Goal: Task Accomplishment & Management: Manage account settings

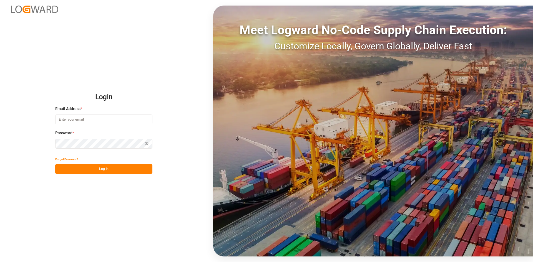
type input "sandra.alexander@jamindustries.com"
click at [112, 170] on button "Log In" at bounding box center [103, 169] width 97 height 10
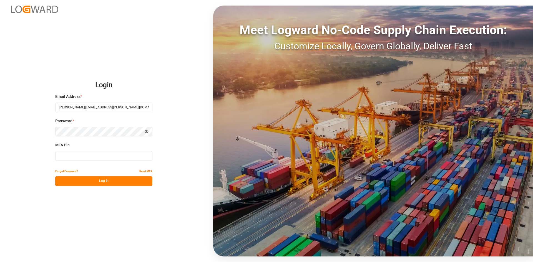
click at [76, 155] on input at bounding box center [103, 156] width 97 height 10
type input "981688"
click at [95, 181] on button "Log In" at bounding box center [103, 181] width 97 height 10
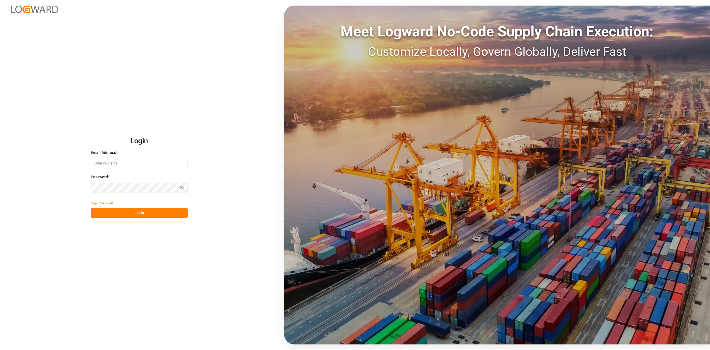
type input "[PERSON_NAME][EMAIL_ADDRESS][PERSON_NAME][DOMAIN_NAME]"
click at [132, 213] on button "Log In" at bounding box center [139, 213] width 97 height 10
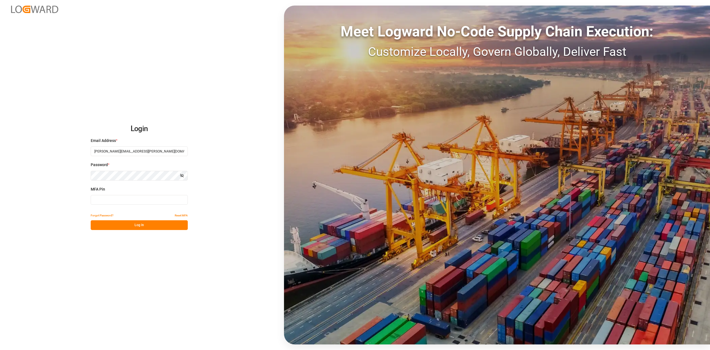
click at [141, 198] on input at bounding box center [139, 200] width 97 height 10
type input "310890"
click at [134, 226] on button "Log In" at bounding box center [139, 225] width 97 height 10
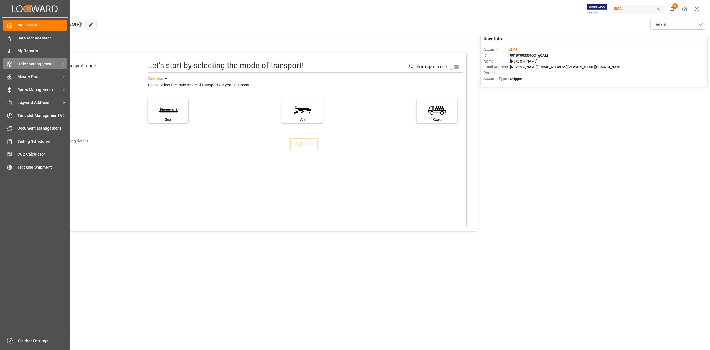
click at [37, 64] on span "Order Management" at bounding box center [39, 64] width 44 height 6
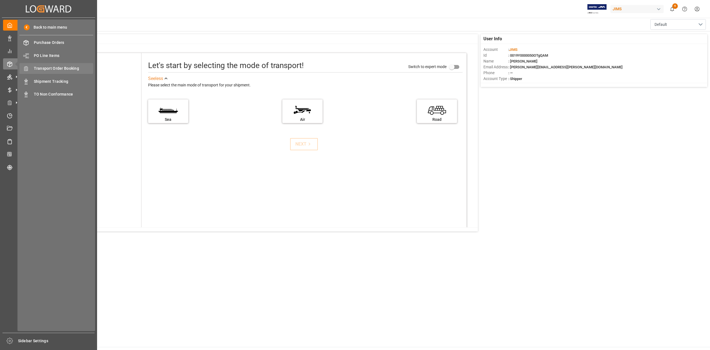
click at [70, 71] on span "Transport Order Booking" at bounding box center [64, 68] width 60 height 6
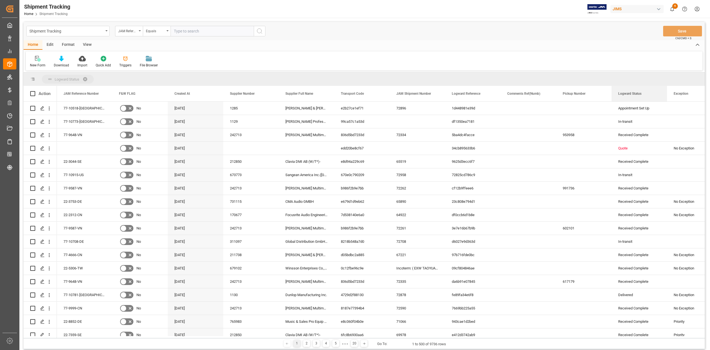
drag, startPoint x: 630, startPoint y: 94, endPoint x: 555, endPoint y: 77, distance: 77.0
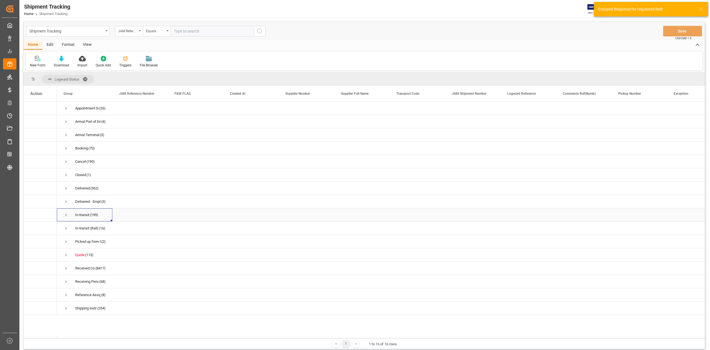
click at [65, 215] on span "Press SPACE to select this row." at bounding box center [66, 214] width 5 height 5
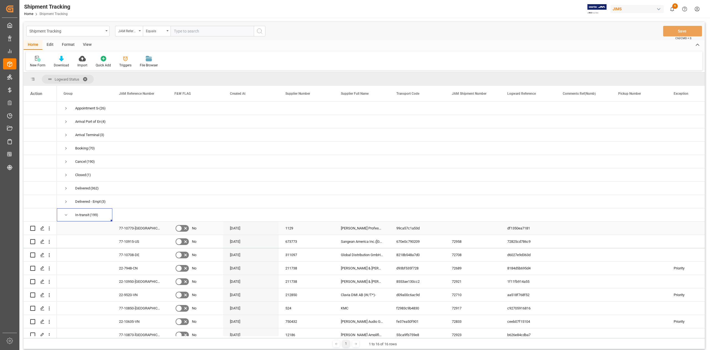
click at [624, 230] on div "Press SPACE to select this row." at bounding box center [639, 227] width 55 height 13
click at [580, 232] on div "Press SPACE to select this row." at bounding box center [583, 227] width 55 height 13
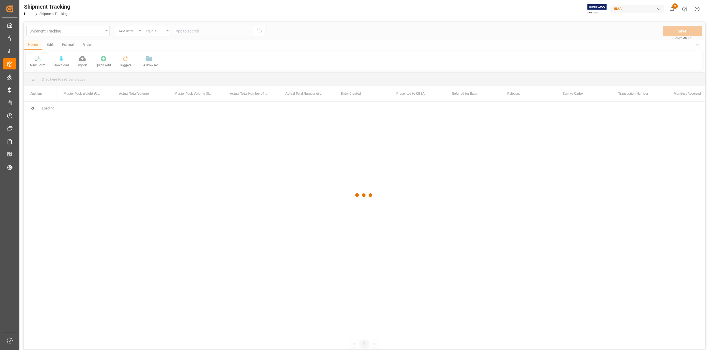
scroll to position [0, 6660]
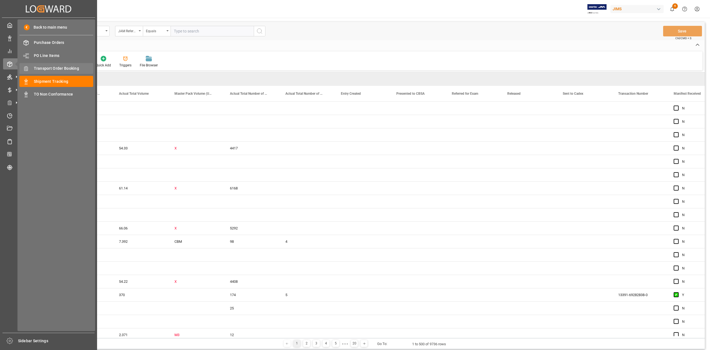
click at [71, 67] on span "Transport Order Booking" at bounding box center [64, 68] width 60 height 6
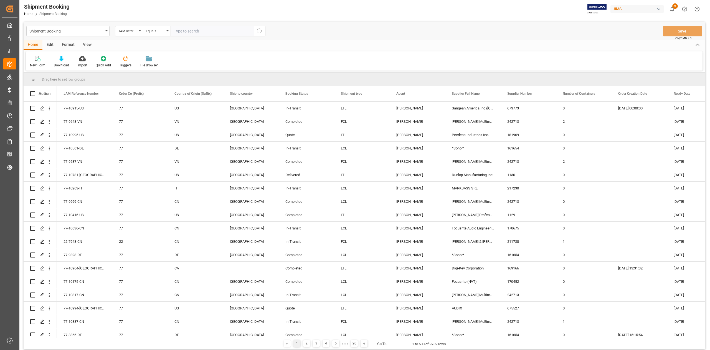
click at [193, 30] on input "text" at bounding box center [212, 31] width 83 height 11
paste input "77-10896-DE"
type input "77-10896-DE"
click at [257, 31] on icon "search button" at bounding box center [259, 31] width 7 height 7
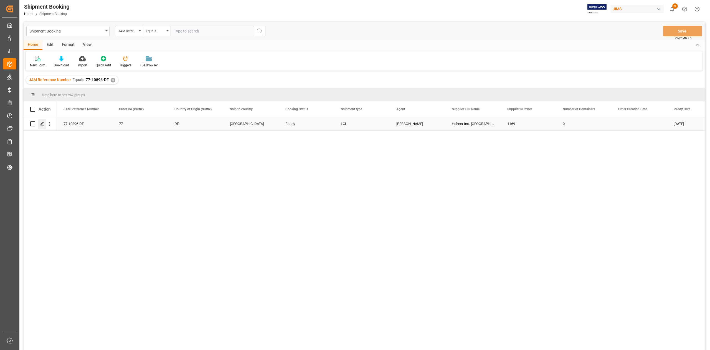
click at [42, 125] on icon "Press SPACE to select this row." at bounding box center [42, 124] width 4 height 4
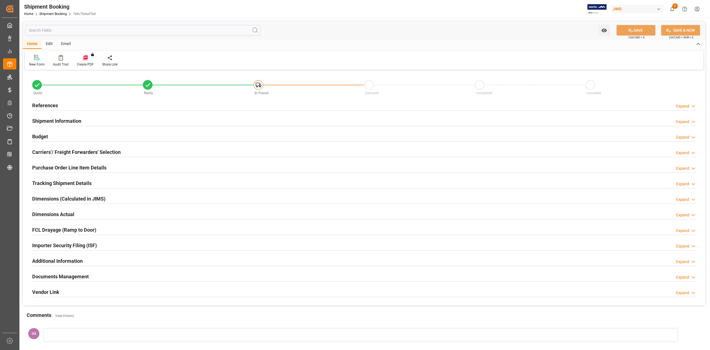
type input "61"
click at [54, 185] on h2 "Tracking Shipment Details" at bounding box center [61, 182] width 59 height 7
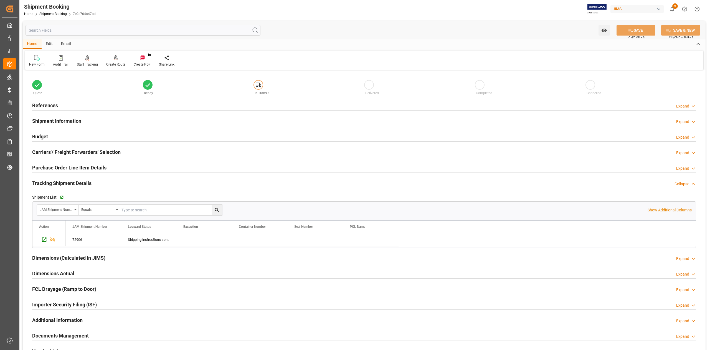
click at [48, 104] on h2 "References" at bounding box center [45, 105] width 26 height 7
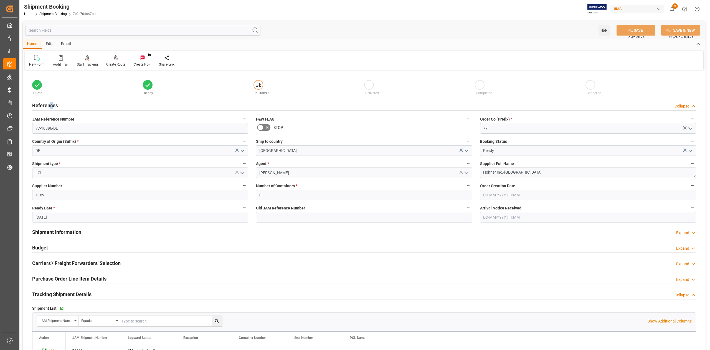
click at [51, 105] on h2 "References" at bounding box center [45, 105] width 26 height 7
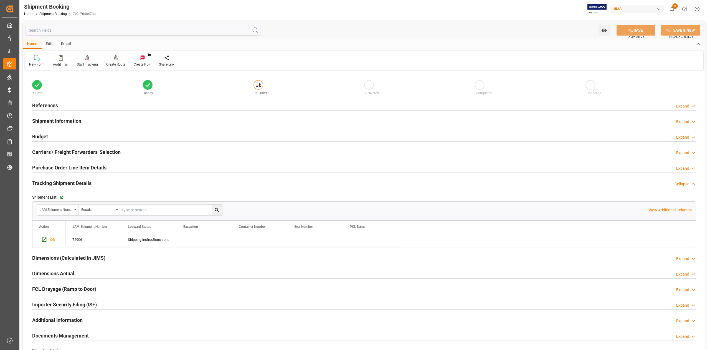
click at [56, 120] on h2 "Shipment Information" at bounding box center [56, 120] width 49 height 7
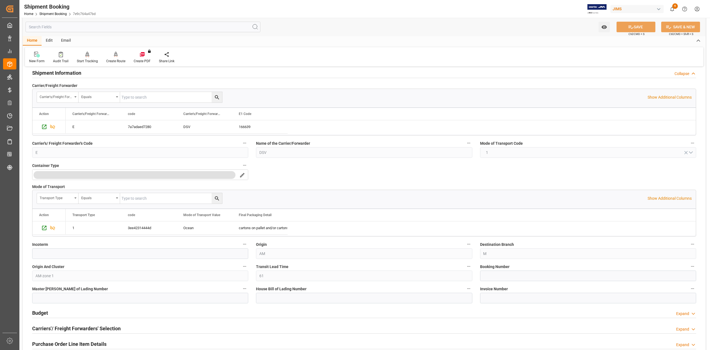
scroll to position [111, 0]
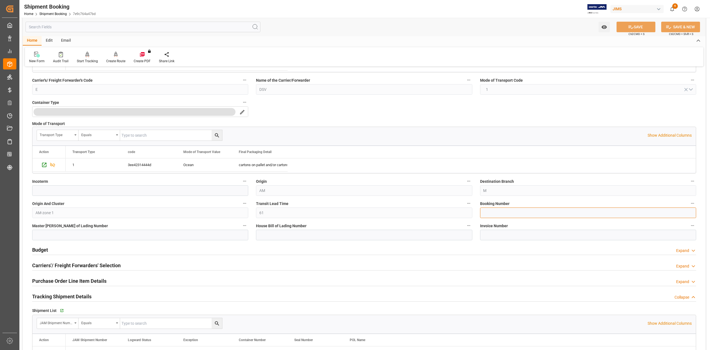
drag, startPoint x: 547, startPoint y: 212, endPoint x: 468, endPoint y: 238, distance: 83.0
click at [547, 212] on input at bounding box center [588, 212] width 216 height 11
paste input "SBRG0204640"
type input "SBRG0204640"
click at [364, 237] on input at bounding box center [364, 234] width 216 height 11
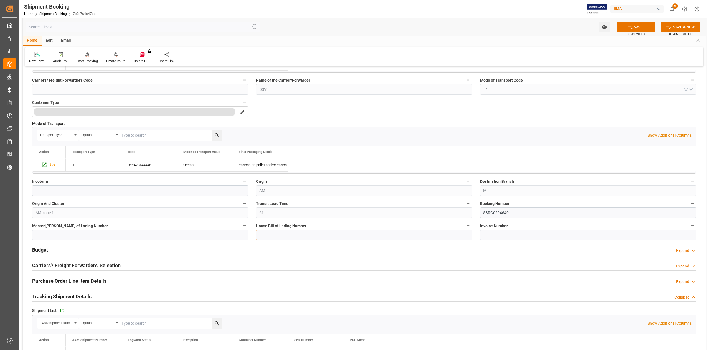
paste input "SBRG0204640"
type input "SBRG0204640"
click at [630, 29] on icon at bounding box center [631, 27] width 6 height 6
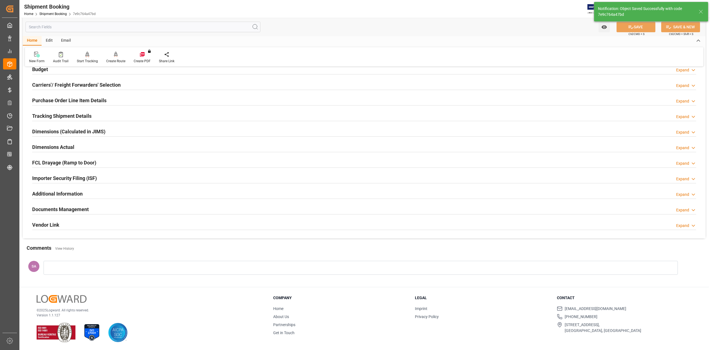
scroll to position [0, 0]
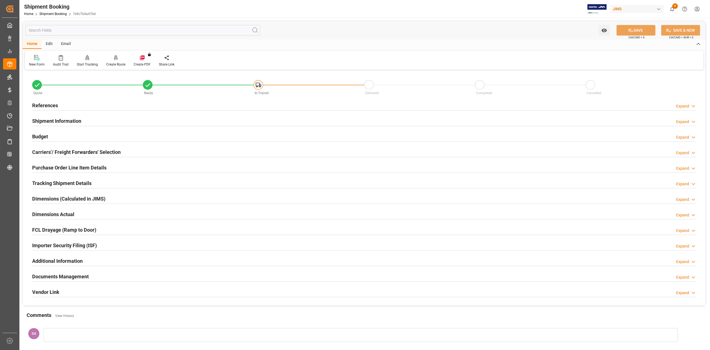
click at [44, 135] on h2 "Budget" at bounding box center [40, 136] width 16 height 7
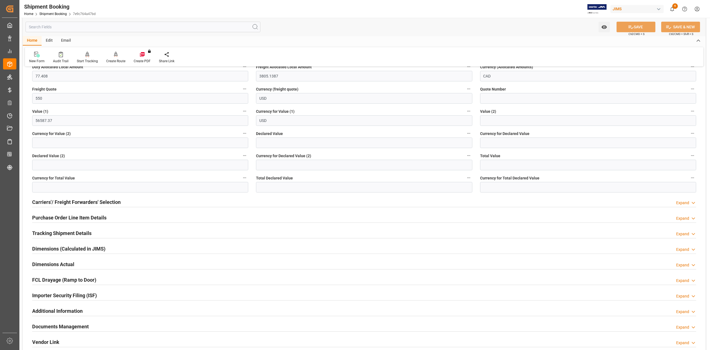
scroll to position [111, 0]
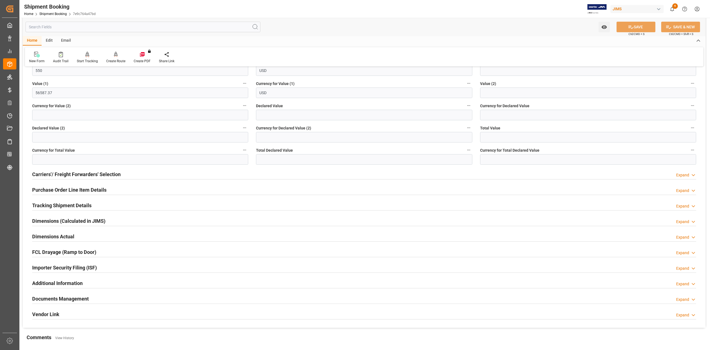
click at [71, 205] on h2 "Tracking Shipment Details" at bounding box center [61, 204] width 59 height 7
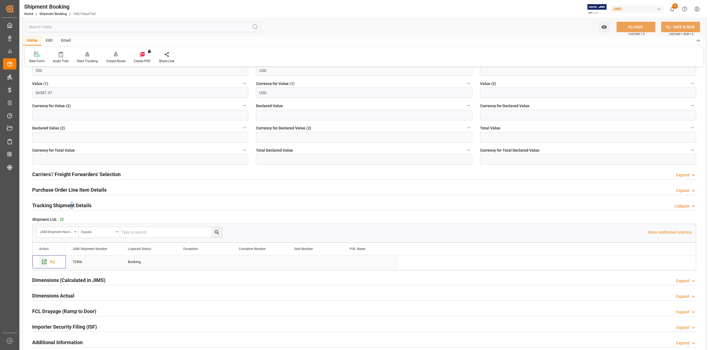
click at [42, 262] on icon "Press SPACE to select this row." at bounding box center [44, 262] width 6 height 6
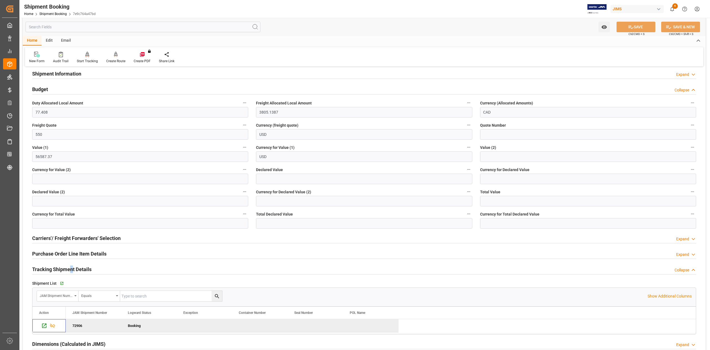
scroll to position [0, 0]
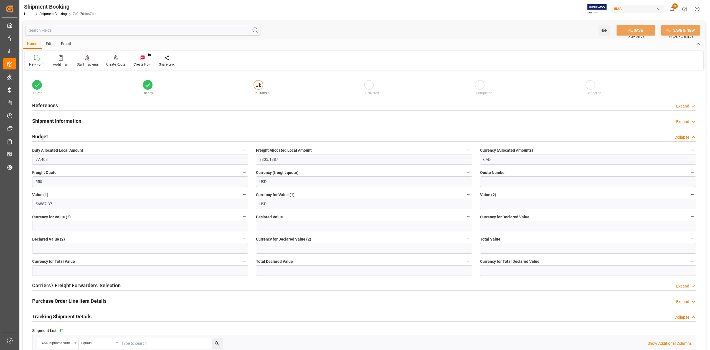
click at [54, 120] on h2 "Shipment Information" at bounding box center [56, 120] width 49 height 7
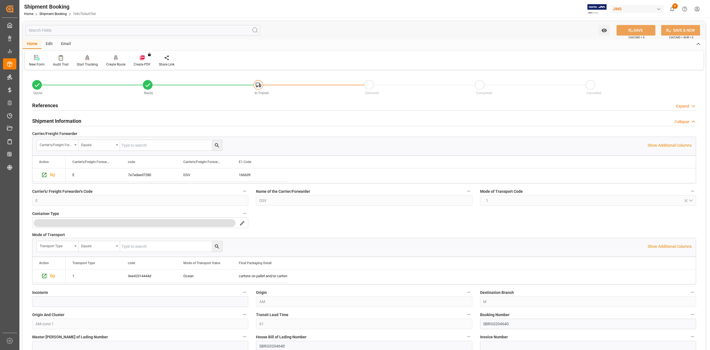
click at [49, 105] on h2 "References" at bounding box center [45, 105] width 26 height 7
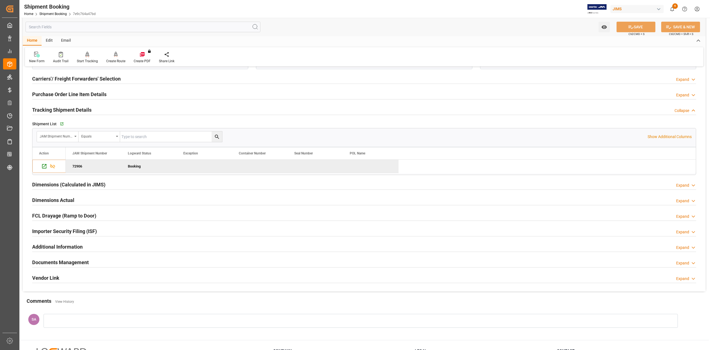
scroll to position [597, 0]
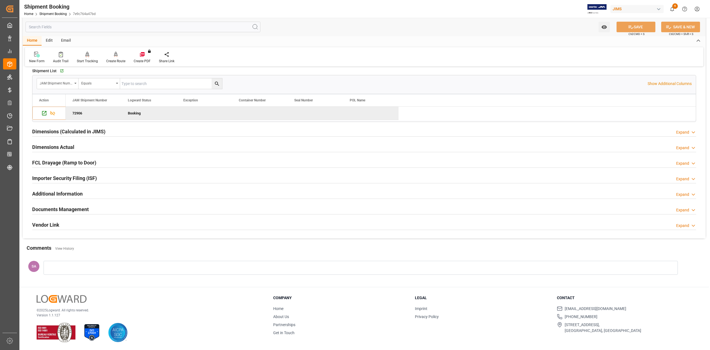
click at [67, 207] on h2 "Documents Management" at bounding box center [60, 208] width 57 height 7
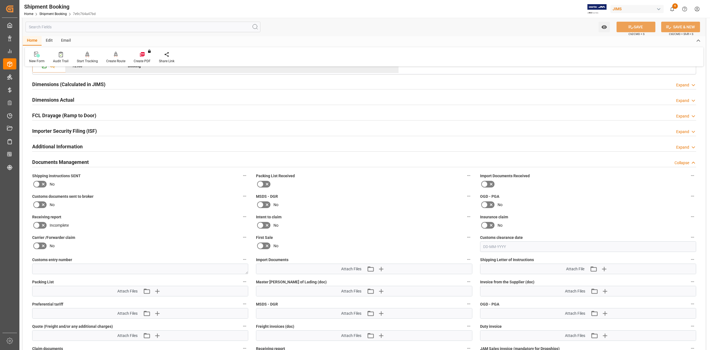
scroll to position [745, 0]
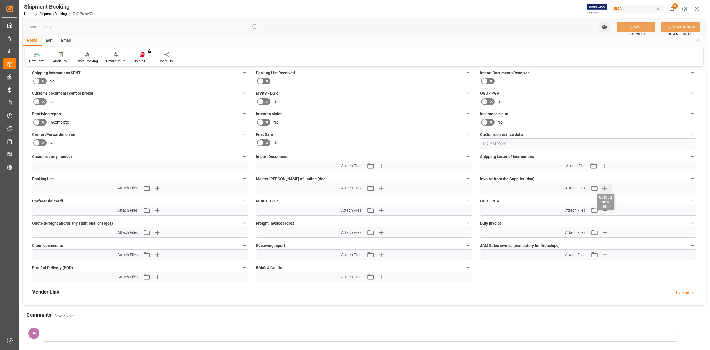
click at [607, 189] on icon "button" at bounding box center [605, 187] width 5 height 5
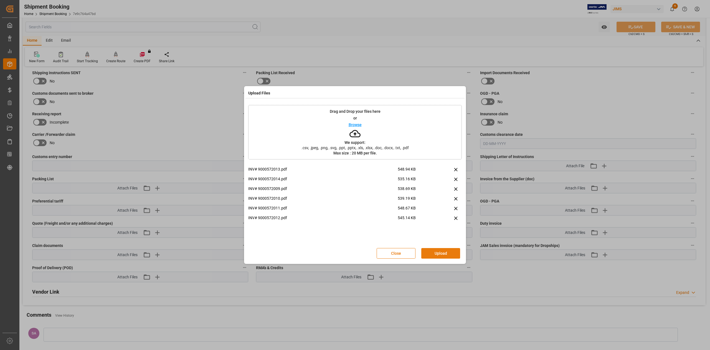
click at [441, 251] on button "Upload" at bounding box center [441, 253] width 39 height 11
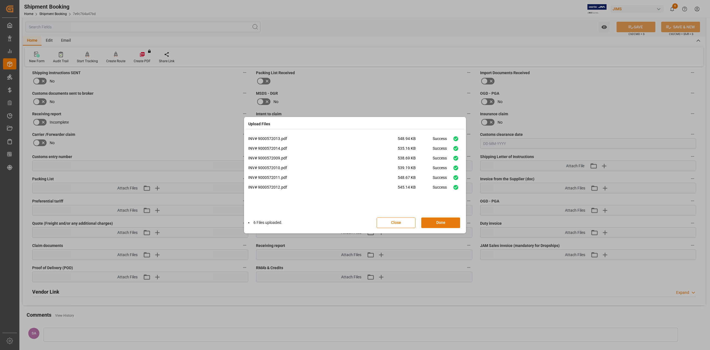
click at [447, 223] on button "Done" at bounding box center [441, 222] width 39 height 11
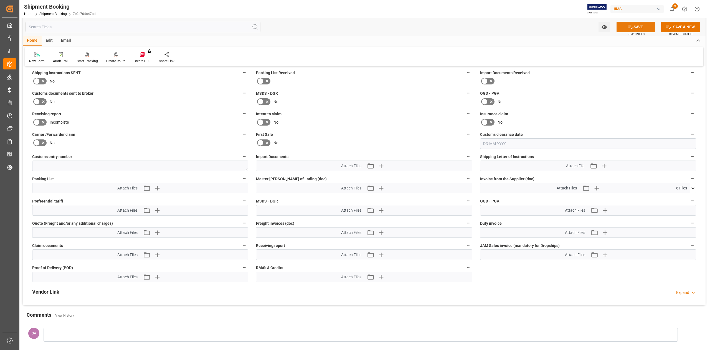
click at [642, 27] on button "SAVE" at bounding box center [636, 27] width 39 height 11
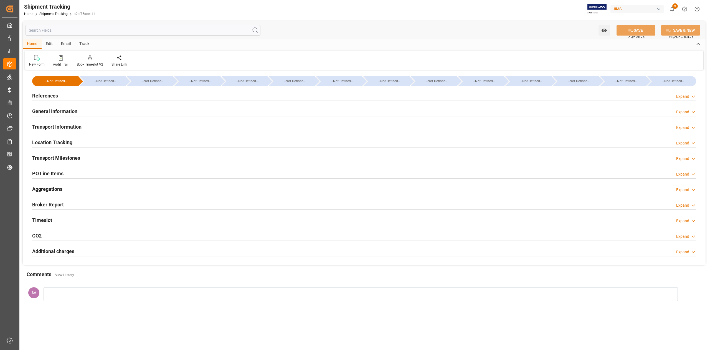
click at [70, 159] on h2 "Transport Milestones" at bounding box center [56, 157] width 48 height 7
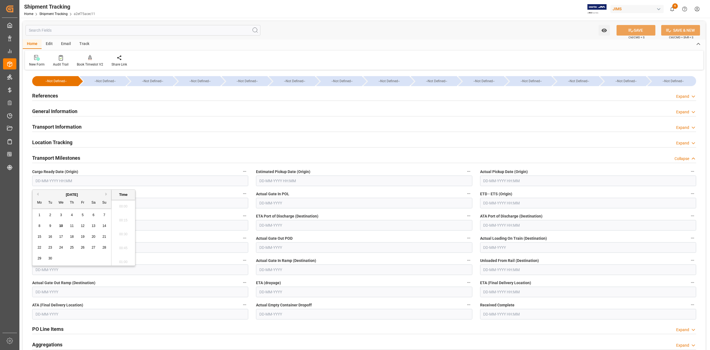
click at [88, 182] on input "text" at bounding box center [140, 180] width 216 height 11
click at [55, 180] on input "09/" at bounding box center [140, 180] width 216 height 11
click at [339, 180] on input "text" at bounding box center [364, 180] width 216 height 11
type input "09-09-2025 00:00"
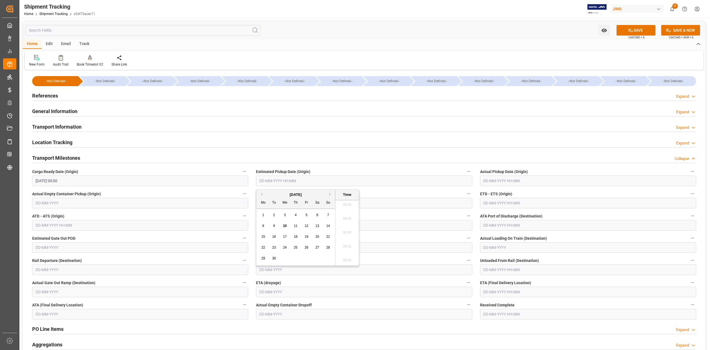
click at [273, 237] on span "16" at bounding box center [274, 236] width 4 height 4
type input "16-09-2025 00:00"
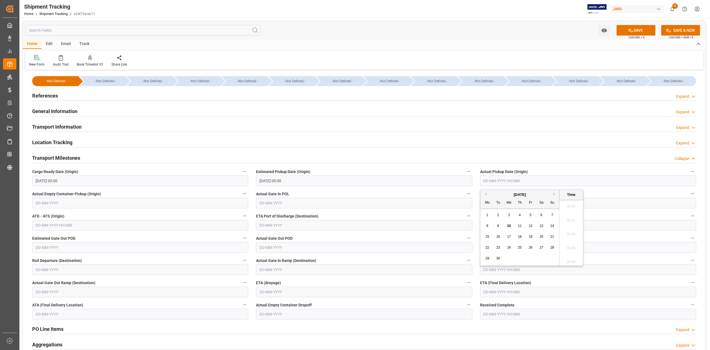
click at [496, 182] on input "text" at bounding box center [588, 180] width 216 height 11
click at [604, 203] on input "text" at bounding box center [588, 203] width 216 height 11
type input "16-09-2025 00:00"
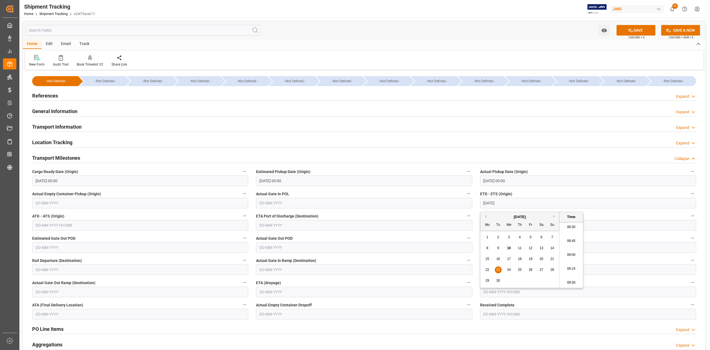
click at [608, 291] on input "text" at bounding box center [588, 291] width 216 height 11
type input "23-09-2025 00:00"
click at [554, 211] on button "Next Month" at bounding box center [555, 210] width 3 height 3
click at [501, 254] on div "14" at bounding box center [498, 253] width 7 height 7
type input "14-10-2025 00:00"
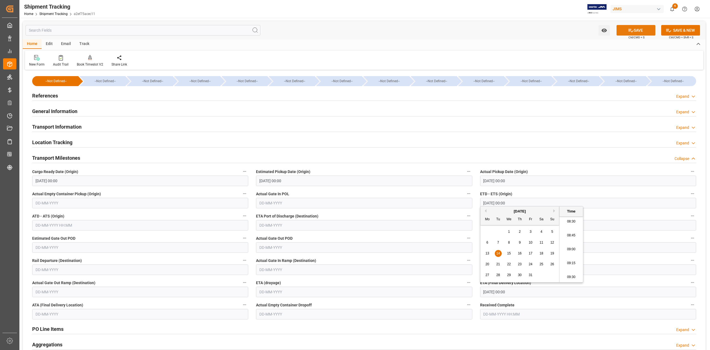
click at [632, 28] on icon at bounding box center [631, 30] width 6 height 6
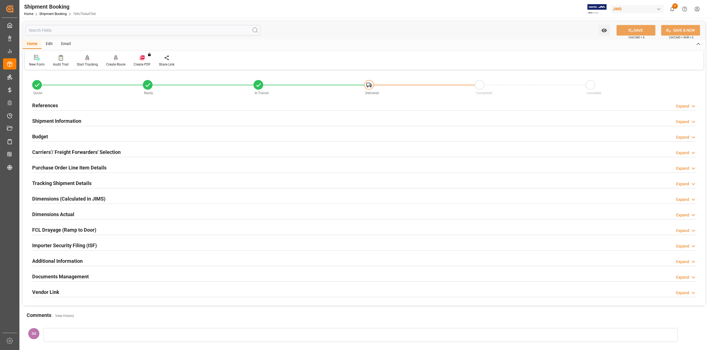
click at [62, 186] on h2 "Tracking Shipment Details" at bounding box center [61, 182] width 59 height 7
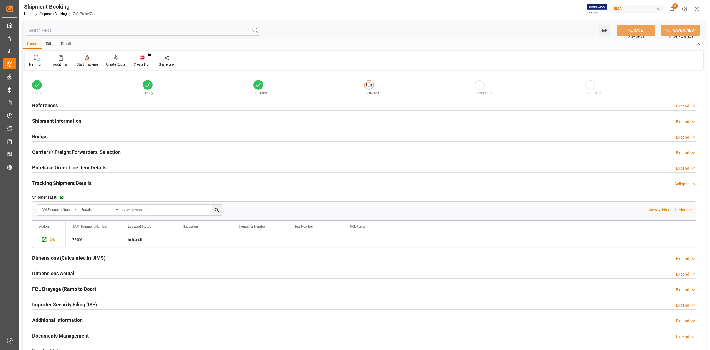
click at [77, 184] on h2 "Tracking Shipment Details" at bounding box center [61, 182] width 59 height 7
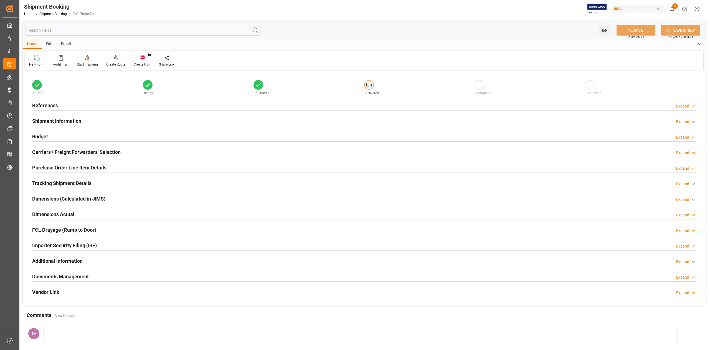
click at [46, 213] on h2 "Dimensions Actual" at bounding box center [53, 213] width 42 height 7
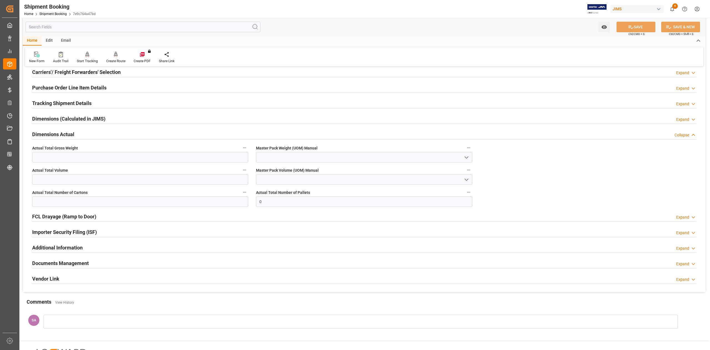
scroll to position [135, 0]
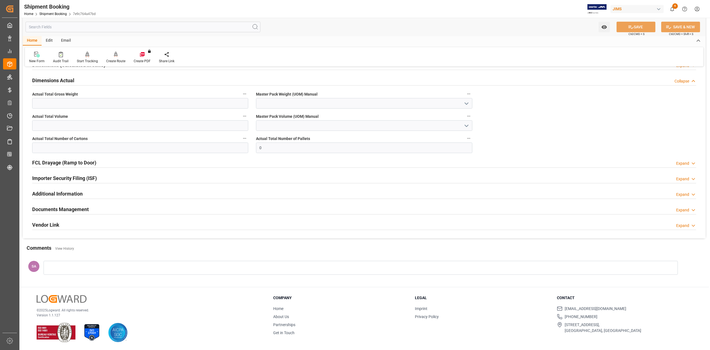
drag, startPoint x: 68, startPoint y: 210, endPoint x: 78, endPoint y: 211, distance: 10.3
click at [69, 210] on h2 "Documents Management" at bounding box center [60, 208] width 57 height 7
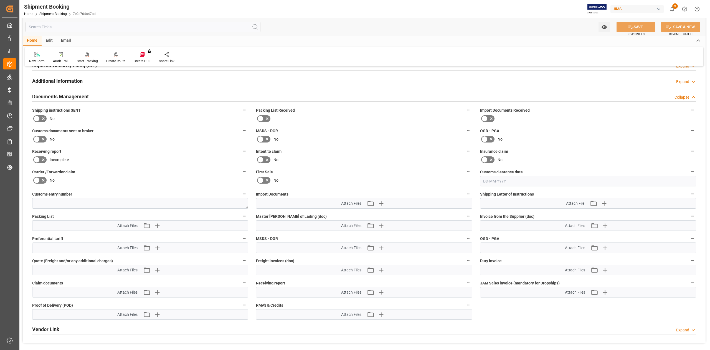
scroll to position [320, 0]
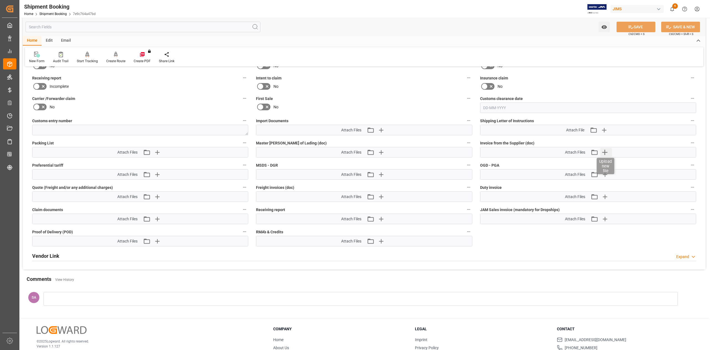
click at [606, 152] on icon "button" at bounding box center [605, 152] width 5 height 5
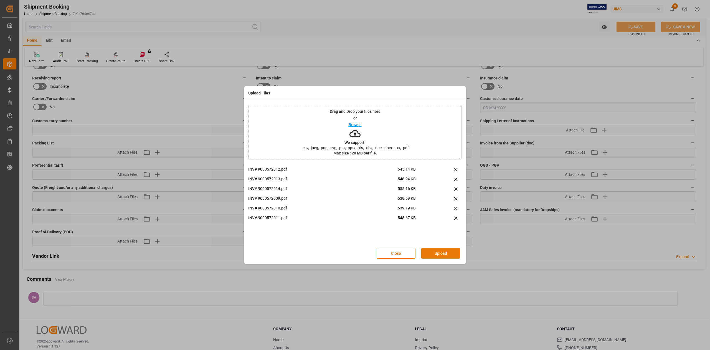
click at [438, 253] on button "Upload" at bounding box center [441, 253] width 39 height 11
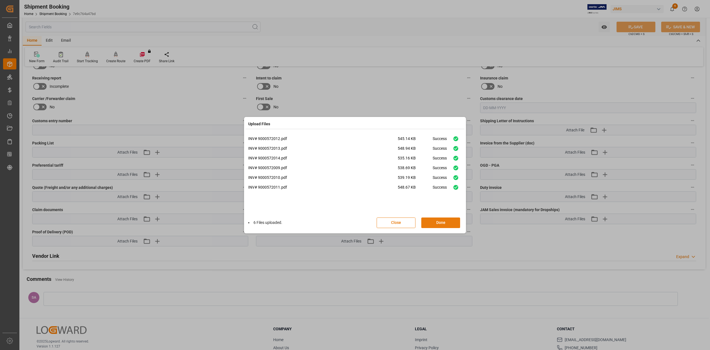
click at [440, 224] on button "Done" at bounding box center [441, 222] width 39 height 11
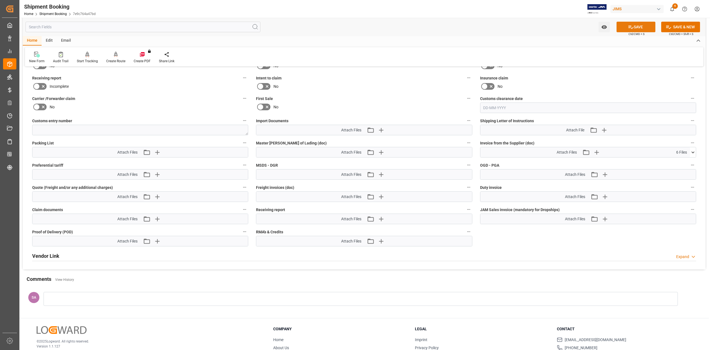
click at [630, 26] on icon at bounding box center [631, 27] width 5 height 3
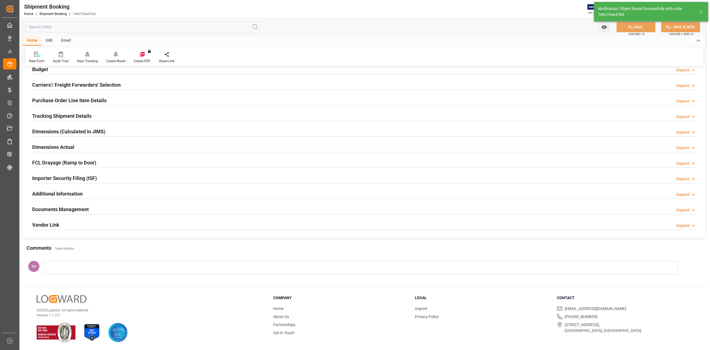
scroll to position [68, 0]
click at [62, 147] on h2 "Dimensions Actual" at bounding box center [53, 146] width 42 height 7
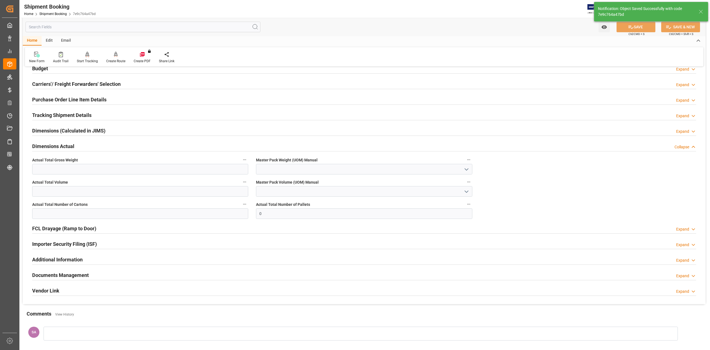
scroll to position [135, 0]
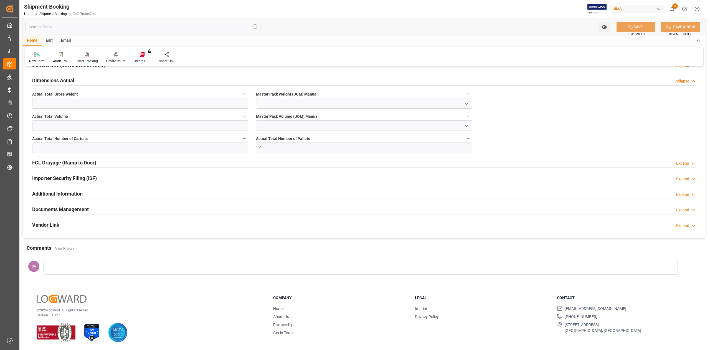
click at [58, 82] on h2 "Dimensions Actual" at bounding box center [53, 80] width 42 height 7
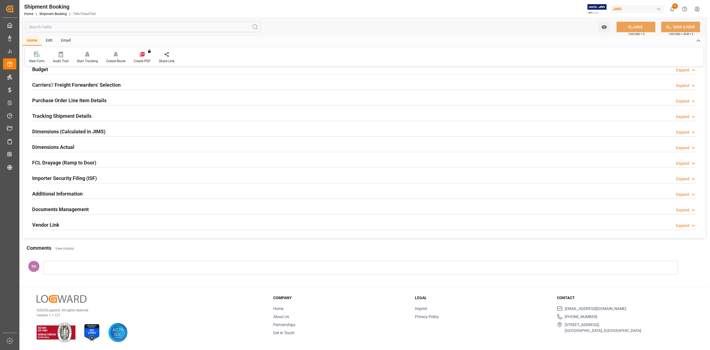
scroll to position [68, 0]
click at [80, 206] on h2 "Documents Management" at bounding box center [60, 208] width 57 height 7
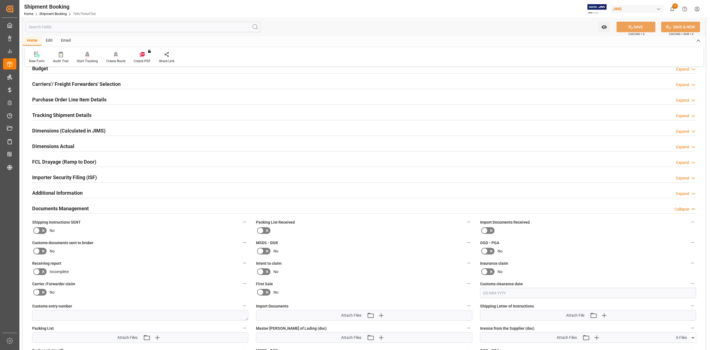
scroll to position [253, 0]
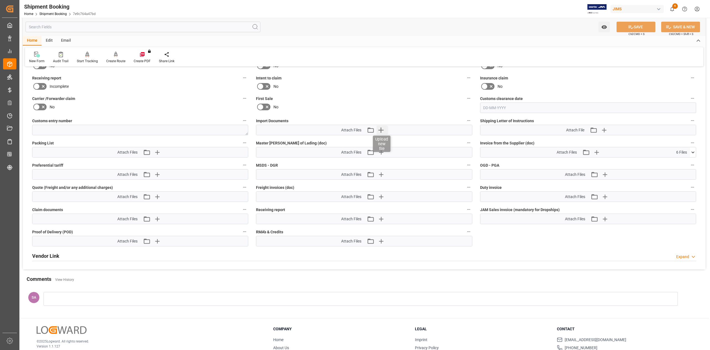
click at [381, 132] on icon "button" at bounding box center [381, 129] width 5 height 5
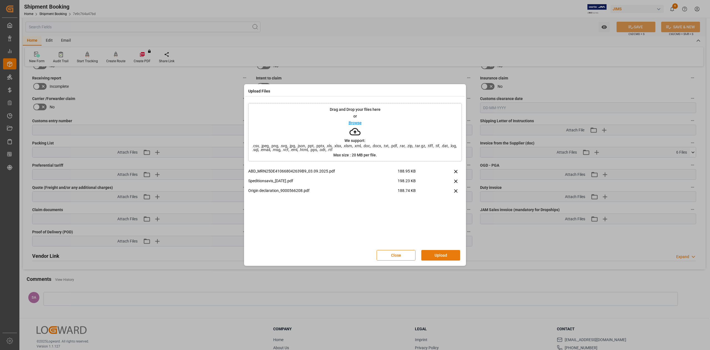
click at [439, 256] on button "Upload" at bounding box center [441, 255] width 39 height 11
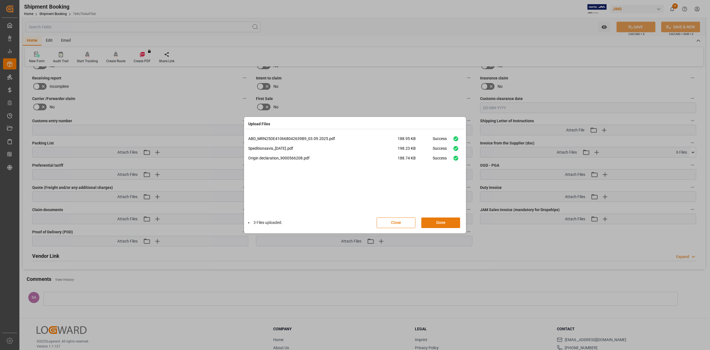
click at [447, 226] on button "Done" at bounding box center [441, 222] width 39 height 11
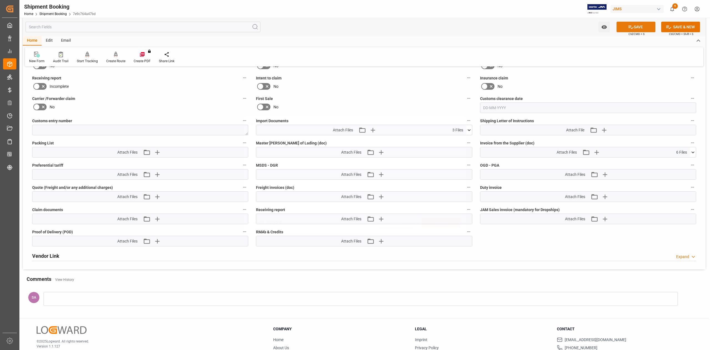
click at [634, 25] on button "SAVE" at bounding box center [636, 27] width 39 height 11
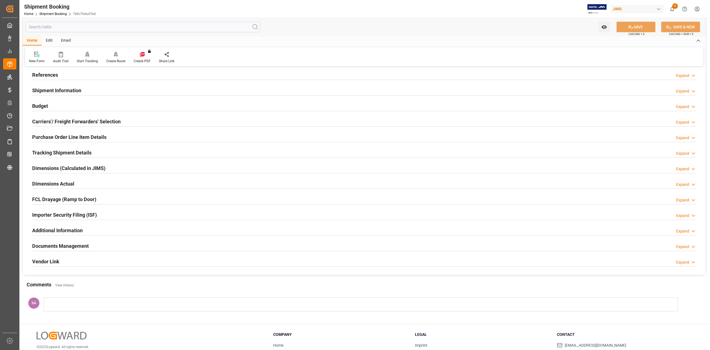
scroll to position [0, 0]
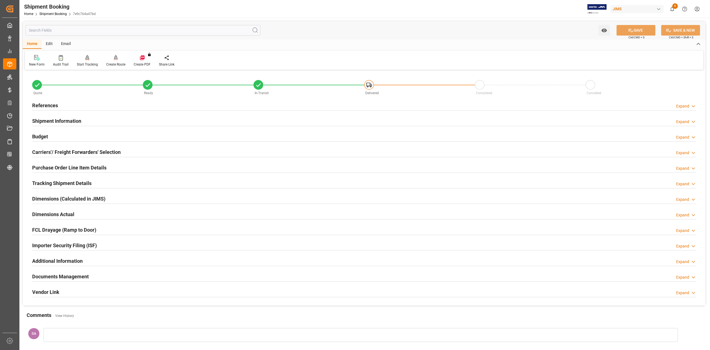
click at [58, 182] on h2 "Tracking Shipment Details" at bounding box center [61, 182] width 59 height 7
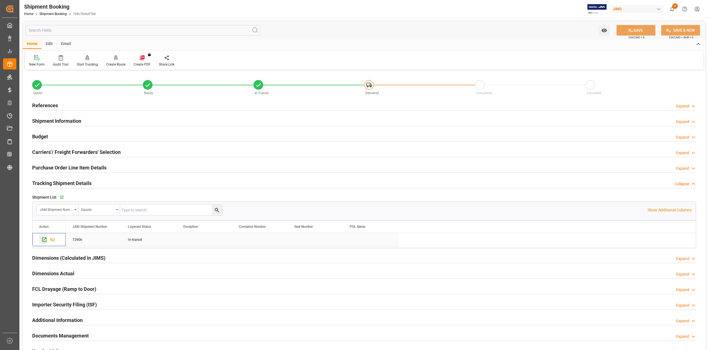
click at [43, 240] on icon "Press SPACE to select this row." at bounding box center [44, 239] width 6 height 6
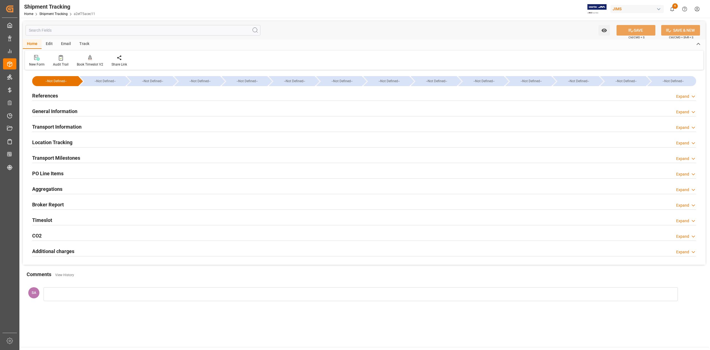
click at [55, 111] on h2 "General Information" at bounding box center [54, 110] width 45 height 7
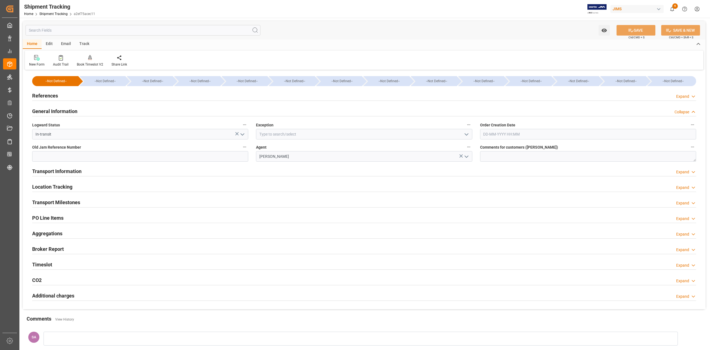
click at [55, 111] on h2 "General Information" at bounding box center [54, 110] width 45 height 7
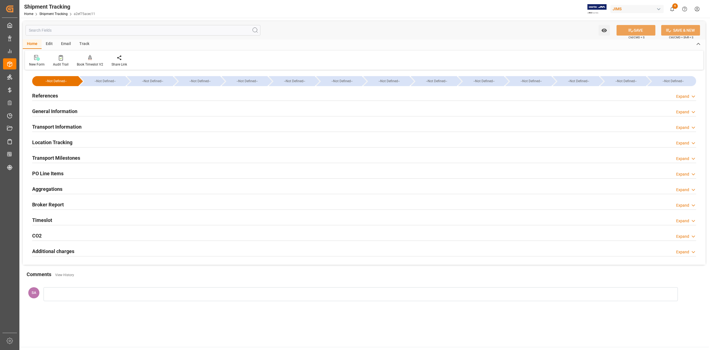
click at [51, 126] on h2 "Transport Information" at bounding box center [56, 126] width 49 height 7
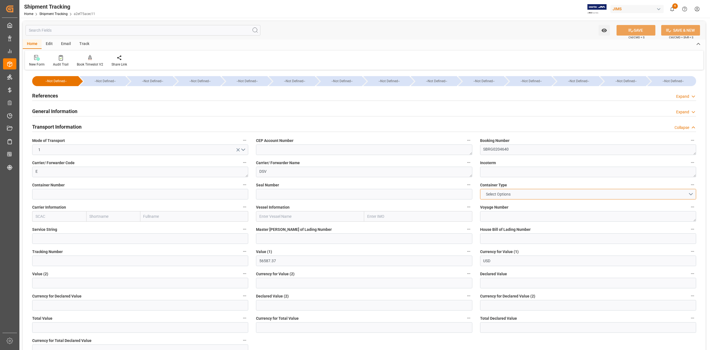
click at [539, 194] on button "Select Options" at bounding box center [588, 194] width 216 height 11
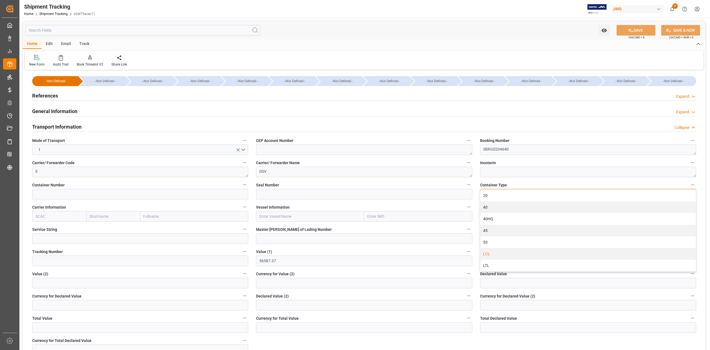
click at [494, 253] on div "LCL" at bounding box center [589, 254] width 216 height 12
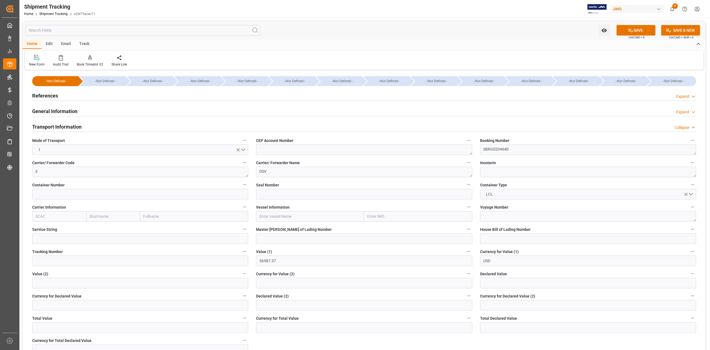
click at [287, 216] on input "text" at bounding box center [310, 216] width 108 height 11
paste input "MONTREAL EXPRESS"
click at [279, 229] on b "Montreal Express" at bounding box center [275, 228] width 31 height 4
type input "Montreal Express"
type input "9253741"
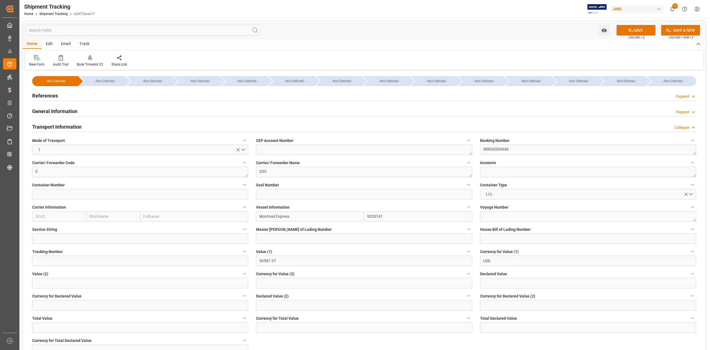
type input "Montreal Express"
click at [375, 217] on input "9253741" at bounding box center [418, 216] width 108 height 11
paste input "78W38"
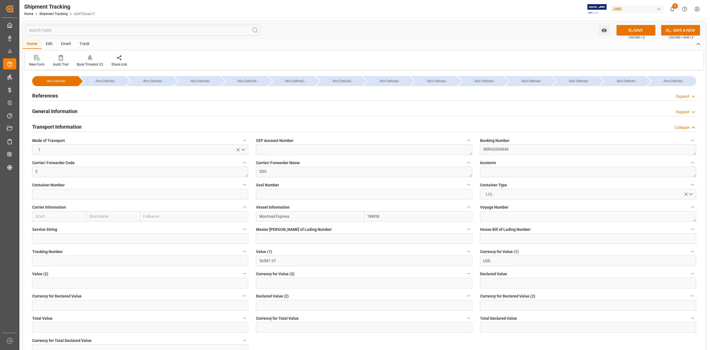
type input "78W38"
click at [375, 238] on input at bounding box center [364, 238] width 216 height 11
click at [492, 237] on input at bounding box center [588, 238] width 216 height 11
paste input "SBRG0204640"
type input "SBRG0204640"
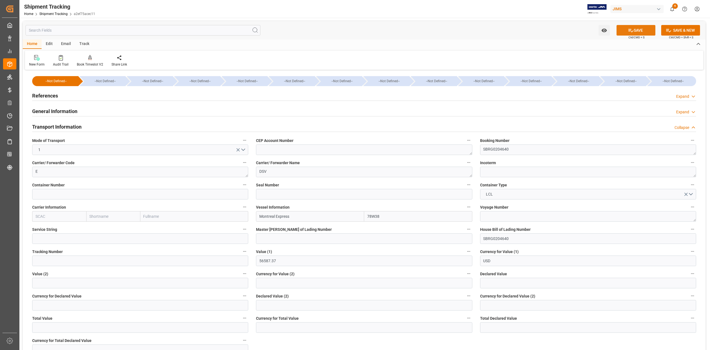
click at [631, 30] on icon at bounding box center [631, 30] width 6 height 6
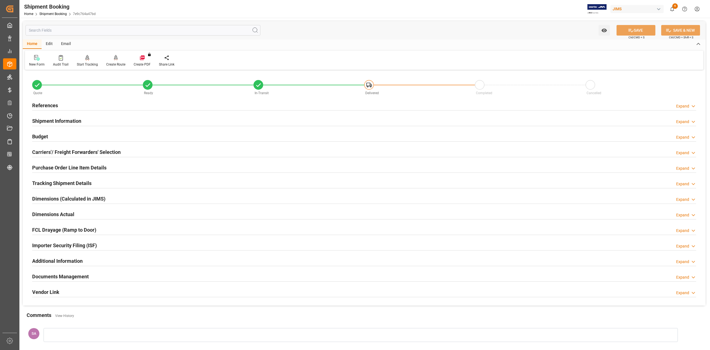
click at [44, 136] on h2 "Budget" at bounding box center [40, 136] width 16 height 7
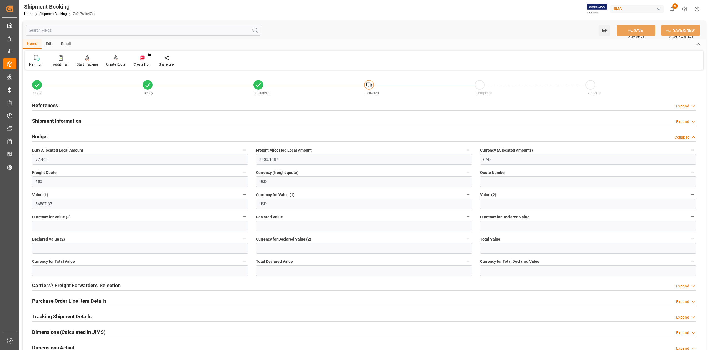
click at [44, 136] on h2 "Budget" at bounding box center [40, 136] width 16 height 7
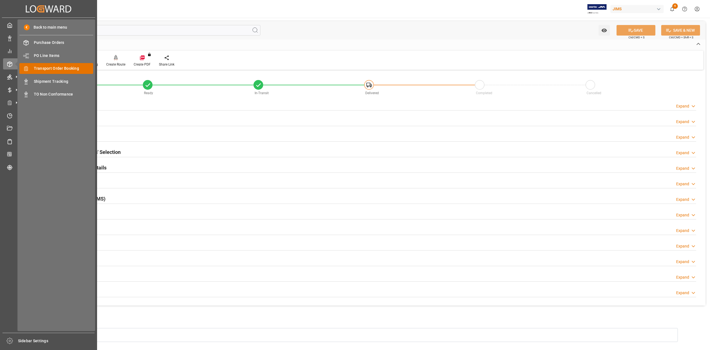
click at [72, 68] on span "Transport Order Booking" at bounding box center [64, 68] width 60 height 6
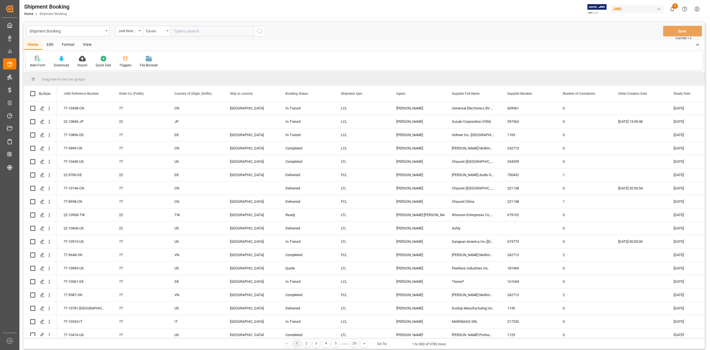
click at [207, 30] on input "text" at bounding box center [212, 31] width 83 height 11
paste input "77-10522-CN"
type input "77-10522-CN"
click at [259, 31] on icon "search button" at bounding box center [259, 31] width 7 height 7
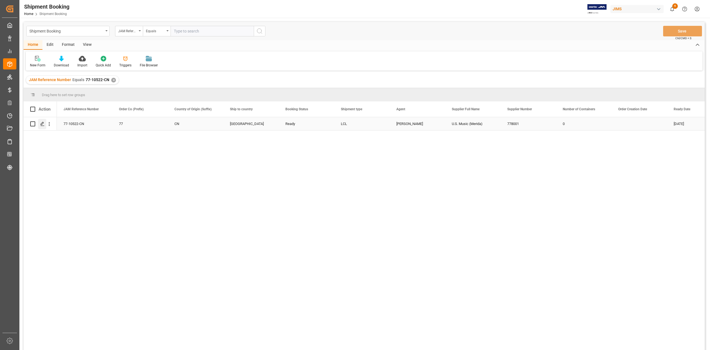
click at [44, 125] on icon "Press SPACE to select this row." at bounding box center [42, 124] width 4 height 4
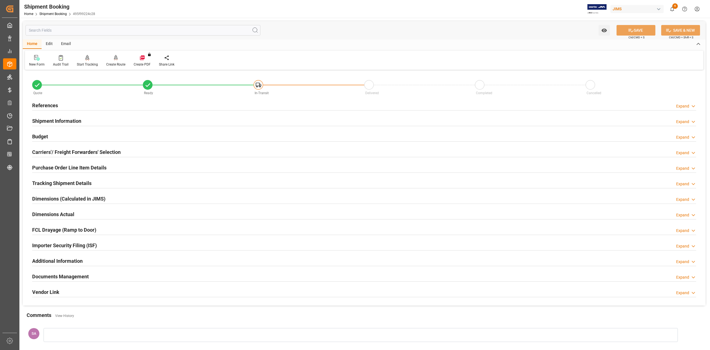
click at [57, 277] on h2 "Documents Management" at bounding box center [60, 275] width 57 height 7
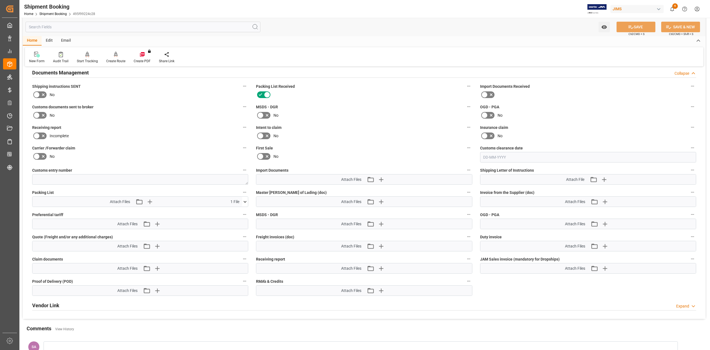
scroll to position [222, 0]
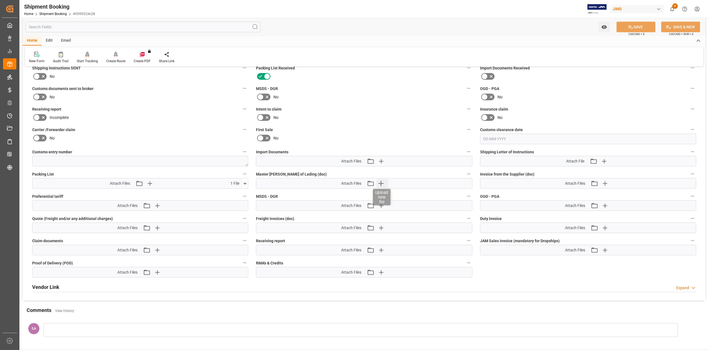
click at [383, 184] on icon "button" at bounding box center [381, 183] width 9 height 9
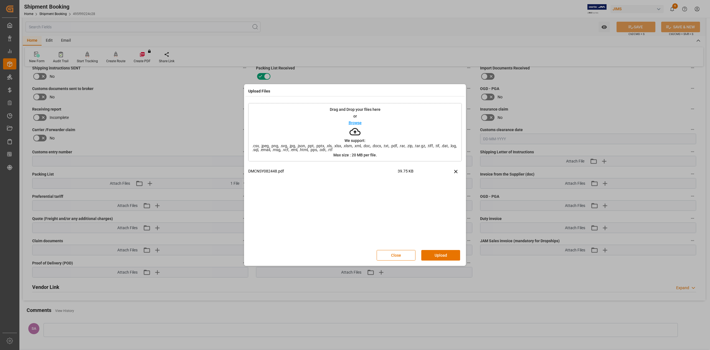
click at [450, 254] on button "Upload" at bounding box center [441, 255] width 39 height 11
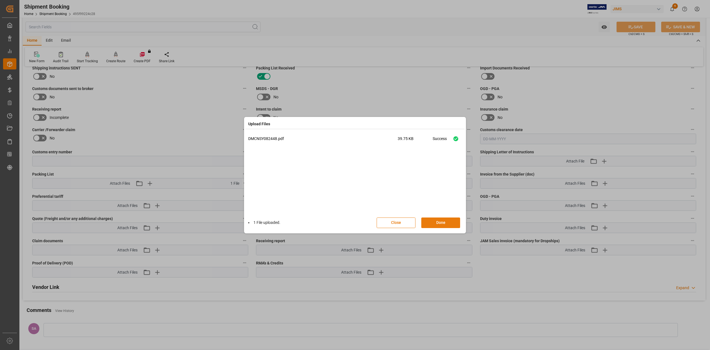
click at [455, 220] on button "Done" at bounding box center [441, 222] width 39 height 11
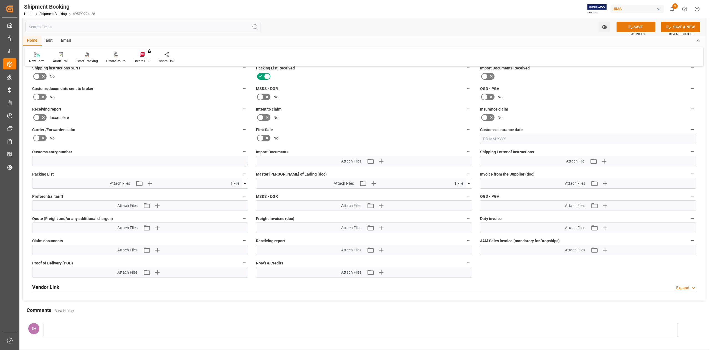
click at [634, 28] on button "SAVE" at bounding box center [636, 27] width 39 height 11
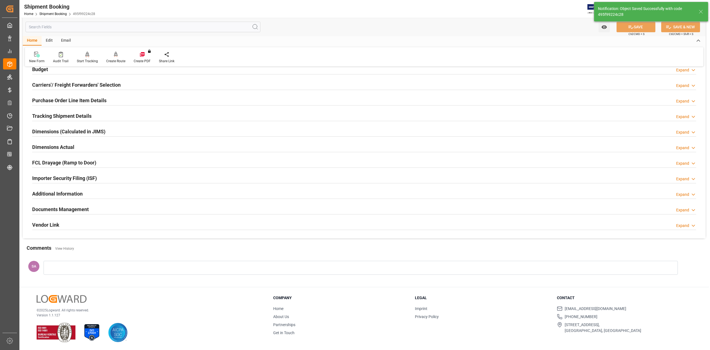
scroll to position [68, 0]
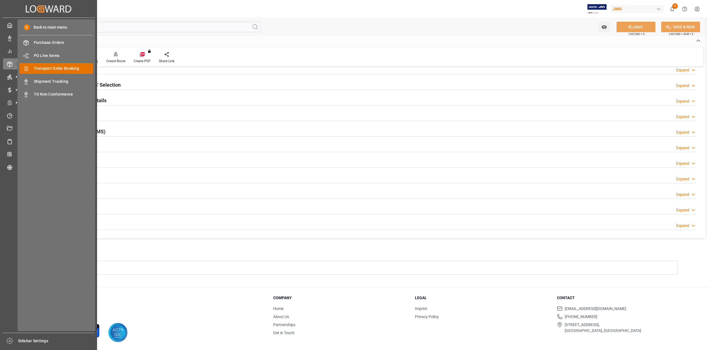
click at [58, 72] on div "Transport Order Booking Transport Order Booking" at bounding box center [56, 68] width 74 height 11
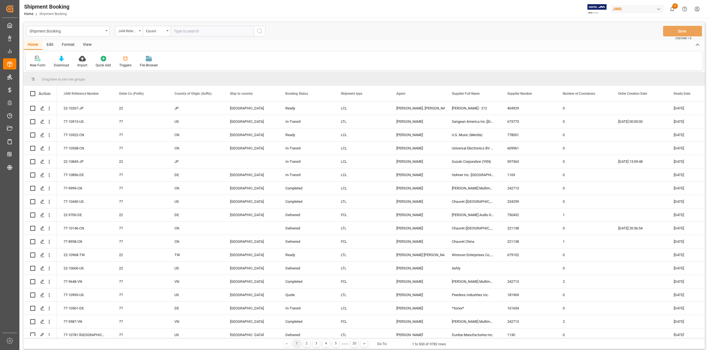
click at [196, 32] on input "text" at bounding box center [212, 31] width 83 height 11
type input "77-9867-CN"
drag, startPoint x: 256, startPoint y: 33, endPoint x: 260, endPoint y: 131, distance: 98.6
click at [257, 33] on button "search button" at bounding box center [260, 31] width 12 height 11
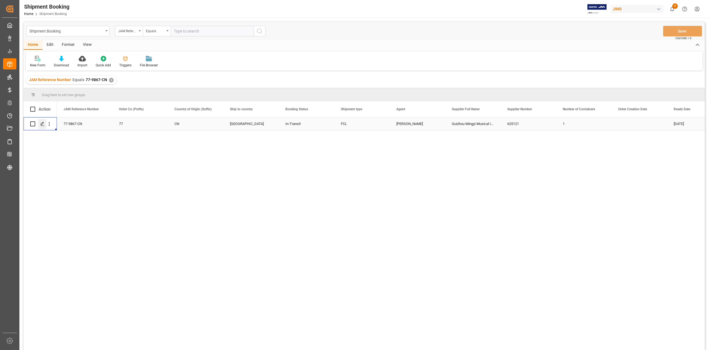
click at [41, 127] on div "Press SPACE to select this row." at bounding box center [42, 124] width 8 height 10
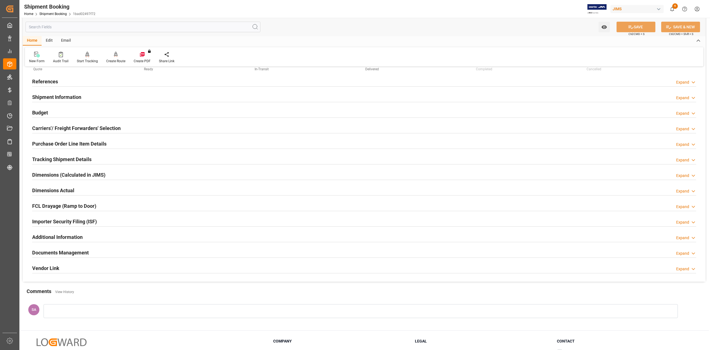
scroll to position [37, 0]
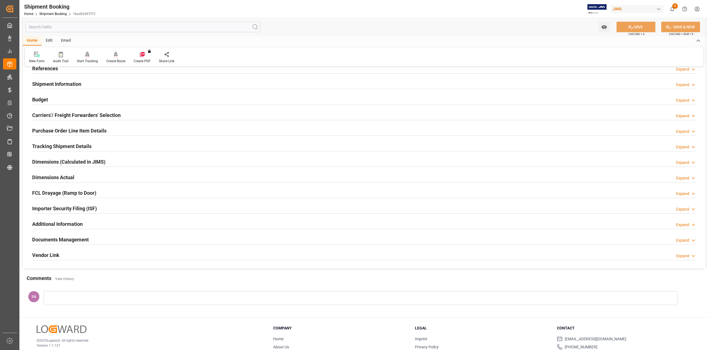
click at [72, 145] on h2 "Tracking Shipment Details" at bounding box center [61, 145] width 59 height 7
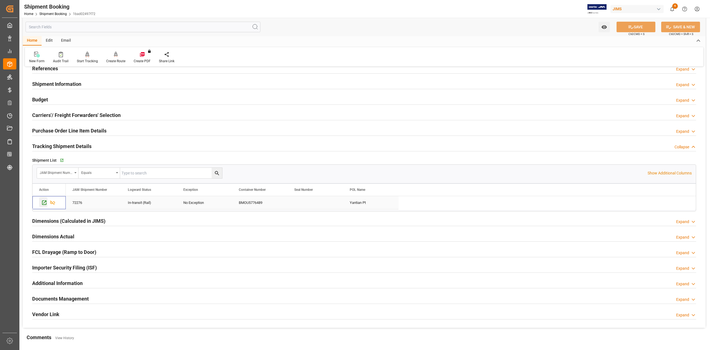
click at [44, 204] on icon "Press SPACE to select this row." at bounding box center [44, 203] width 6 height 6
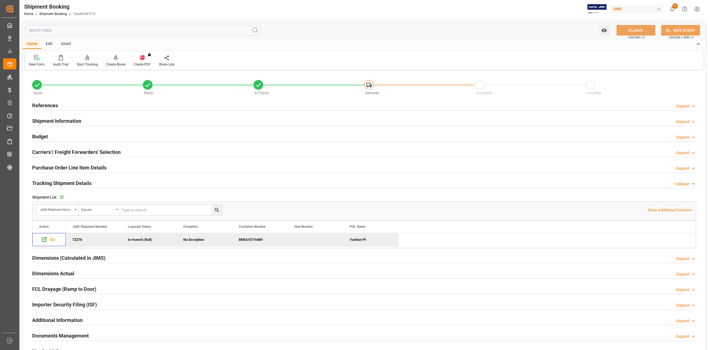
click at [77, 120] on h2 "Shipment Information" at bounding box center [56, 120] width 49 height 7
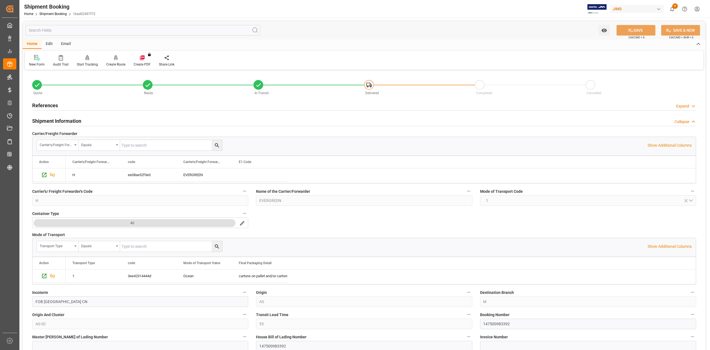
scroll to position [74, 0]
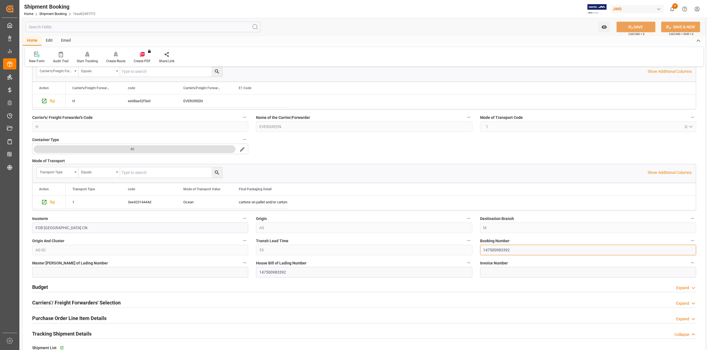
click at [504, 249] on input "147500983392" at bounding box center [588, 249] width 216 height 11
click at [496, 251] on input "147500983392" at bounding box center [588, 249] width 216 height 11
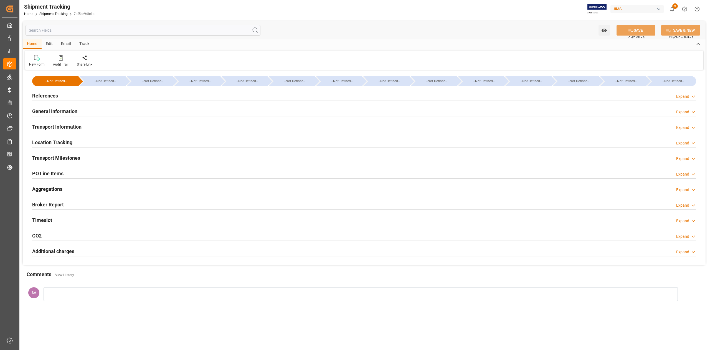
type input "[DATE] 00:00"
type input "[DATE]"
type input "[DATE] 00:00"
type input "[DATE] 23:05"
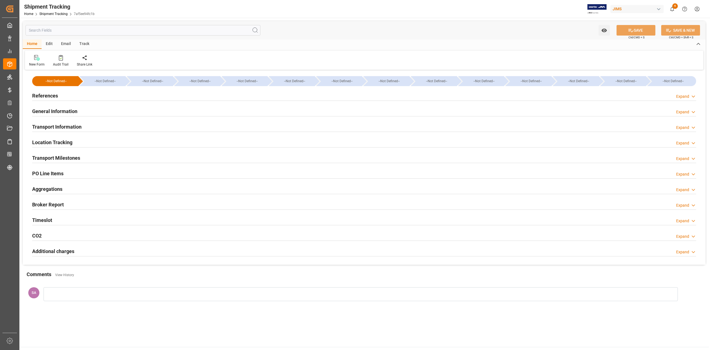
type input "[DATE]"
type input "[DATE] 00:00"
type input "[DATE]"
click at [70, 159] on h2 "Transport Milestones" at bounding box center [56, 157] width 48 height 7
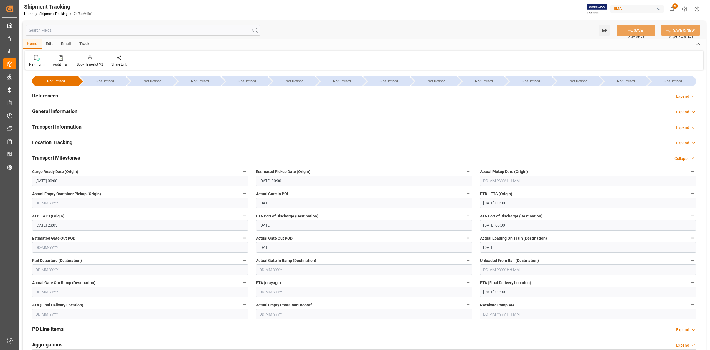
click at [525, 288] on input "08-09-2025 00:00" at bounding box center [588, 291] width 216 height 11
click at [525, 292] on input "08-09-2025 00:00" at bounding box center [588, 291] width 216 height 11
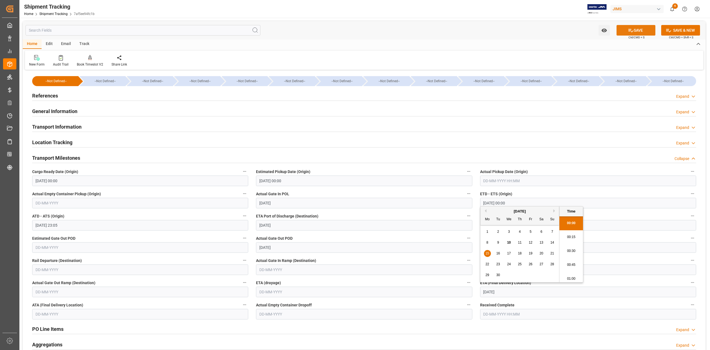
click at [637, 29] on button "SAVE" at bounding box center [636, 30] width 39 height 11
type input "15-09-2025 00:00"
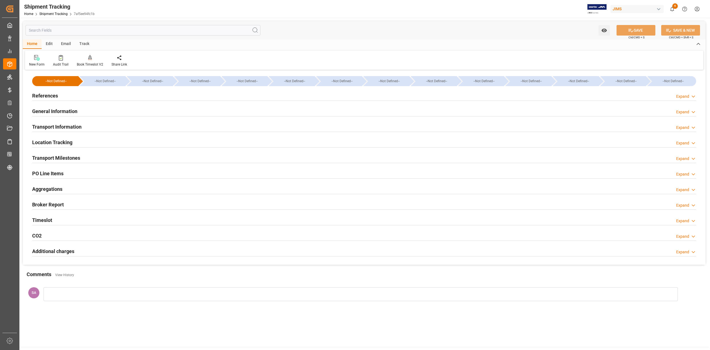
click at [50, 95] on h2 "References" at bounding box center [45, 95] width 26 height 7
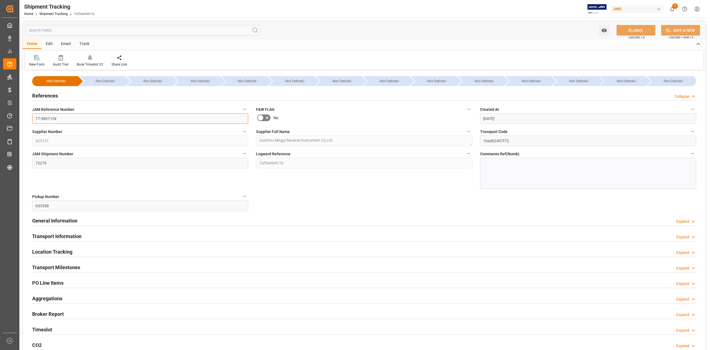
click at [73, 119] on input "77-9867-CN" at bounding box center [140, 118] width 216 height 11
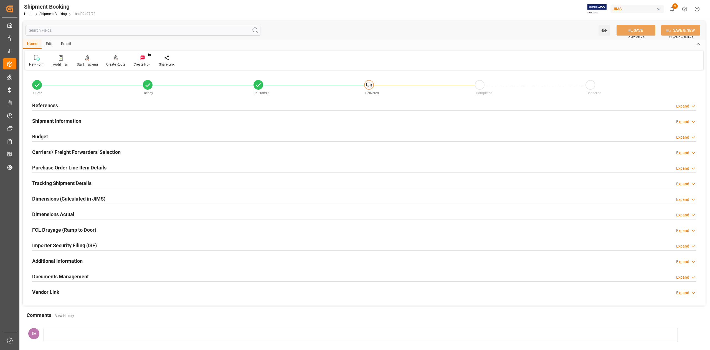
scroll to position [68, 0]
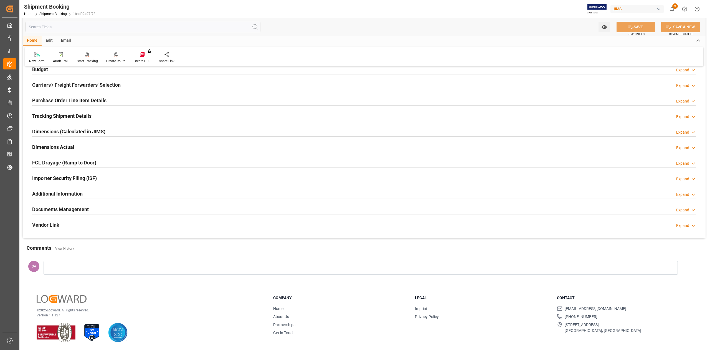
click at [66, 210] on h2 "Documents Management" at bounding box center [60, 208] width 57 height 7
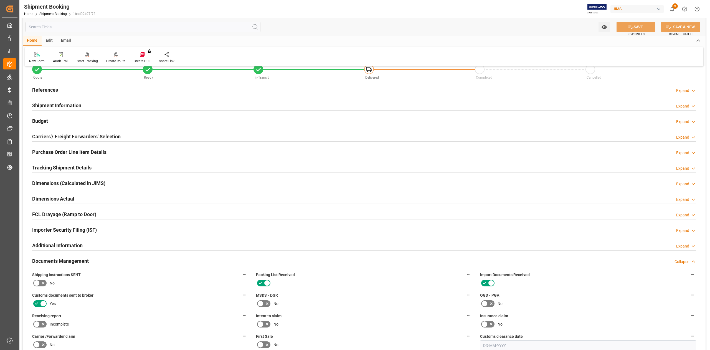
scroll to position [0, 0]
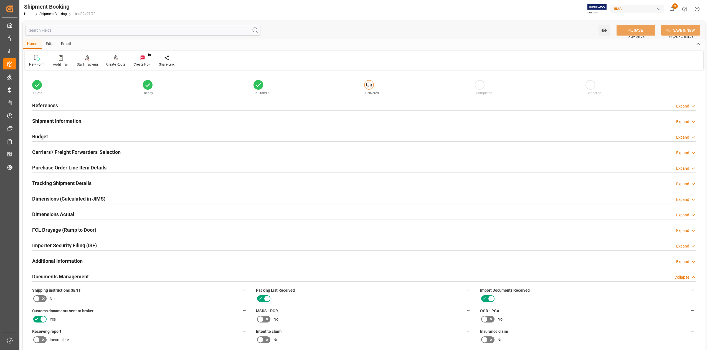
drag, startPoint x: 55, startPoint y: 106, endPoint x: 85, endPoint y: 139, distance: 44.8
click at [54, 106] on h2 "References" at bounding box center [45, 105] width 26 height 7
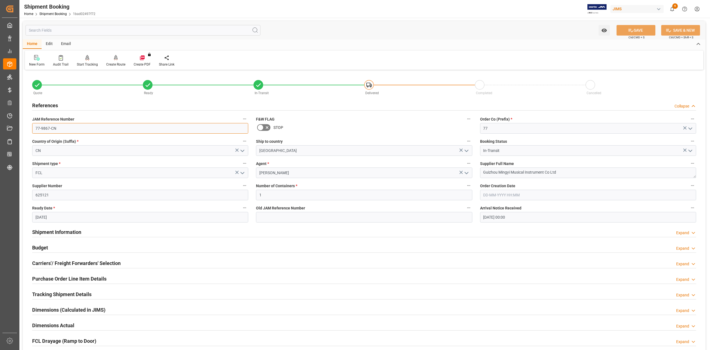
click at [70, 130] on input "77-9867-CN" at bounding box center [140, 128] width 216 height 11
click at [62, 127] on input "77-9867-CN" at bounding box center [140, 128] width 216 height 11
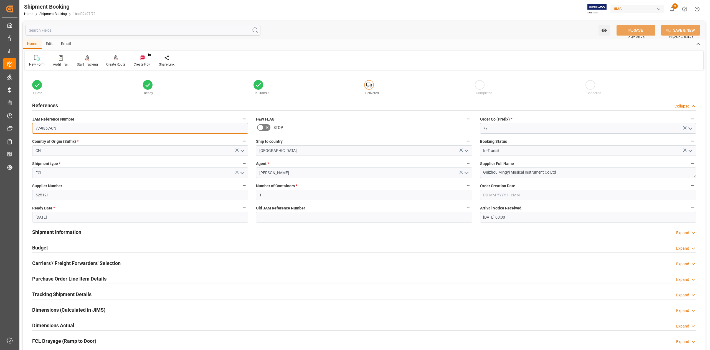
click at [62, 127] on input "77-9867-CN" at bounding box center [140, 128] width 216 height 11
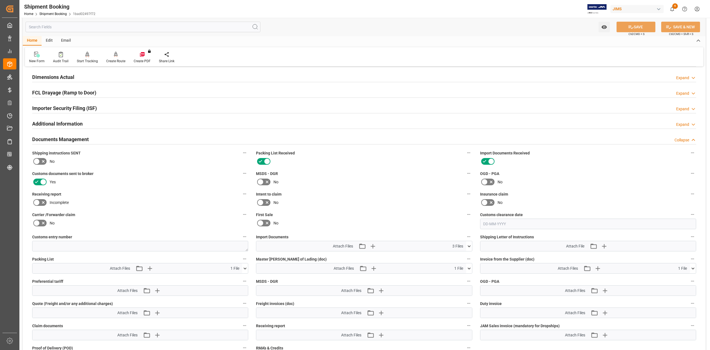
scroll to position [100, 0]
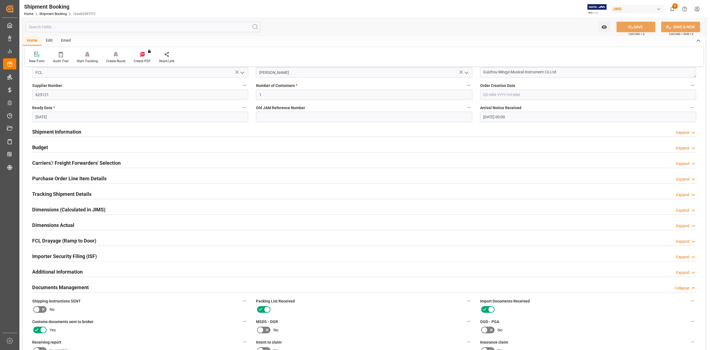
drag, startPoint x: 52, startPoint y: 193, endPoint x: 108, endPoint y: 203, distance: 56.5
click at [52, 193] on h2 "Tracking Shipment Details" at bounding box center [61, 193] width 59 height 7
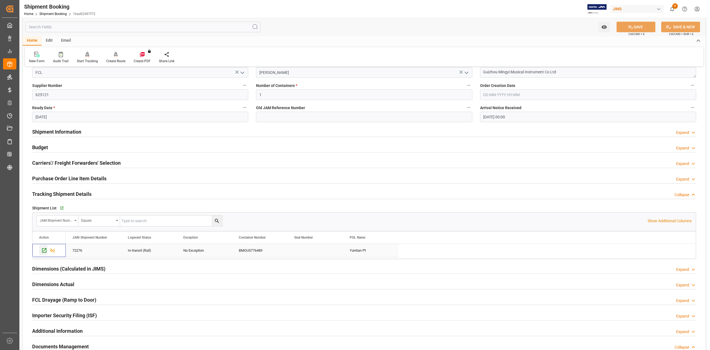
click at [44, 251] on icon "Press SPACE to select this row." at bounding box center [44, 250] width 6 height 6
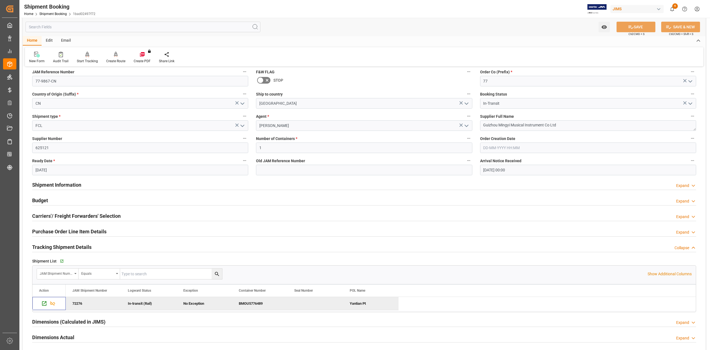
scroll to position [0, 0]
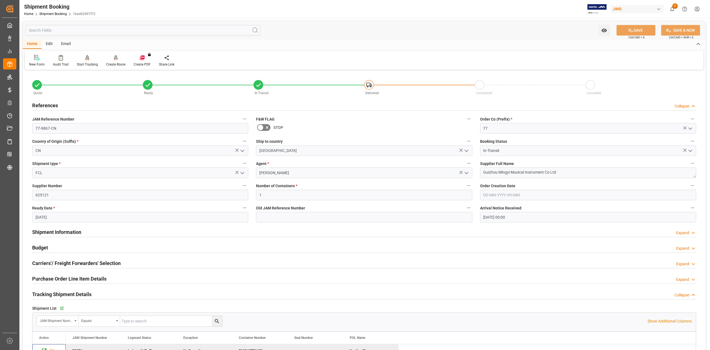
click at [50, 104] on h2 "References" at bounding box center [45, 105] width 26 height 7
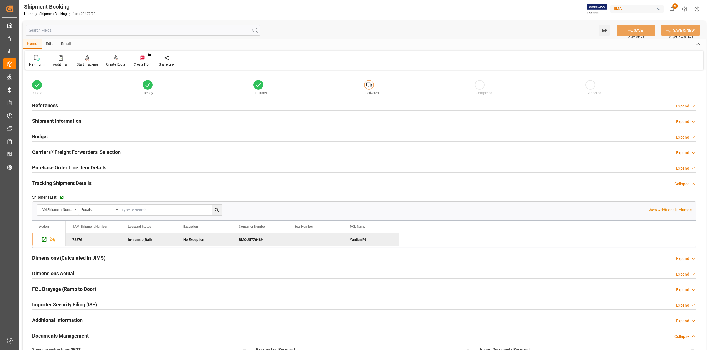
click at [50, 104] on h2 "References" at bounding box center [45, 105] width 26 height 7
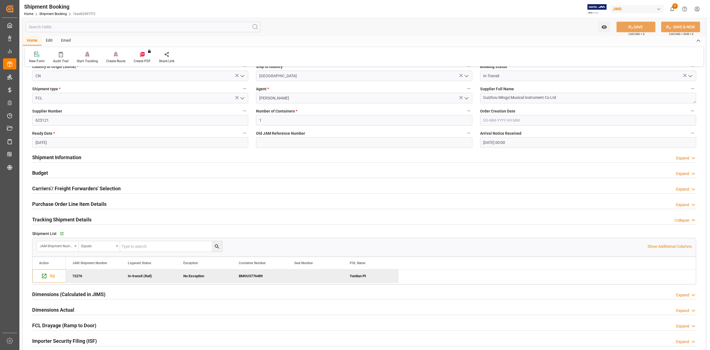
scroll to position [37, 0]
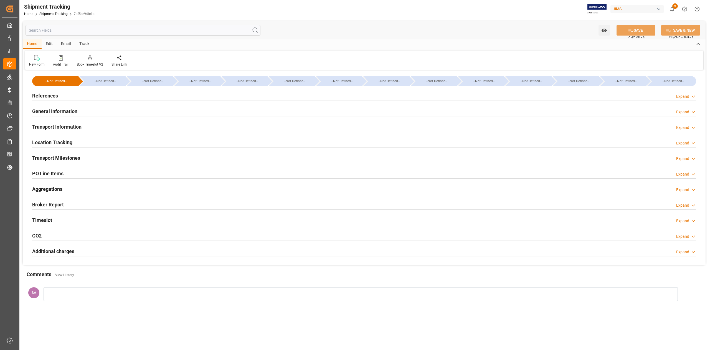
click at [48, 94] on h2 "References" at bounding box center [45, 95] width 26 height 7
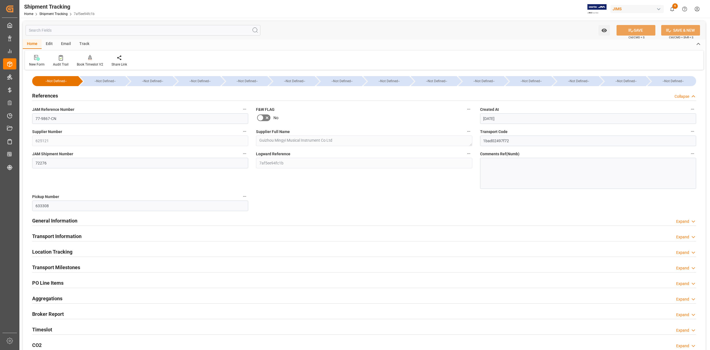
click at [48, 94] on h2 "References" at bounding box center [45, 95] width 26 height 7
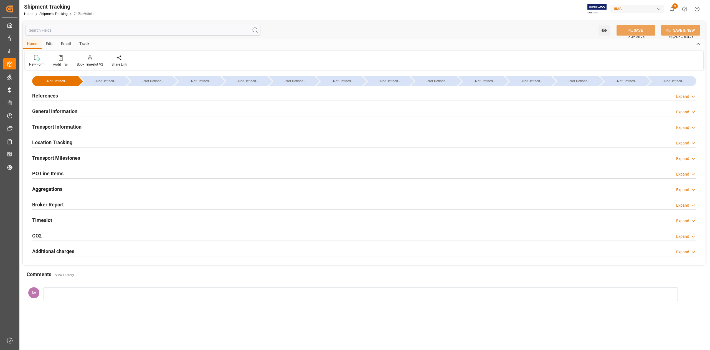
click at [49, 111] on h2 "General Information" at bounding box center [54, 110] width 45 height 7
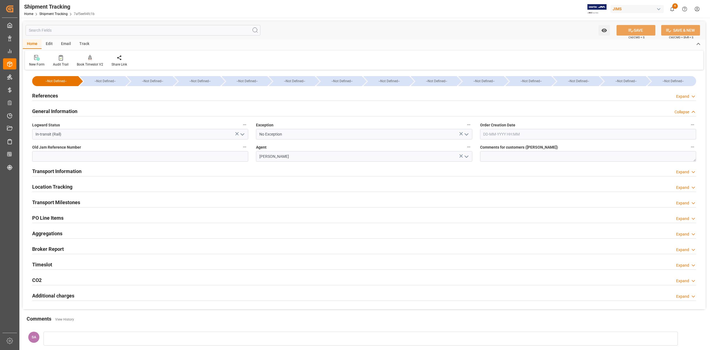
click at [468, 135] on icon "open menu" at bounding box center [466, 134] width 7 height 7
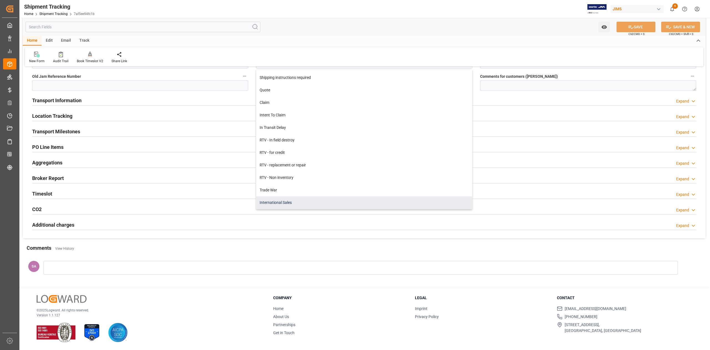
scroll to position [99, 0]
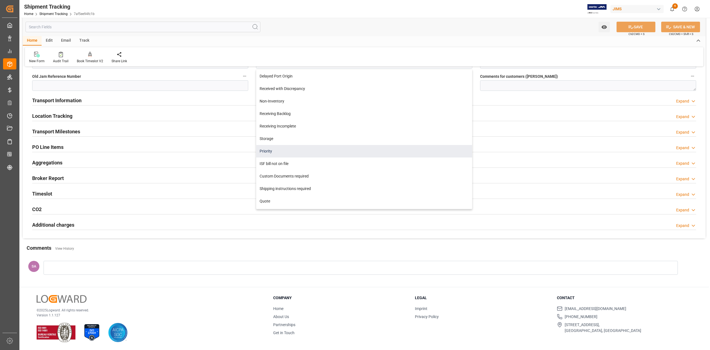
click at [296, 153] on div "Priority" at bounding box center [364, 151] width 216 height 12
type input "Priority"
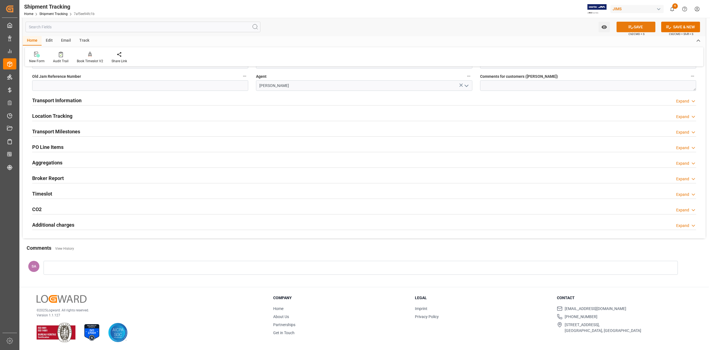
click at [623, 26] on button "SAVE" at bounding box center [636, 27] width 39 height 11
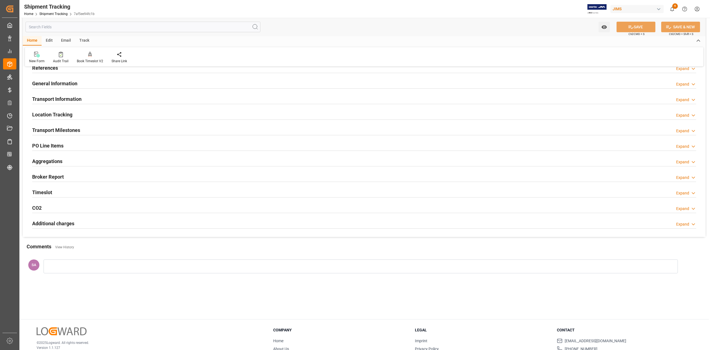
scroll to position [0, 0]
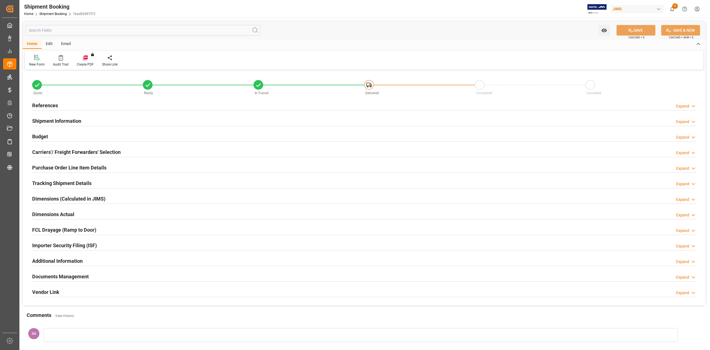
type input "55"
click at [44, 120] on h2 "Shipment Information" at bounding box center [56, 120] width 49 height 7
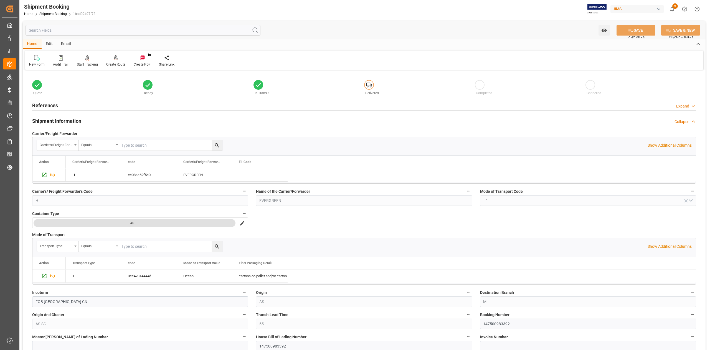
click at [64, 123] on h2 "Shipment Information" at bounding box center [56, 120] width 49 height 7
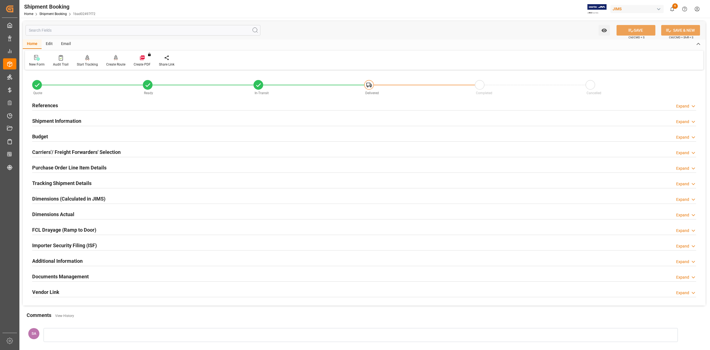
click at [48, 105] on h2 "References" at bounding box center [45, 105] width 26 height 7
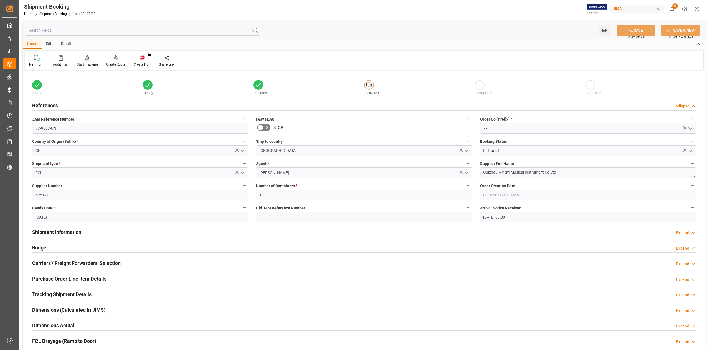
click at [48, 105] on h2 "References" at bounding box center [45, 105] width 26 height 7
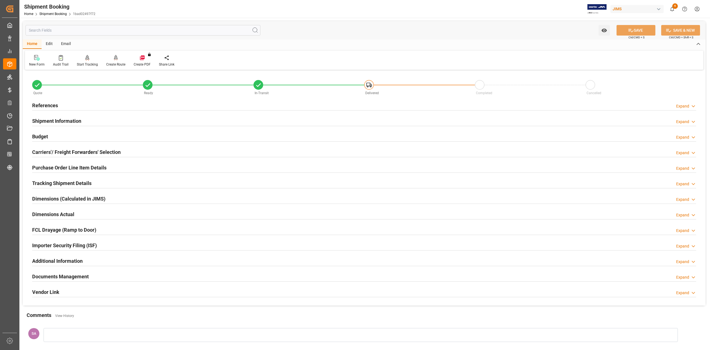
click at [42, 106] on h2 "References" at bounding box center [45, 105] width 26 height 7
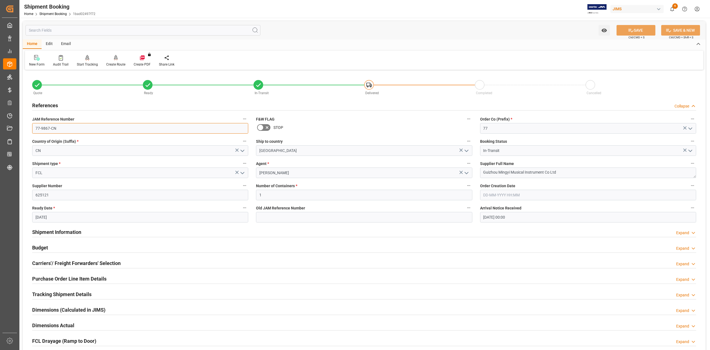
click at [65, 128] on input "77-9867-CN" at bounding box center [140, 128] width 216 height 11
drag, startPoint x: 560, startPoint y: 170, endPoint x: 482, endPoint y: 170, distance: 78.0
click at [482, 170] on textarea "Guizhou Mingyi Musical Instrument Co Ltd" at bounding box center [588, 172] width 216 height 11
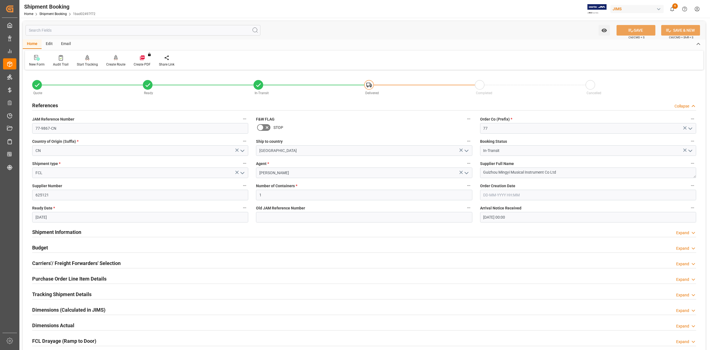
click at [61, 230] on h2 "Shipment Information" at bounding box center [56, 231] width 49 height 7
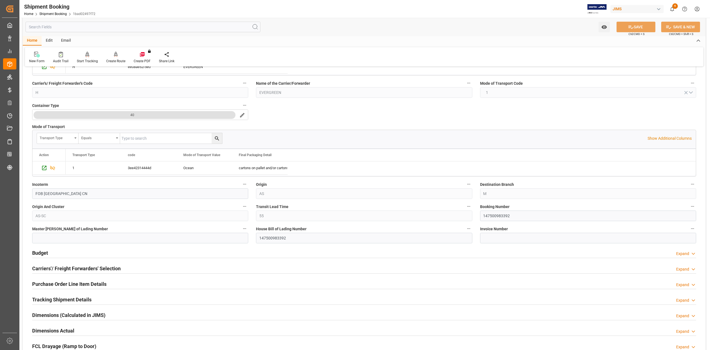
scroll to position [222, 0]
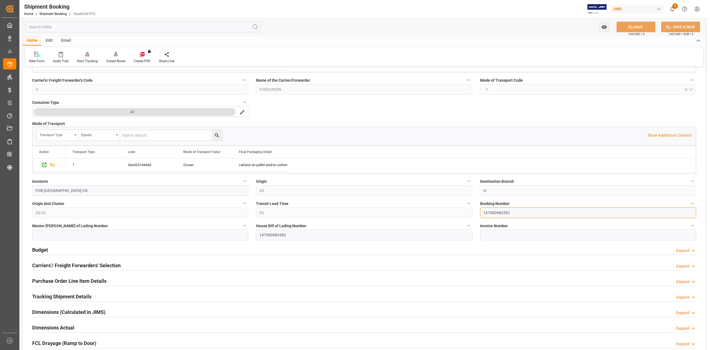
click at [501, 216] on input "147500983392" at bounding box center [588, 212] width 216 height 11
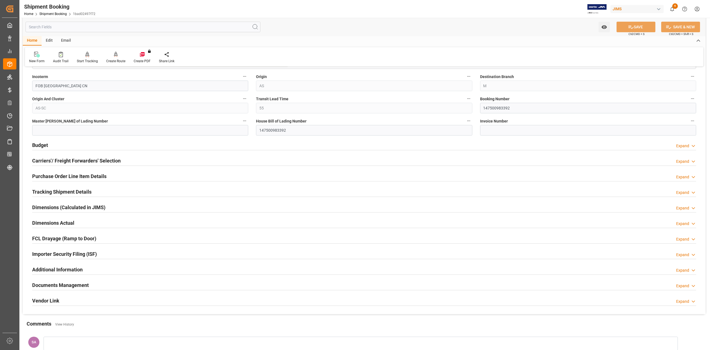
scroll to position [333, 0]
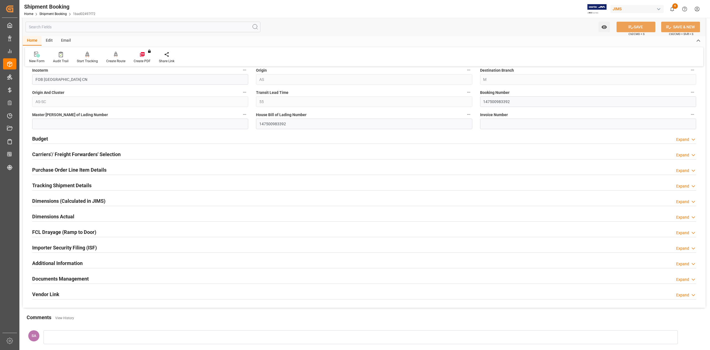
drag, startPoint x: 51, startPoint y: 187, endPoint x: 184, endPoint y: 223, distance: 138.0
click at [51, 187] on h2 "Tracking Shipment Details" at bounding box center [61, 184] width 59 height 7
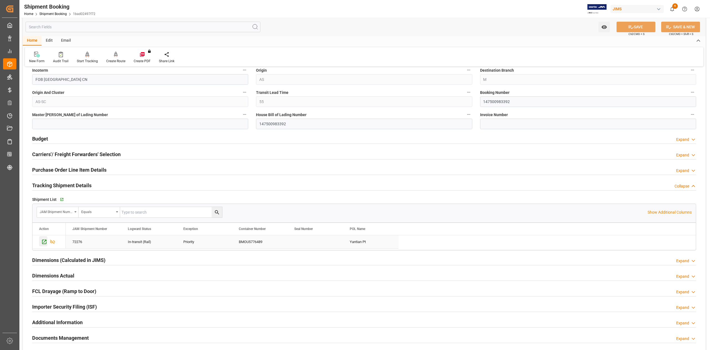
click at [44, 243] on icon "Press SPACE to select this row." at bounding box center [44, 241] width 4 height 4
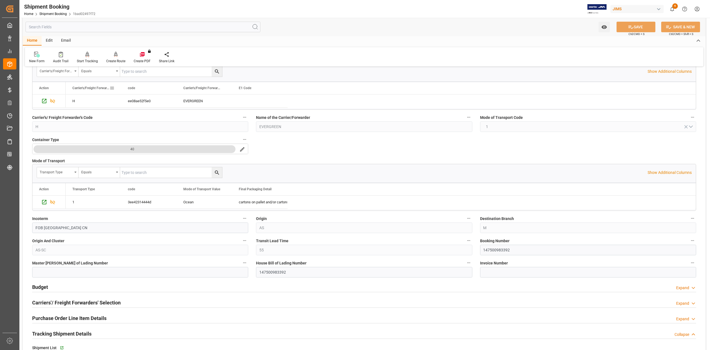
scroll to position [0, 0]
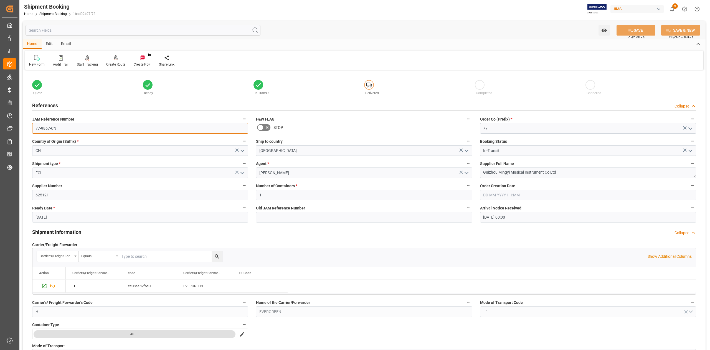
click at [76, 128] on input "77-9867-CN" at bounding box center [140, 128] width 216 height 11
click at [577, 173] on textarea "Guizhou Mingyi Musical Instrument Co Ltd" at bounding box center [588, 172] width 216 height 11
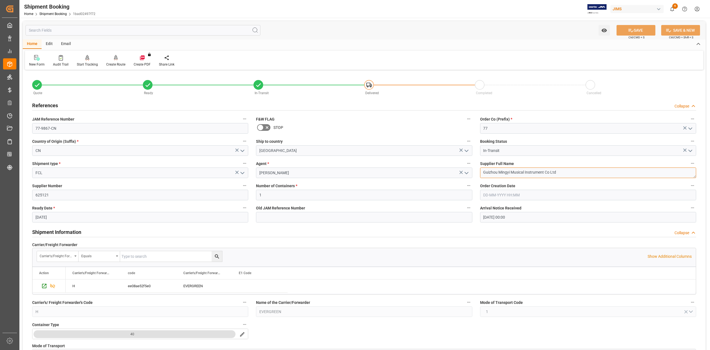
click at [577, 173] on textarea "Guizhou Mingyi Musical Instrument Co Ltd" at bounding box center [588, 172] width 216 height 11
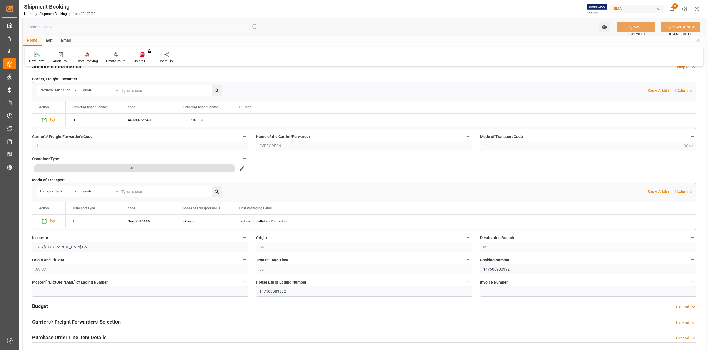
scroll to position [222, 0]
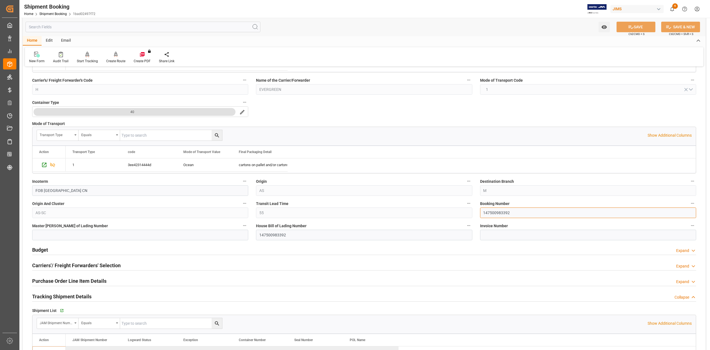
click at [500, 212] on input "147500983392" at bounding box center [588, 212] width 216 height 11
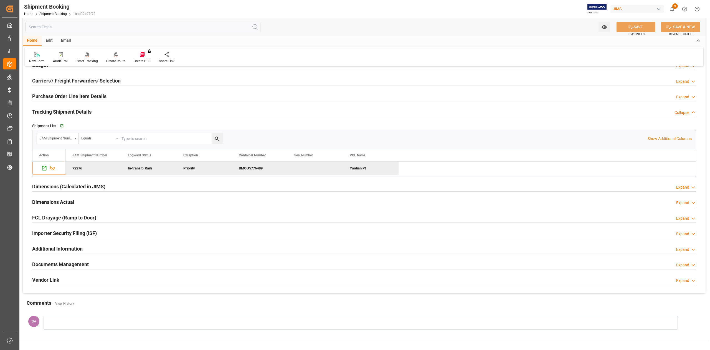
scroll to position [407, 0]
drag, startPoint x: 43, startPoint y: 166, endPoint x: 46, endPoint y: 170, distance: 4.6
click at [43, 166] on icon "Press SPACE to deselect this row." at bounding box center [44, 168] width 6 height 6
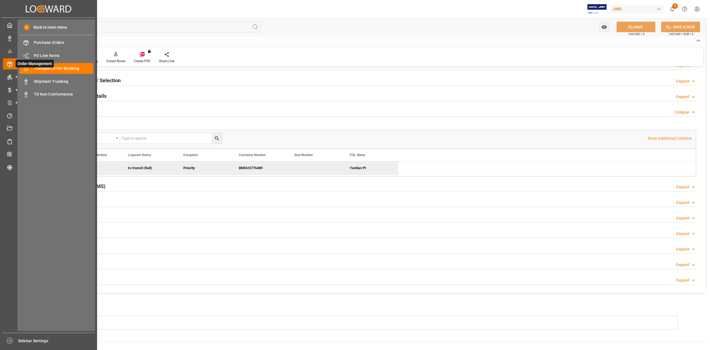
click at [49, 64] on span "Order Management" at bounding box center [35, 64] width 38 height 8
click at [65, 69] on span "Transport Order Booking" at bounding box center [64, 68] width 60 height 6
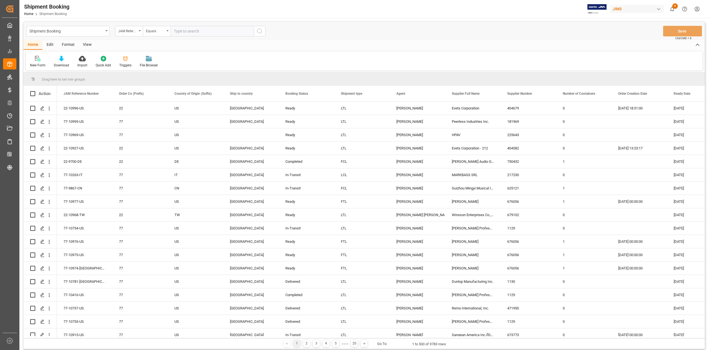
click at [185, 33] on input "text" at bounding box center [212, 31] width 83 height 11
type input "77-10537-US"
click at [259, 29] on icon "search button" at bounding box center [259, 31] width 7 height 7
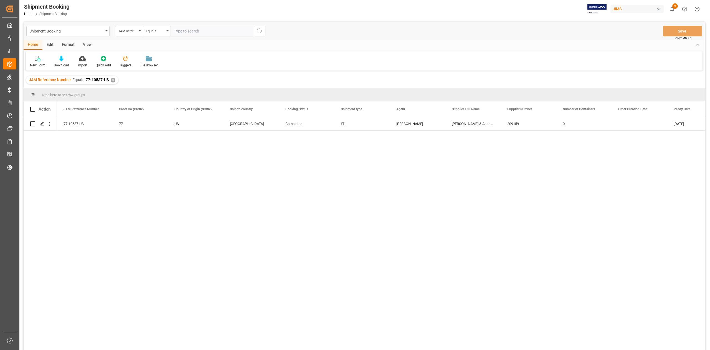
click at [112, 81] on div "✕" at bounding box center [113, 80] width 5 height 5
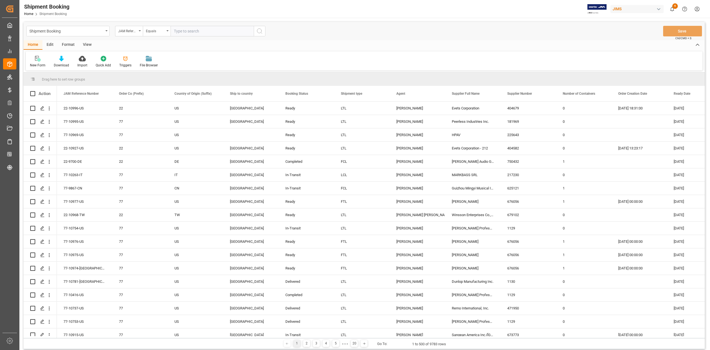
click at [216, 31] on input "text" at bounding box center [212, 31] width 83 height 11
paste input "22-9215-CN"
type input "22-9215-CN"
drag, startPoint x: 258, startPoint y: 31, endPoint x: 239, endPoint y: 57, distance: 31.4
click at [258, 31] on icon "search button" at bounding box center [259, 31] width 7 height 7
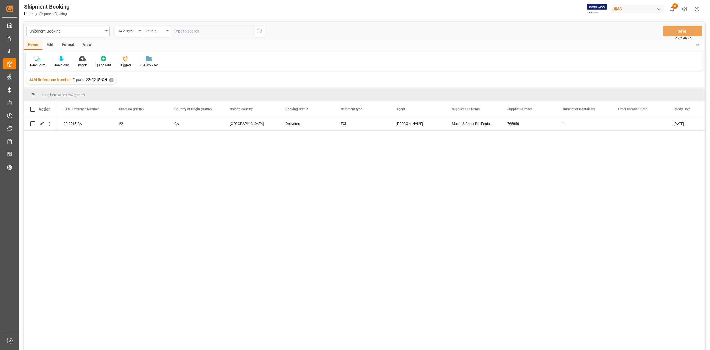
click at [109, 80] on div "✕" at bounding box center [111, 80] width 5 height 5
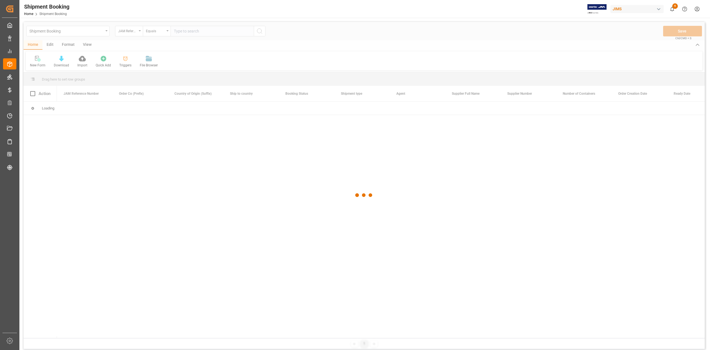
click at [196, 29] on div at bounding box center [365, 195] width 682 height 346
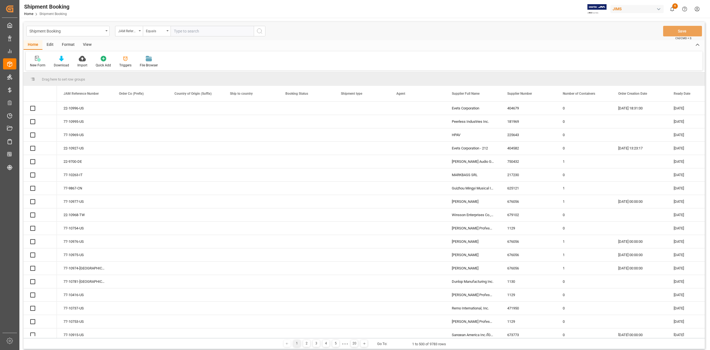
click at [196, 32] on input "text" at bounding box center [212, 31] width 83 height 11
paste input "77-9823-DE"
type input "77-9823-DE"
click at [261, 30] on circle "search button" at bounding box center [259, 31] width 4 height 4
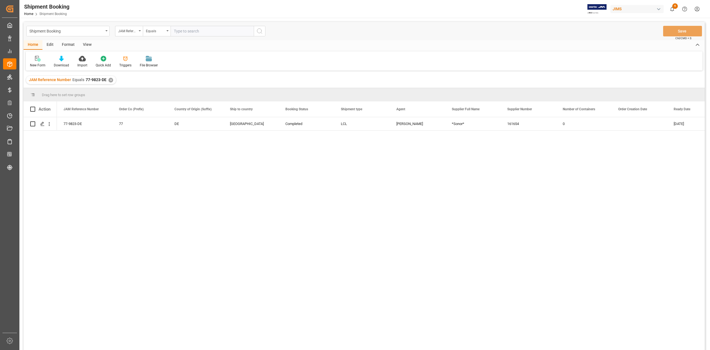
click at [109, 78] on div "✕" at bounding box center [111, 80] width 5 height 5
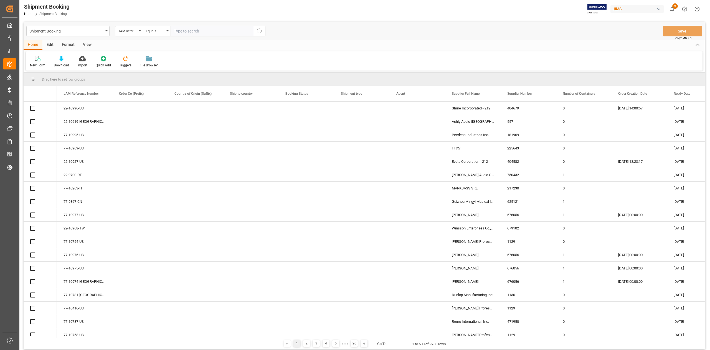
click at [196, 30] on input "text" at bounding box center [212, 31] width 83 height 11
paste input "77-10650-IT"
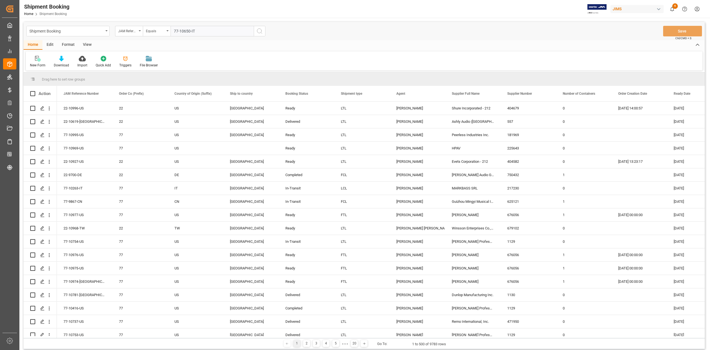
type input "77-10650-IT"
click at [261, 31] on icon "search button" at bounding box center [259, 31] width 7 height 7
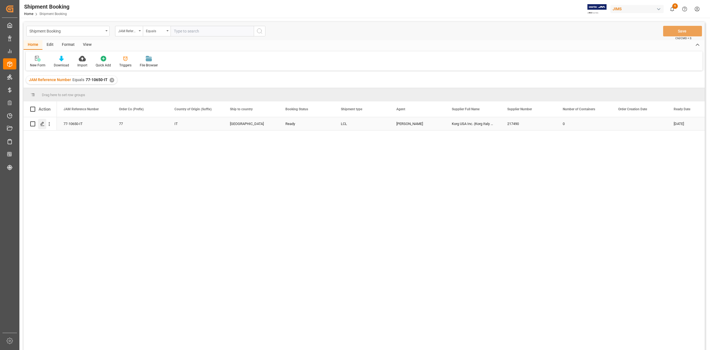
click at [42, 120] on div "Press SPACE to select this row." at bounding box center [42, 124] width 8 height 10
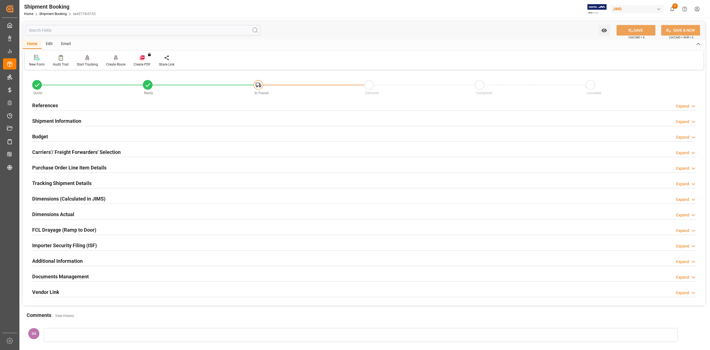
click at [82, 278] on h2 "Documents Management" at bounding box center [60, 275] width 57 height 7
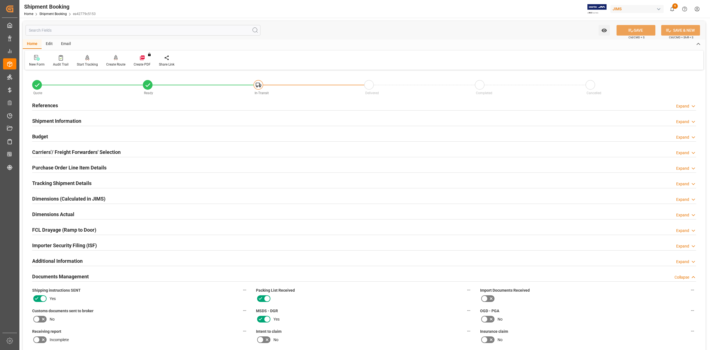
click at [49, 183] on h2 "Tracking Shipment Details" at bounding box center [61, 182] width 59 height 7
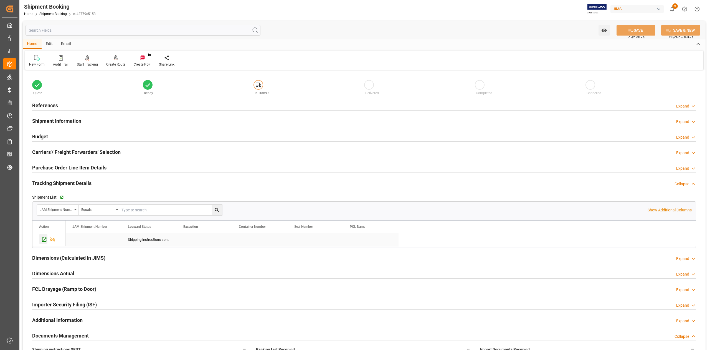
click at [45, 240] on icon "Press SPACE to select this row." at bounding box center [44, 239] width 6 height 6
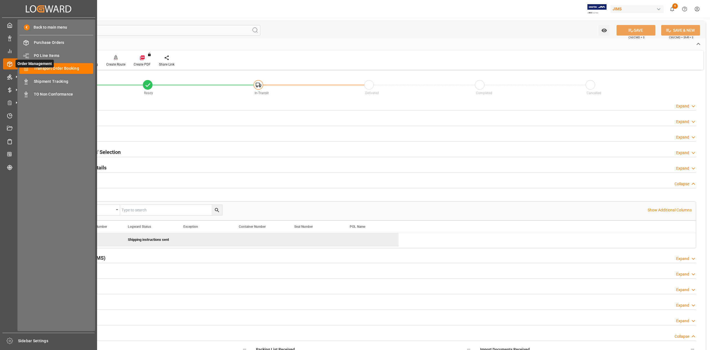
click at [11, 66] on icon at bounding box center [17, 64] width 12 height 12
click at [71, 71] on div "Transport Order Booking Transport Order Booking" at bounding box center [56, 68] width 74 height 11
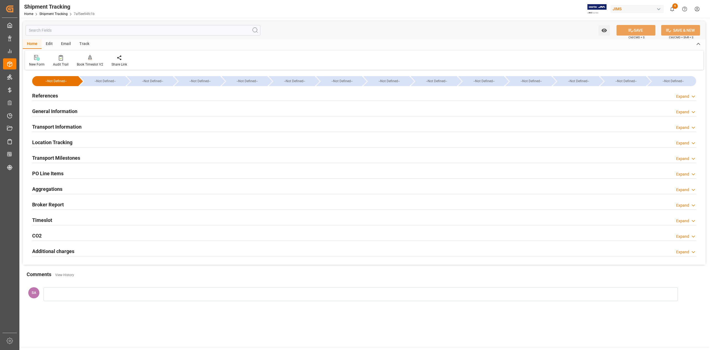
click at [60, 111] on h2 "General Information" at bounding box center [54, 110] width 45 height 7
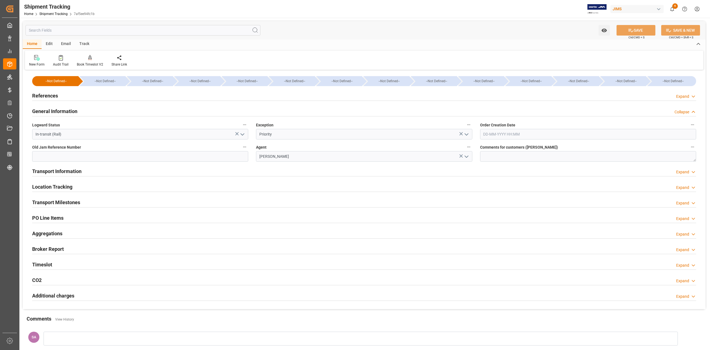
click at [59, 113] on h2 "General Information" at bounding box center [54, 110] width 45 height 7
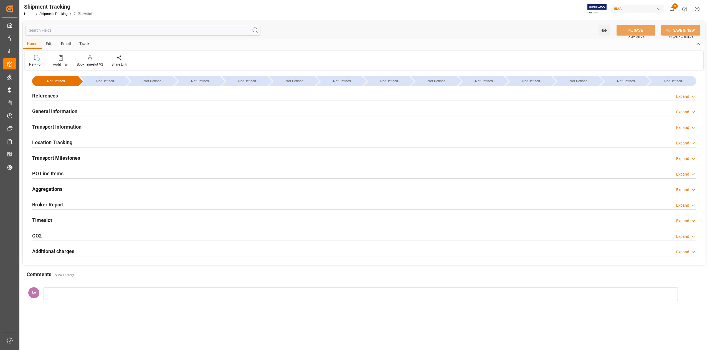
click at [60, 125] on h2 "Transport Information" at bounding box center [56, 126] width 49 height 7
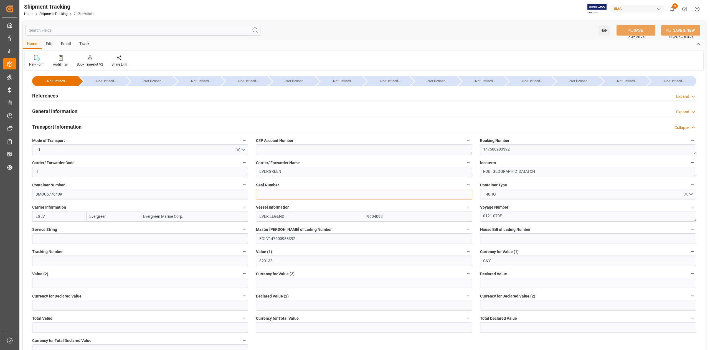
drag, startPoint x: 279, startPoint y: 195, endPoint x: 290, endPoint y: 197, distance: 11.3
click at [279, 195] on input at bounding box center [364, 194] width 216 height 11
paste input "EMCKWV2654"
type input "EMCKWV2654"
click at [635, 32] on button "SAVE" at bounding box center [636, 30] width 39 height 11
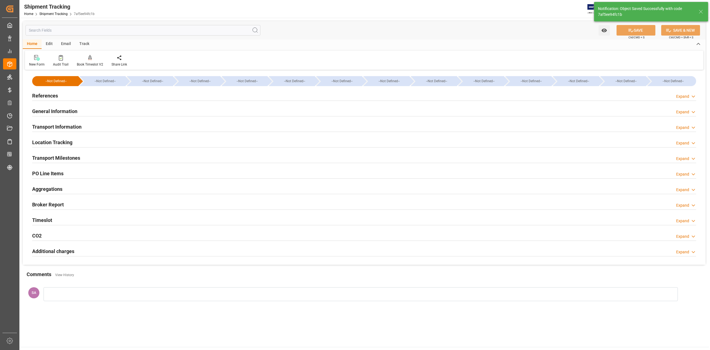
click at [75, 157] on h2 "Transport Milestones" at bounding box center [56, 157] width 48 height 7
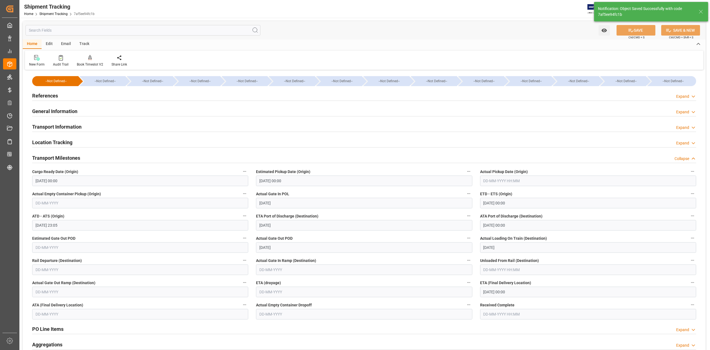
click at [70, 173] on span "Cargo Ready Date (Origin)" at bounding box center [55, 172] width 46 height 6
click at [241, 173] on button "Cargo Ready Date (Origin)" at bounding box center [244, 171] width 7 height 7
click at [62, 158] on div at bounding box center [355, 175] width 710 height 350
click at [68, 125] on h2 "Transport Information" at bounding box center [56, 126] width 49 height 7
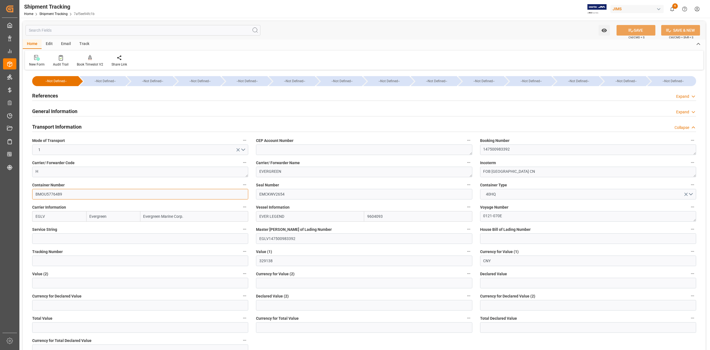
drag, startPoint x: 64, startPoint y: 193, endPoint x: 15, endPoint y: 187, distance: 49.8
click at [15, 187] on div "Created by potrace 1.15, written by [PERSON_NAME] [DATE]-[DATE] Created by potr…" at bounding box center [355, 175] width 710 height 350
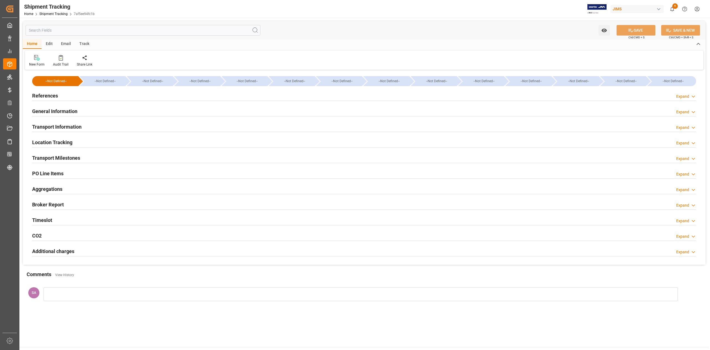
type input "Evergreen"
type input "Evergreen Marine Corp."
type input "9604093"
type input "329138"
click at [59, 108] on h2 "General Information" at bounding box center [54, 110] width 45 height 7
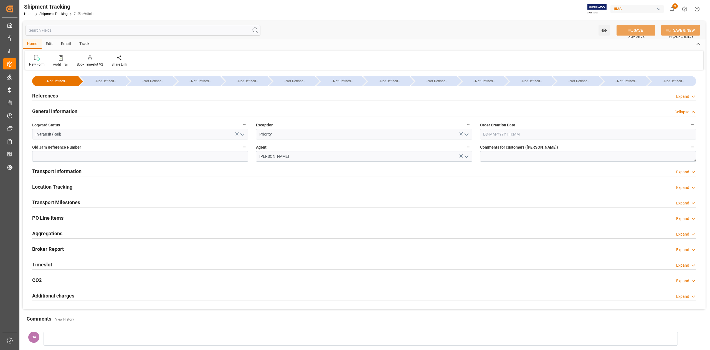
click at [59, 108] on h2 "General Information" at bounding box center [54, 110] width 45 height 7
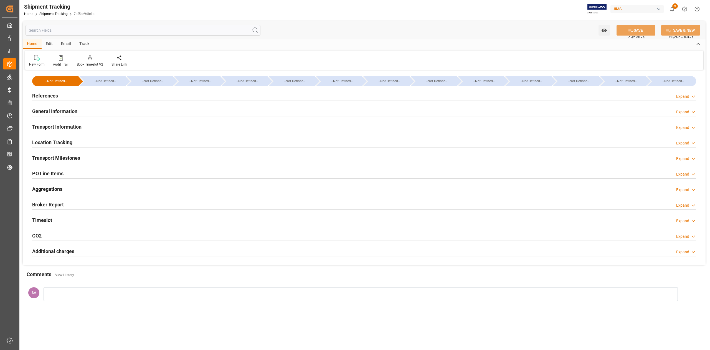
click at [61, 127] on h2 "Transport Information" at bounding box center [56, 126] width 49 height 7
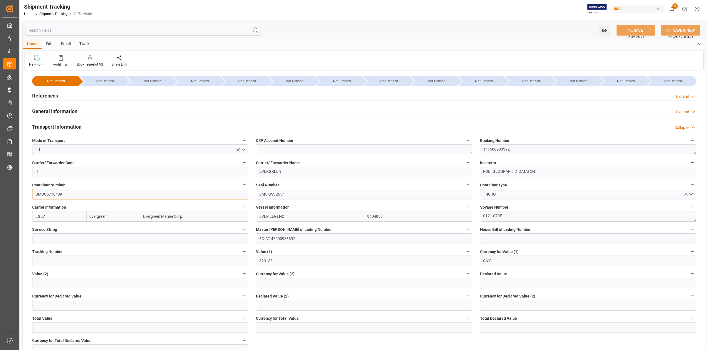
click at [52, 194] on input "BMOU5776489" at bounding box center [140, 194] width 216 height 11
click at [372, 216] on input "9604093" at bounding box center [418, 216] width 108 height 11
click at [48, 89] on div "References Expand" at bounding box center [364, 96] width 672 height 16
click at [48, 94] on h2 "References" at bounding box center [45, 95] width 26 height 7
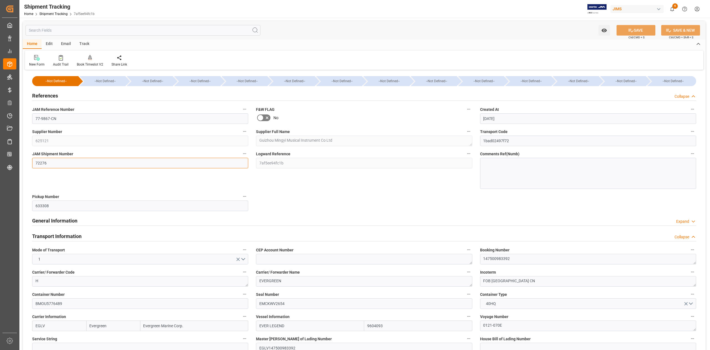
click at [47, 167] on input "72276" at bounding box center [140, 163] width 216 height 11
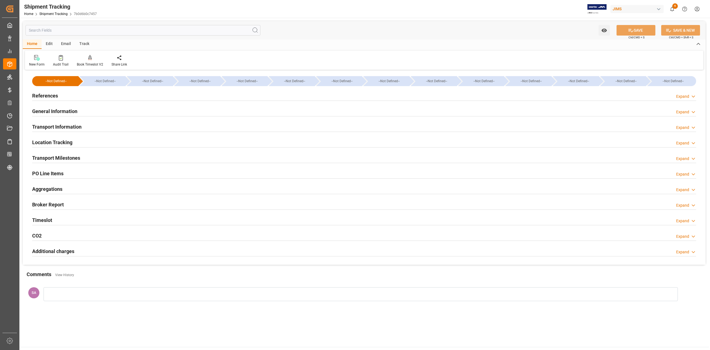
type input "[DATE] 00:00"
click at [74, 158] on h2 "Transport Milestones" at bounding box center [56, 157] width 48 height 7
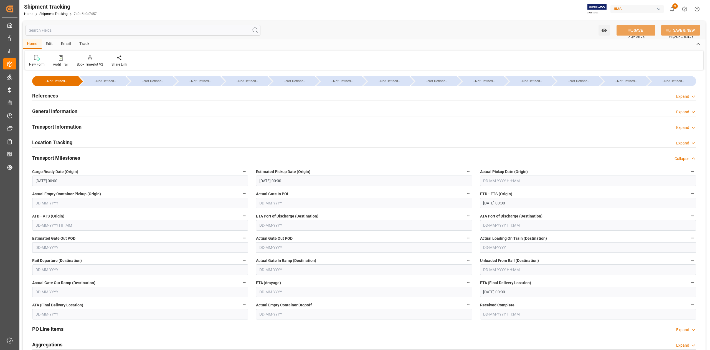
click at [313, 181] on input "[DATE] 00:00" at bounding box center [364, 180] width 216 height 11
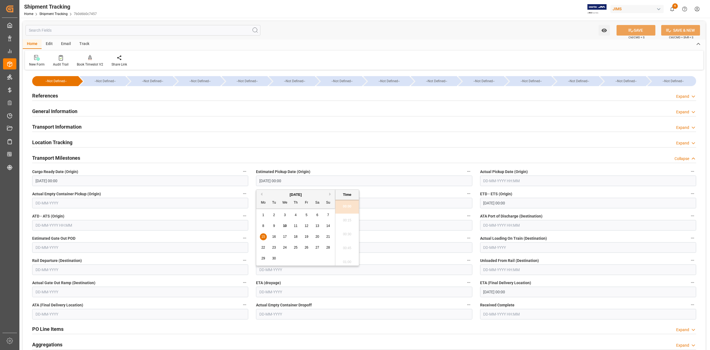
click at [313, 181] on input "[DATE] 00:00" at bounding box center [364, 180] width 216 height 11
drag, startPoint x: 313, startPoint y: 181, endPoint x: 303, endPoint y: 181, distance: 10.3
click at [303, 181] on input "[DATE] 00:00" at bounding box center [364, 180] width 216 height 11
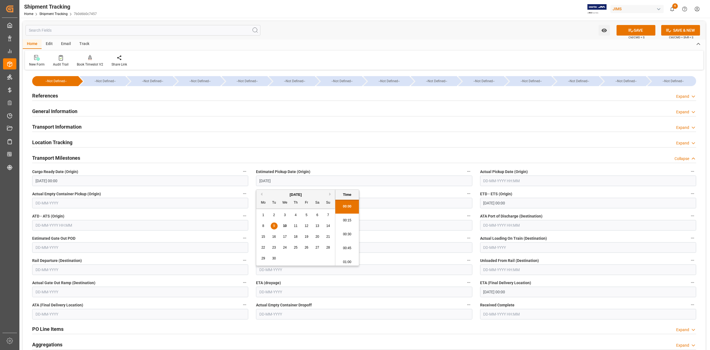
click at [493, 179] on input "text" at bounding box center [588, 180] width 216 height 11
type input "09-09-2025 00:00"
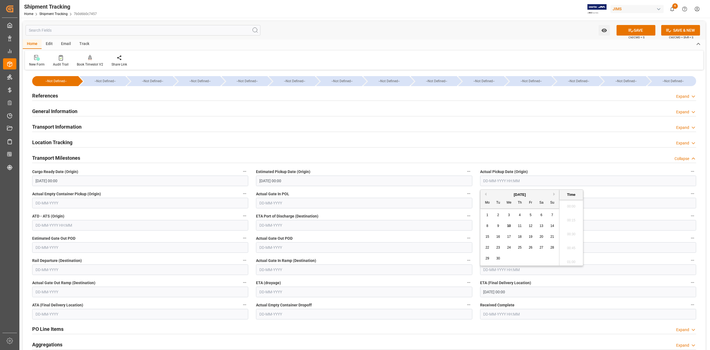
scroll to position [529, 0]
click at [646, 29] on button "SAVE" at bounding box center [636, 30] width 39 height 11
type input "09-09-2025 00:00"
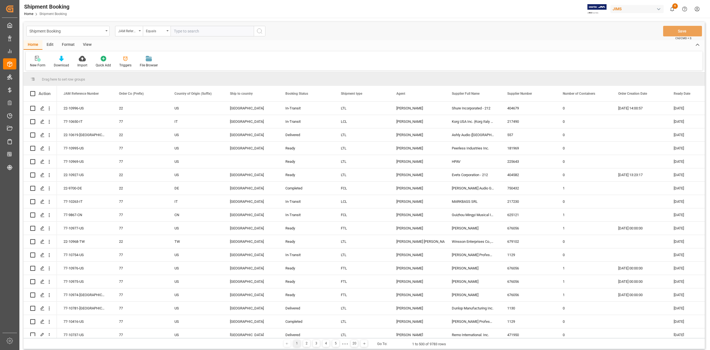
click at [187, 34] on input "text" at bounding box center [212, 31] width 83 height 11
paste input "77-9618-TW"
type input "77-9618-TW"
click at [259, 31] on icon "search button" at bounding box center [259, 31] width 7 height 7
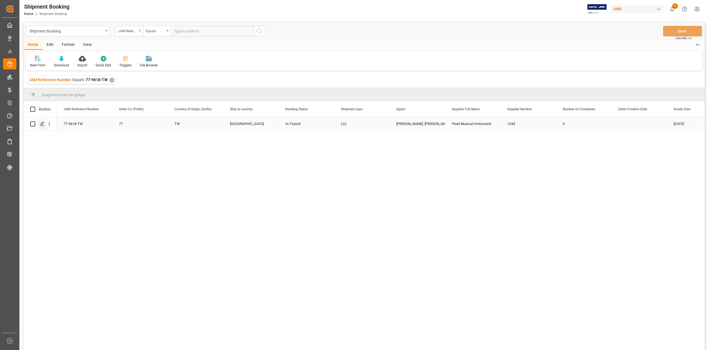
click at [43, 125] on icon "Press SPACE to select this row." at bounding box center [42, 124] width 4 height 4
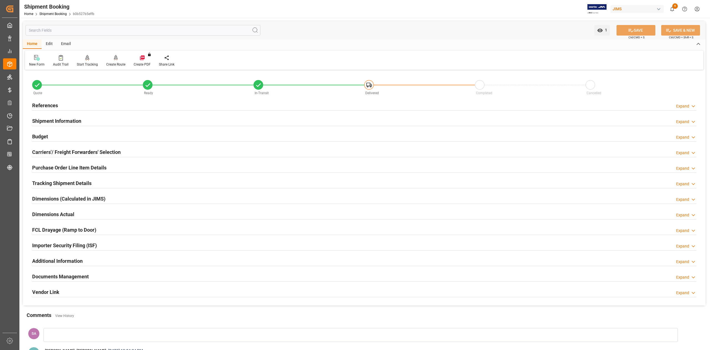
click at [70, 278] on h2 "Documents Management" at bounding box center [60, 275] width 57 height 7
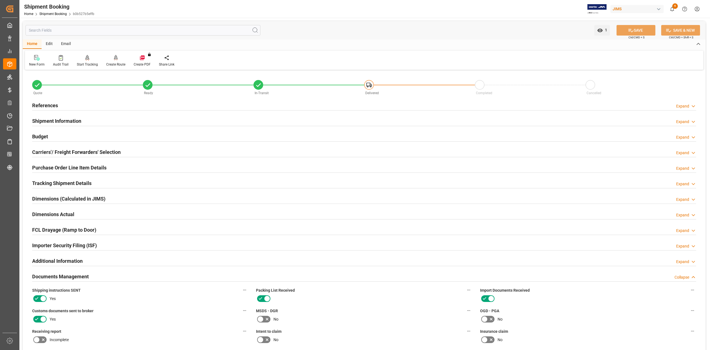
scroll to position [185, 0]
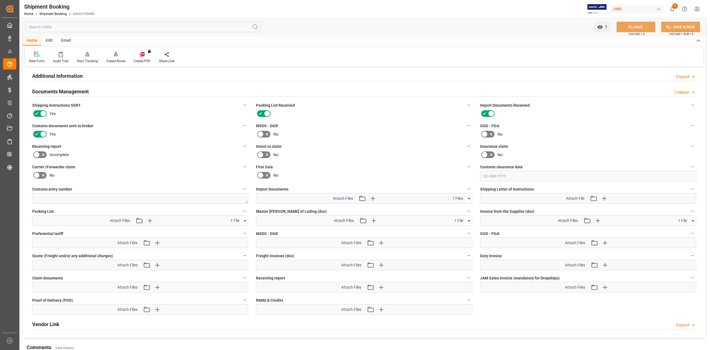
click at [469, 198] on icon at bounding box center [469, 198] width 6 height 6
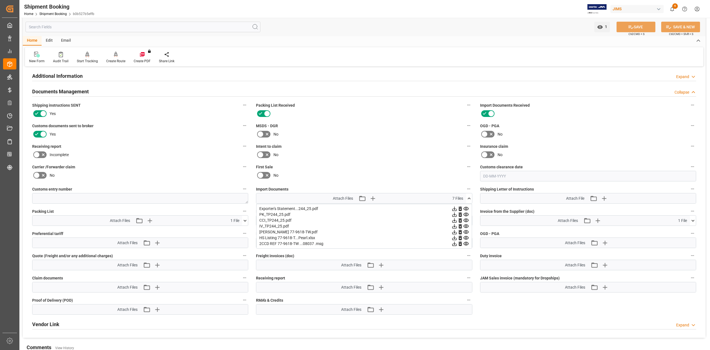
click at [309, 243] on div "2CCD REF 77-9618-TW ...08037 .msg" at bounding box center [364, 244] width 210 height 6
click at [466, 243] on icon at bounding box center [466, 244] width 6 height 6
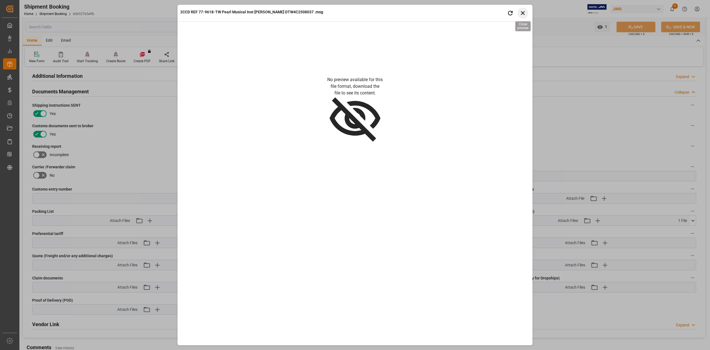
click at [526, 12] on icon "button" at bounding box center [523, 12] width 7 height 7
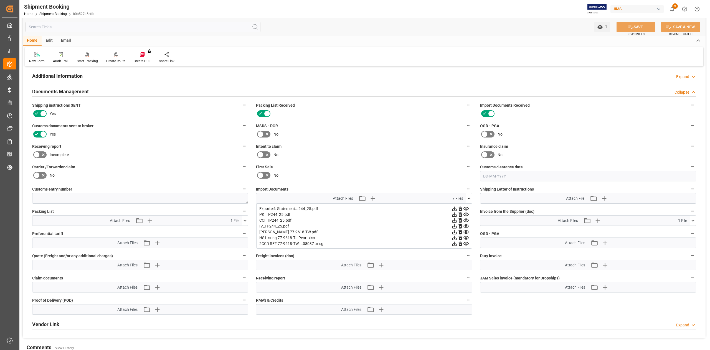
click at [468, 199] on icon at bounding box center [469, 198] width 6 height 6
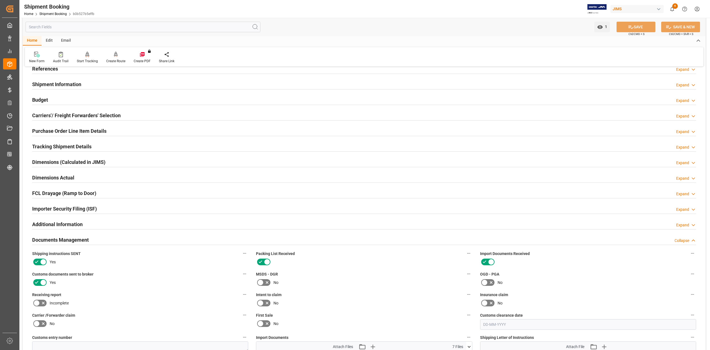
scroll to position [0, 0]
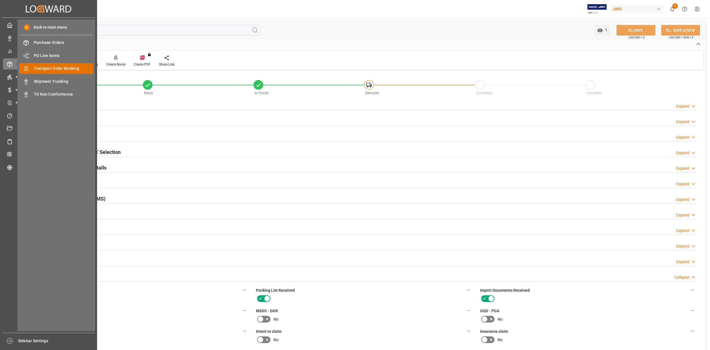
click at [56, 69] on span "Transport Order Booking" at bounding box center [64, 68] width 60 height 6
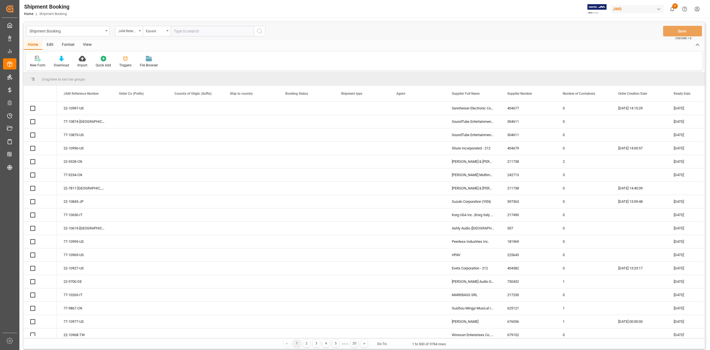
click at [208, 32] on input "text" at bounding box center [212, 31] width 83 height 11
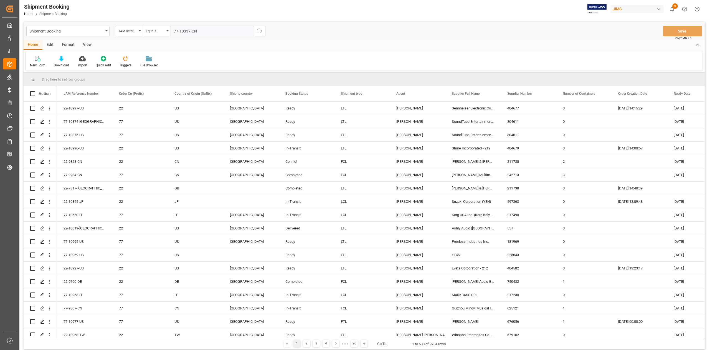
type input "77-10337-CN"
click at [259, 32] on icon "search button" at bounding box center [259, 31] width 7 height 7
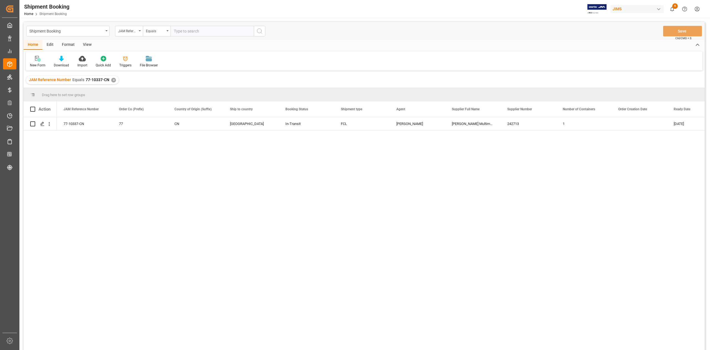
click at [114, 79] on div "✕" at bounding box center [113, 80] width 5 height 5
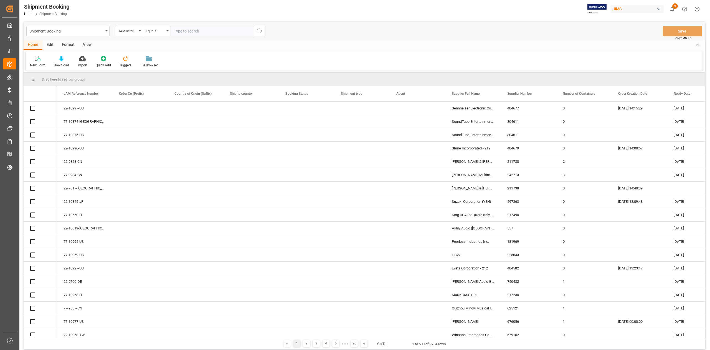
click at [223, 31] on input "text" at bounding box center [212, 31] width 83 height 11
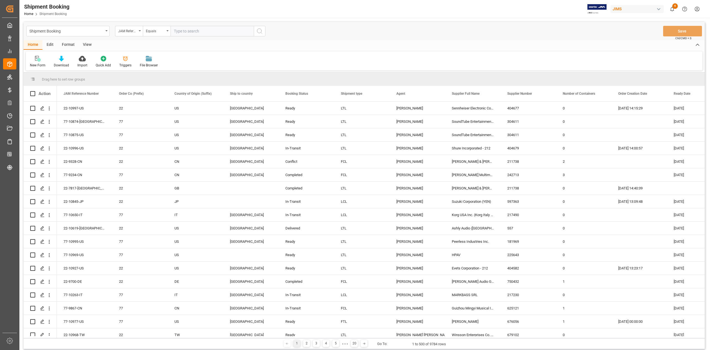
paste input "77-9232-CN"
type input "77-9232-CN"
click at [261, 33] on icon "search button" at bounding box center [259, 31] width 7 height 7
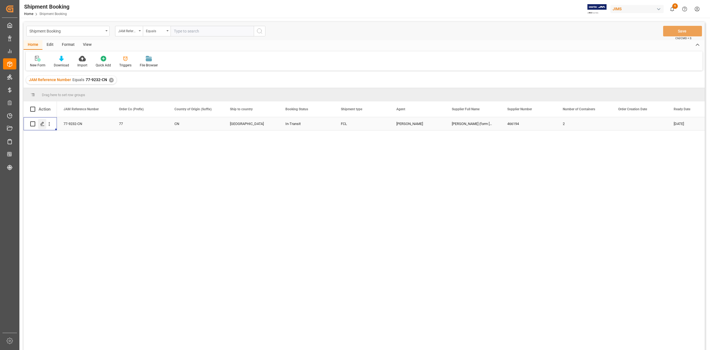
click at [42, 124] on polygon "Press SPACE to select this row." at bounding box center [42, 123] width 3 height 3
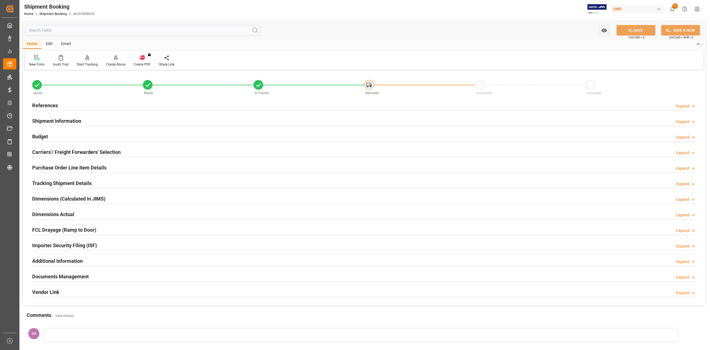
click at [49, 105] on h2 "References" at bounding box center [45, 105] width 26 height 7
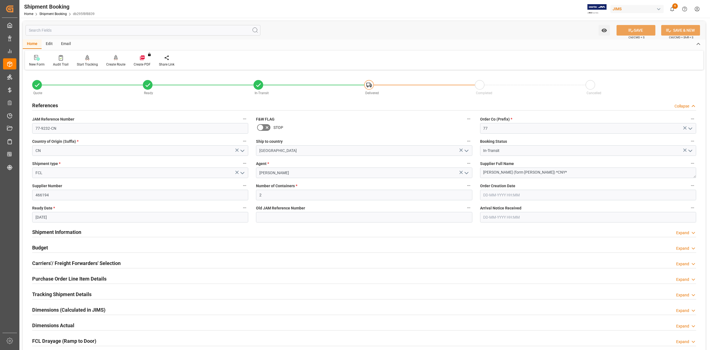
click at [50, 105] on h2 "References" at bounding box center [45, 105] width 26 height 7
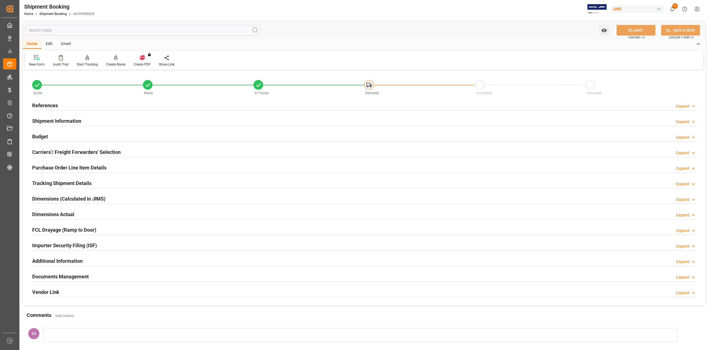
click at [56, 121] on h2 "Shipment Information" at bounding box center [56, 120] width 49 height 7
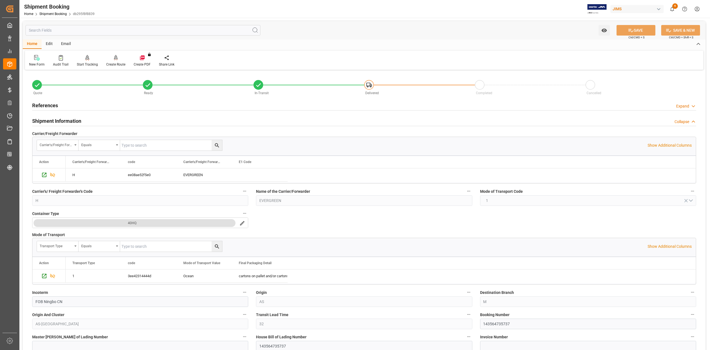
click at [56, 121] on h2 "Shipment Information" at bounding box center [56, 120] width 49 height 7
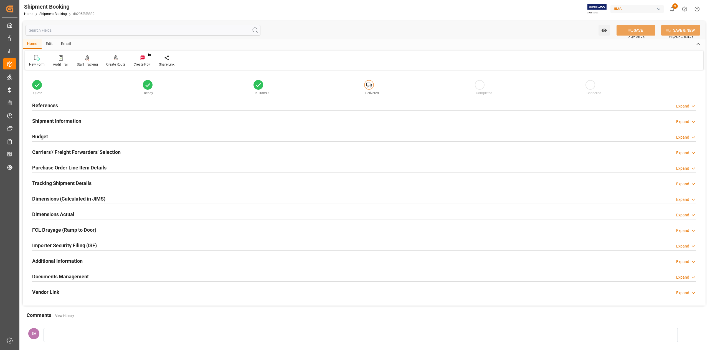
click at [60, 183] on h2 "Tracking Shipment Details" at bounding box center [61, 182] width 59 height 7
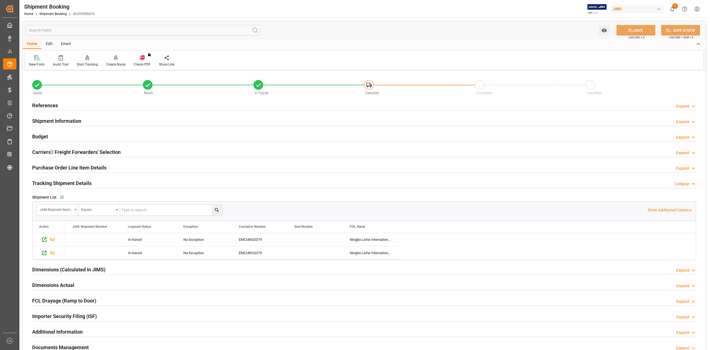
click at [60, 183] on h2 "Tracking Shipment Details" at bounding box center [61, 182] width 59 height 7
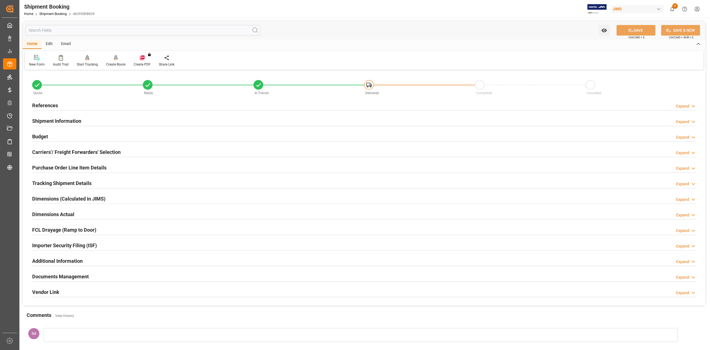
click at [55, 105] on h2 "References" at bounding box center [45, 105] width 26 height 7
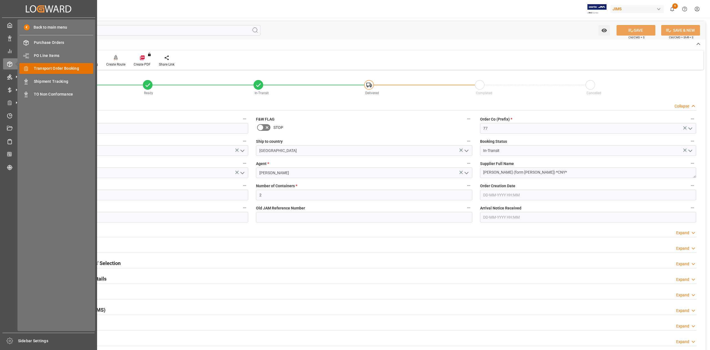
click at [70, 69] on span "Transport Order Booking" at bounding box center [64, 68] width 60 height 6
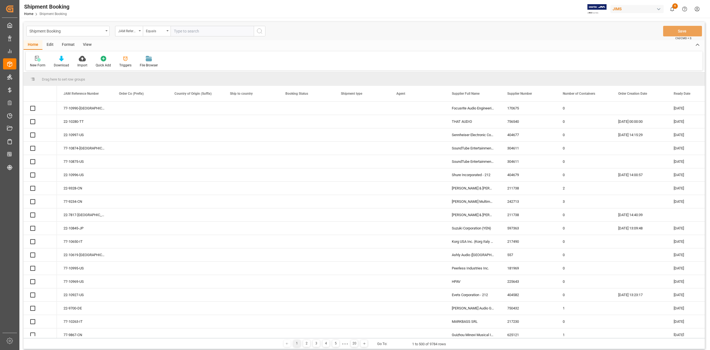
click at [201, 30] on input "text" at bounding box center [212, 31] width 83 height 11
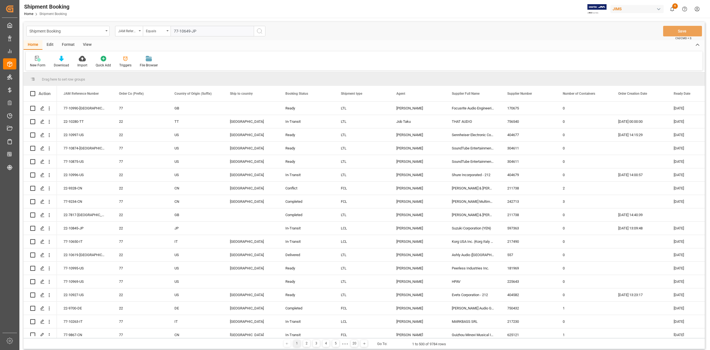
type input "77-10649-JP"
click at [255, 29] on button "search button" at bounding box center [260, 31] width 12 height 11
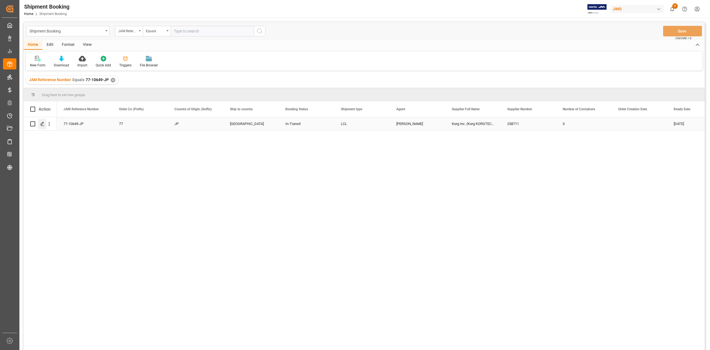
click at [43, 124] on icon "Press SPACE to select this row." at bounding box center [42, 124] width 4 height 4
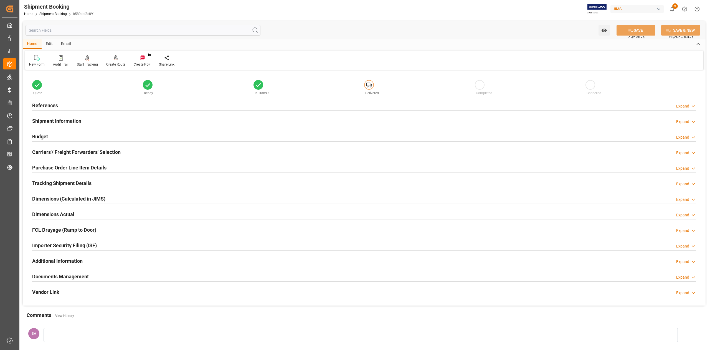
click at [73, 280] on h2 "Documents Management" at bounding box center [60, 275] width 57 height 7
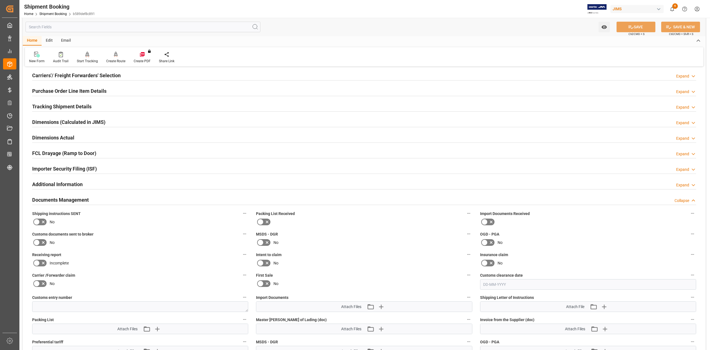
scroll to position [148, 0]
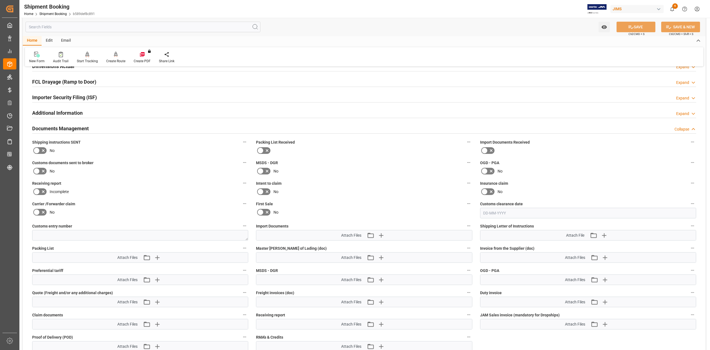
click at [37, 171] on icon at bounding box center [36, 171] width 3 height 2
click at [0, 0] on input "checkbox" at bounding box center [0, 0] width 0 height 0
click at [643, 25] on button "SAVE" at bounding box center [636, 27] width 39 height 11
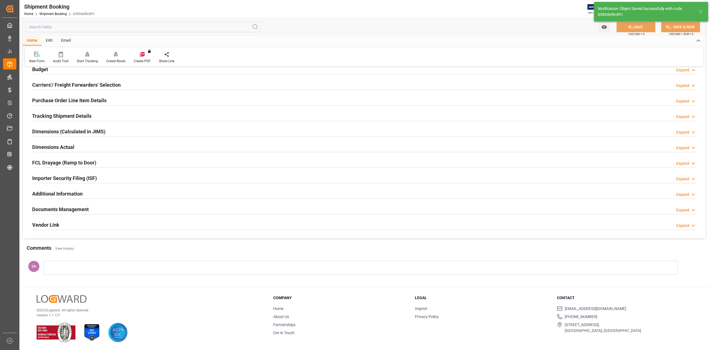
scroll to position [68, 0]
click at [64, 208] on h2 "Documents Management" at bounding box center [60, 208] width 57 height 7
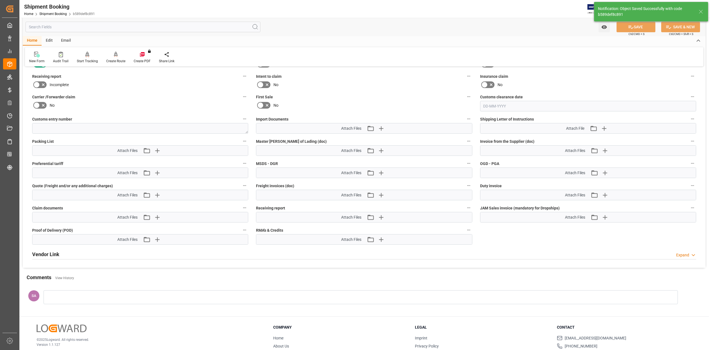
scroll to position [259, 0]
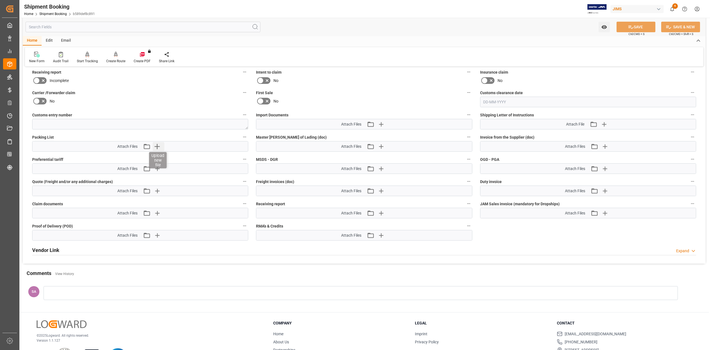
click at [158, 146] on icon "button" at bounding box center [157, 146] width 5 height 5
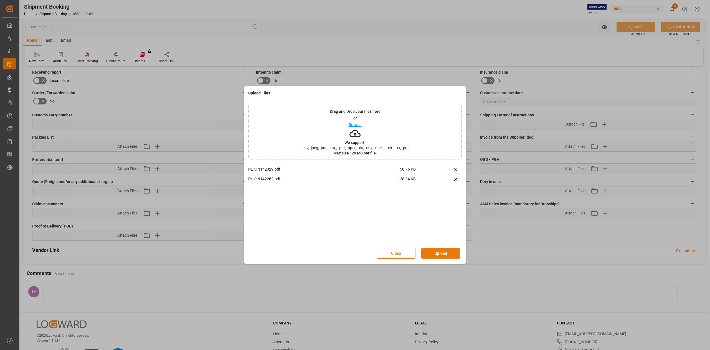
click at [435, 249] on button "Upload" at bounding box center [441, 253] width 39 height 11
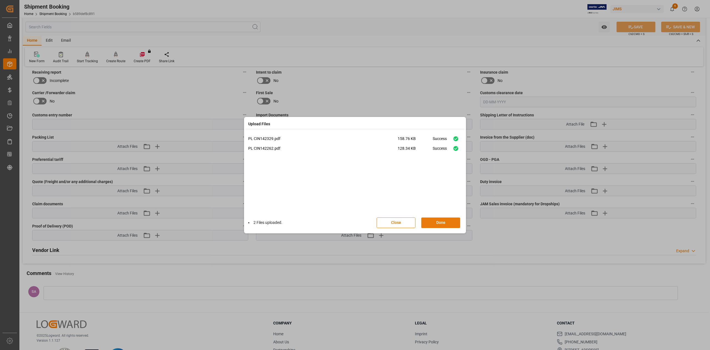
click at [442, 220] on button "Done" at bounding box center [441, 222] width 39 height 11
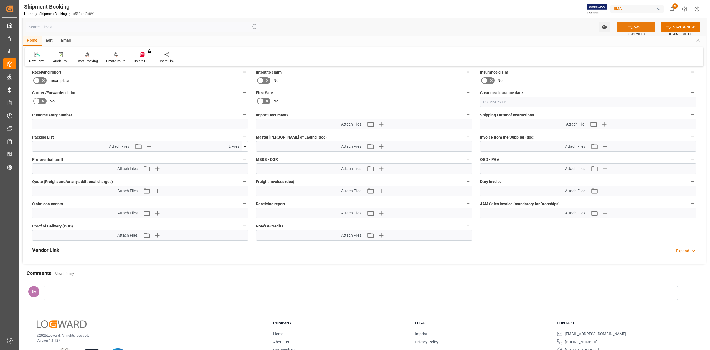
click at [629, 31] on button "SAVE" at bounding box center [636, 27] width 39 height 11
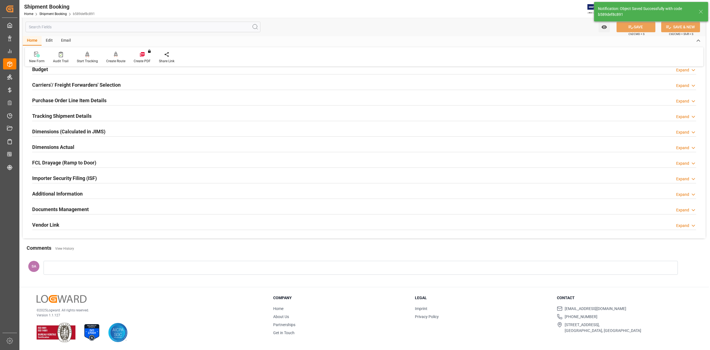
scroll to position [68, 0]
click at [82, 208] on h2 "Documents Management" at bounding box center [60, 208] width 57 height 7
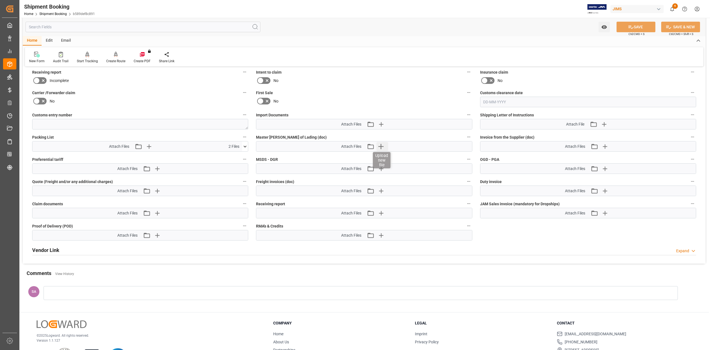
click at [381, 149] on icon "button" at bounding box center [381, 146] width 9 height 9
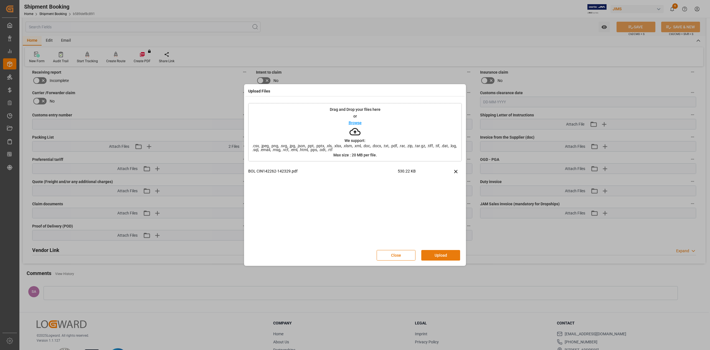
click at [433, 250] on button "Upload" at bounding box center [441, 255] width 39 height 11
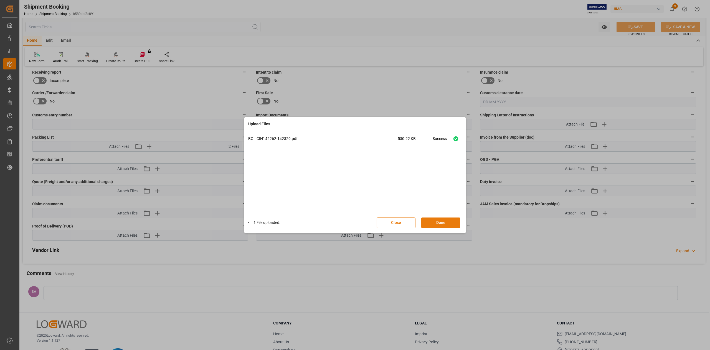
click at [441, 221] on button "Done" at bounding box center [441, 222] width 39 height 11
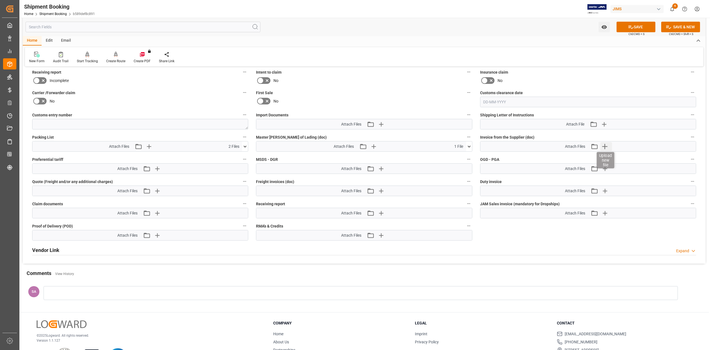
click at [606, 147] on icon "button" at bounding box center [605, 146] width 9 height 9
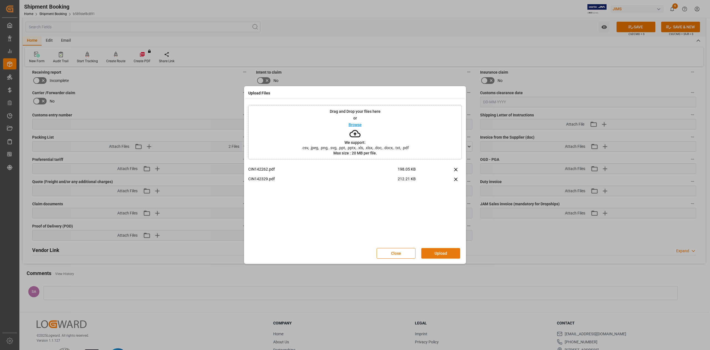
click at [448, 255] on button "Upload" at bounding box center [441, 253] width 39 height 11
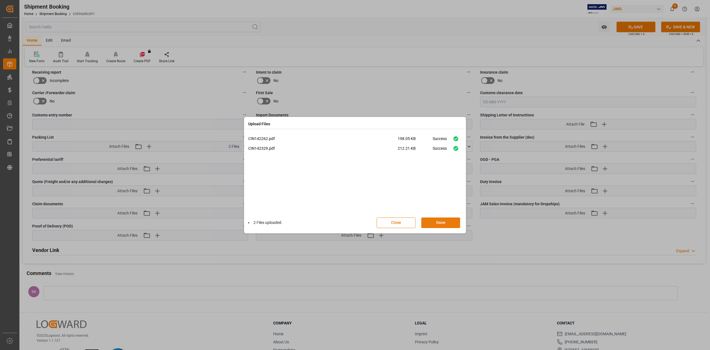
click at [448, 220] on button "Done" at bounding box center [441, 222] width 39 height 11
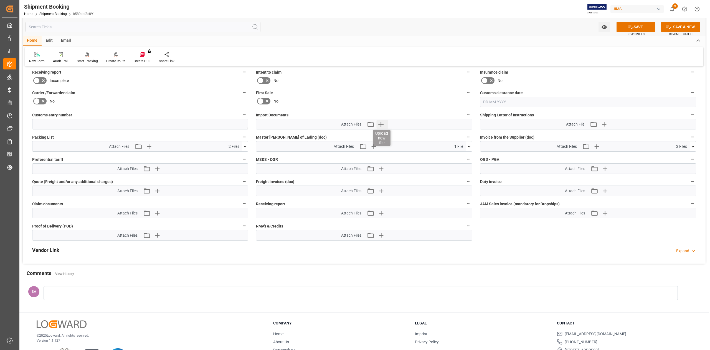
click at [384, 127] on icon "button" at bounding box center [381, 124] width 9 height 9
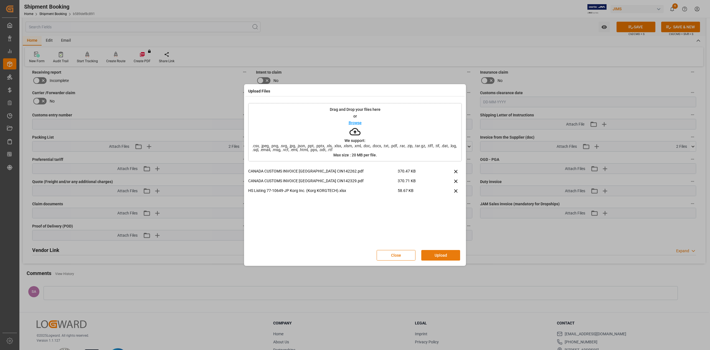
click at [449, 253] on button "Upload" at bounding box center [441, 255] width 39 height 11
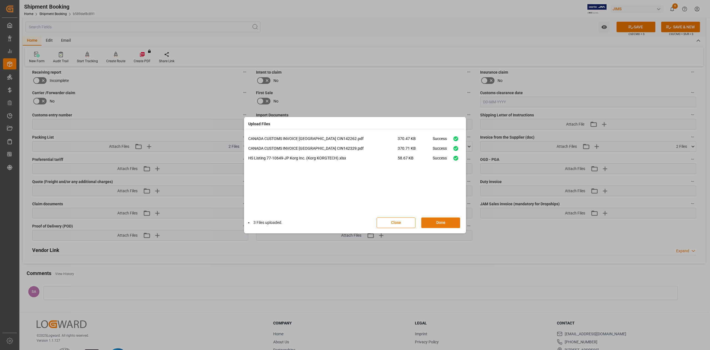
click at [444, 224] on button "Done" at bounding box center [441, 222] width 39 height 11
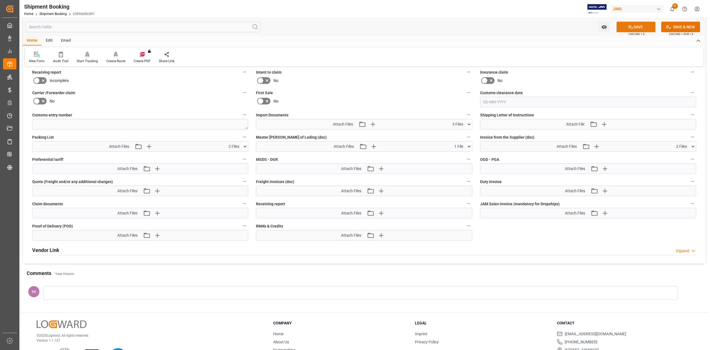
click at [628, 27] on icon at bounding box center [631, 27] width 6 height 6
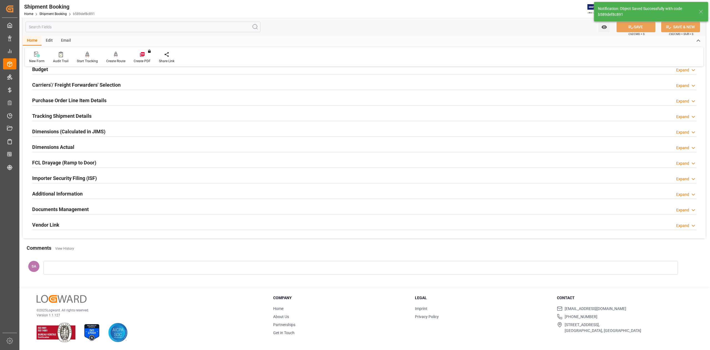
scroll to position [68, 0]
click at [75, 209] on h2 "Documents Management" at bounding box center [60, 208] width 57 height 7
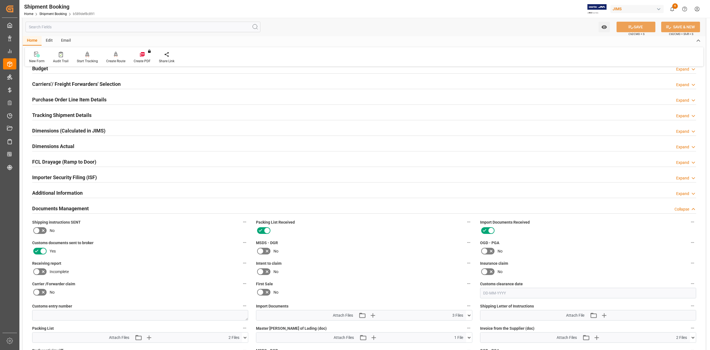
scroll to position [259, 0]
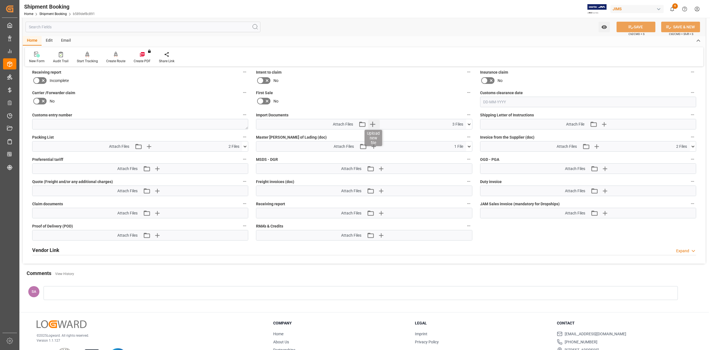
click at [374, 125] on icon "button" at bounding box center [372, 124] width 9 height 9
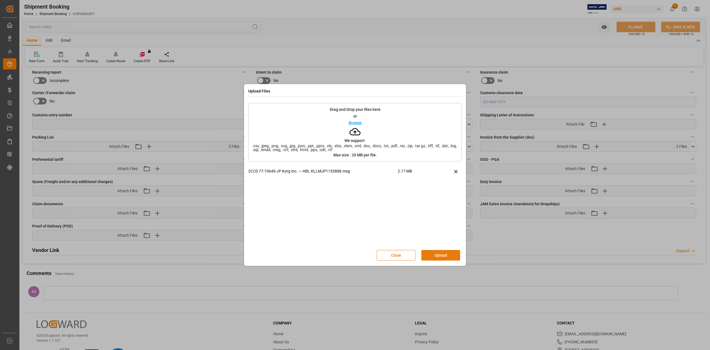
click at [445, 254] on button "Upload" at bounding box center [441, 255] width 39 height 11
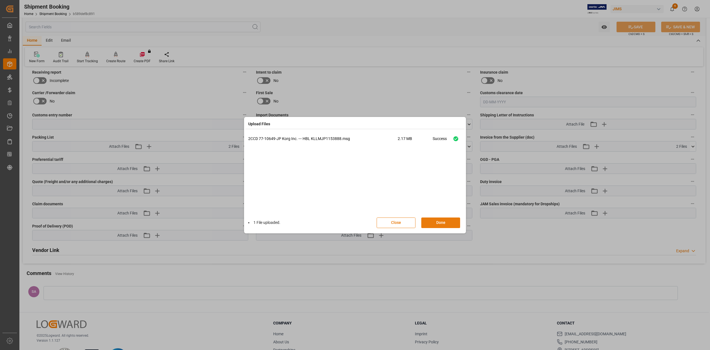
click at [445, 224] on button "Done" at bounding box center [441, 222] width 39 height 11
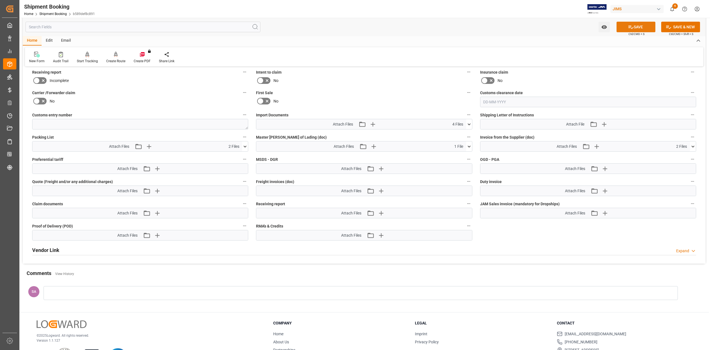
click at [627, 27] on button "SAVE" at bounding box center [636, 27] width 39 height 11
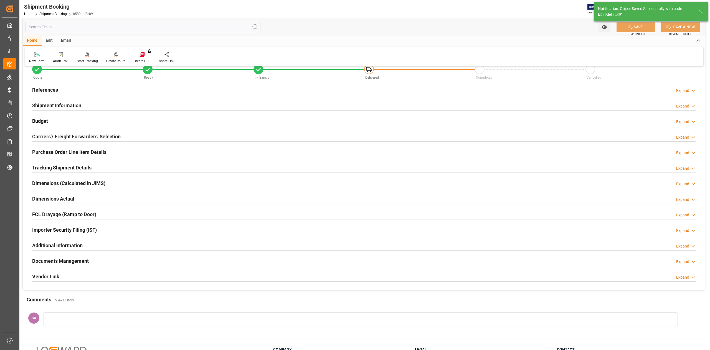
scroll to position [0, 0]
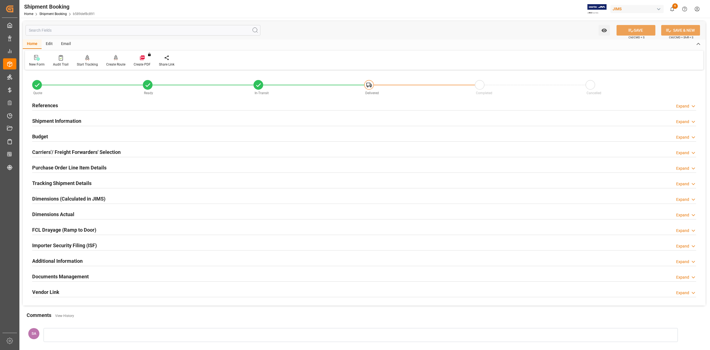
click at [49, 166] on h2 "Purchase Order Line Item Details" at bounding box center [69, 167] width 74 height 7
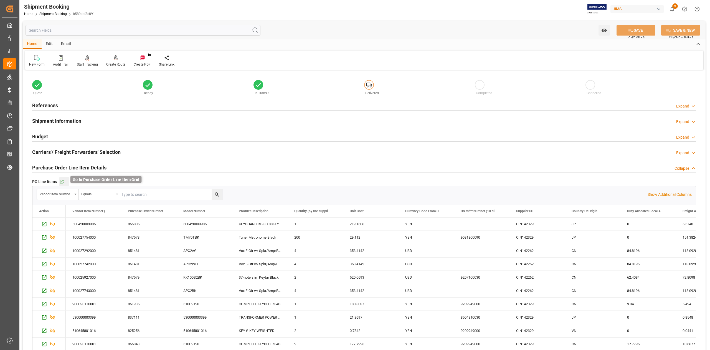
click at [63, 181] on icon "button" at bounding box center [62, 182] width 4 height 4
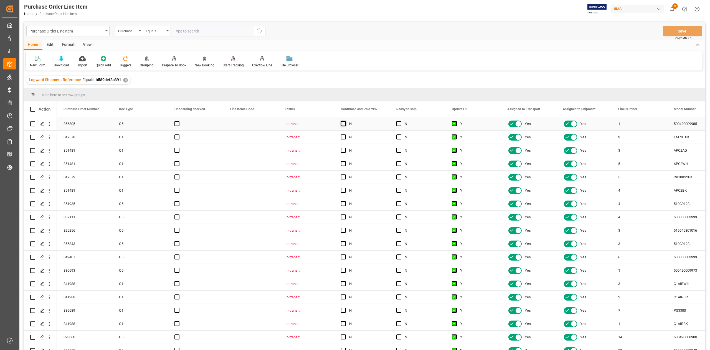
click at [344, 122] on span "Press SPACE to select this row." at bounding box center [343, 123] width 5 height 5
click at [345, 121] on input "Press SPACE to select this row." at bounding box center [345, 121] width 0 height 0
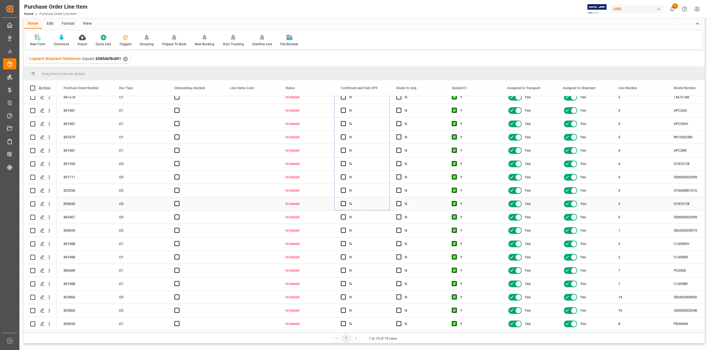
scroll to position [82, 0]
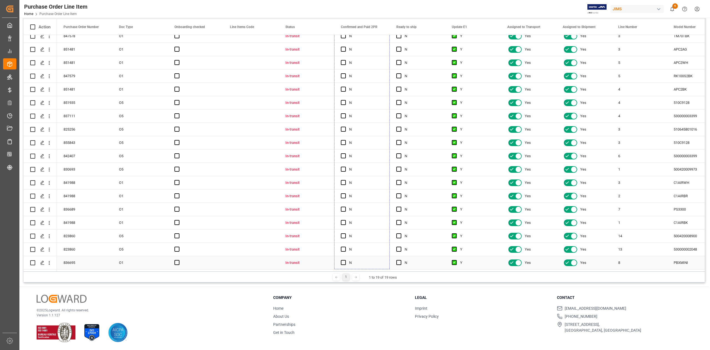
drag, startPoint x: 389, startPoint y: 129, endPoint x: 378, endPoint y: 257, distance: 128.1
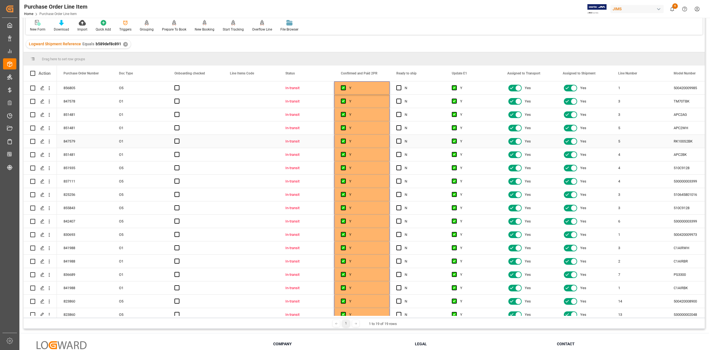
scroll to position [0, 0]
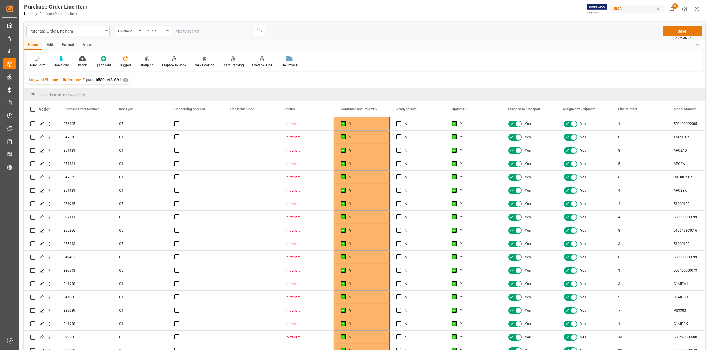
click at [678, 34] on button "Save" at bounding box center [682, 31] width 39 height 11
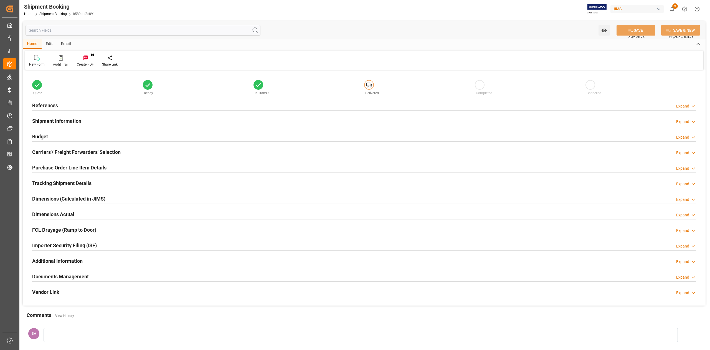
type input "19"
click at [57, 167] on h2 "Purchase Order Line Item Details" at bounding box center [69, 167] width 74 height 7
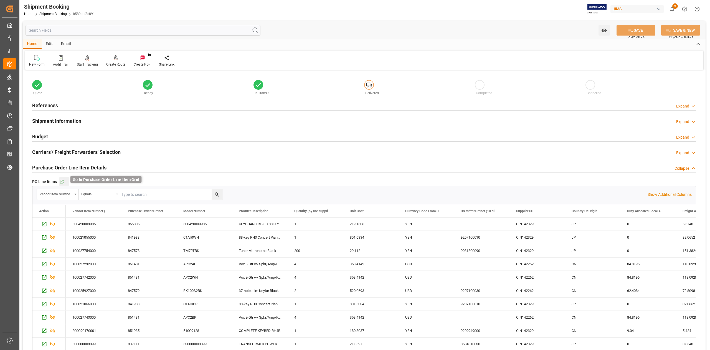
click at [63, 181] on icon "button" at bounding box center [61, 181] width 5 height 5
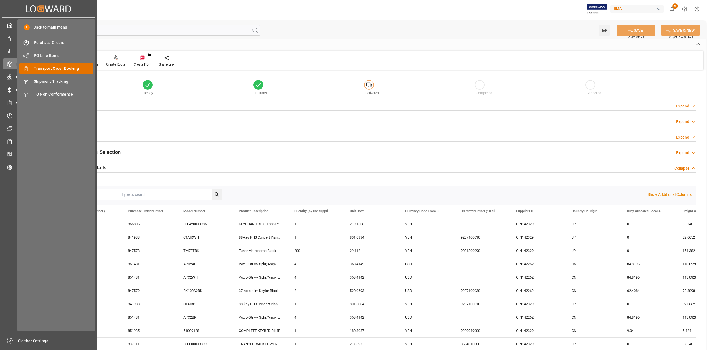
click at [72, 69] on span "Transport Order Booking" at bounding box center [64, 68] width 60 height 6
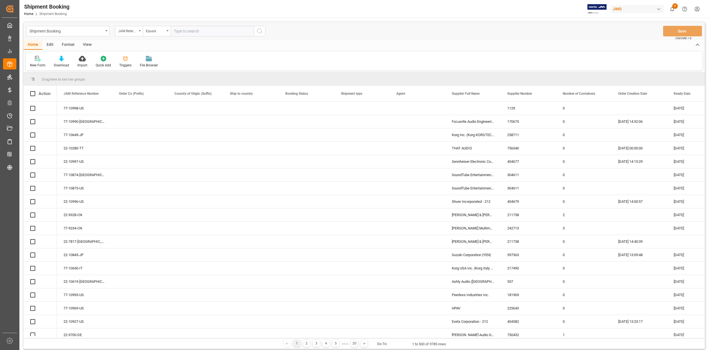
click at [230, 31] on input "text" at bounding box center [212, 31] width 83 height 11
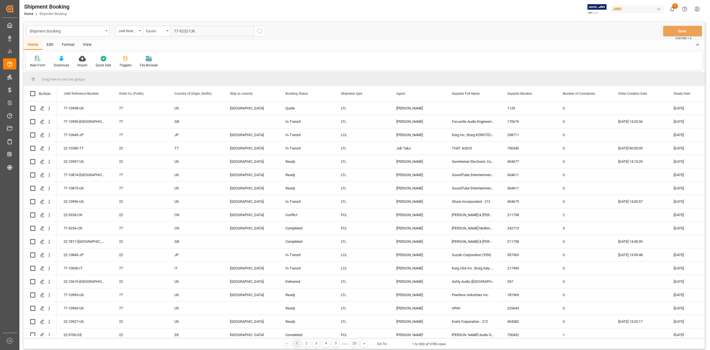
type input "77-9232-CN"
click at [258, 32] on icon "search button" at bounding box center [259, 31] width 7 height 7
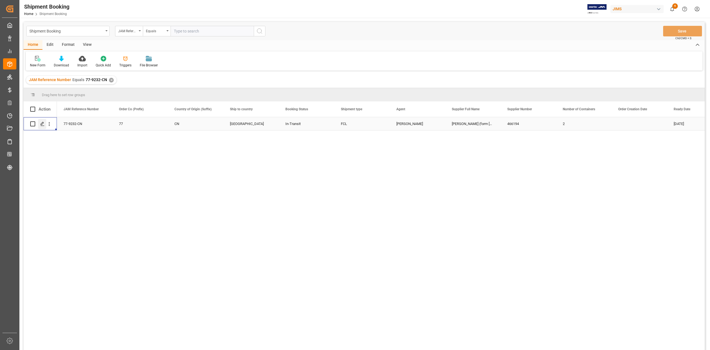
click at [42, 124] on icon "Press SPACE to select this row." at bounding box center [42, 124] width 4 height 4
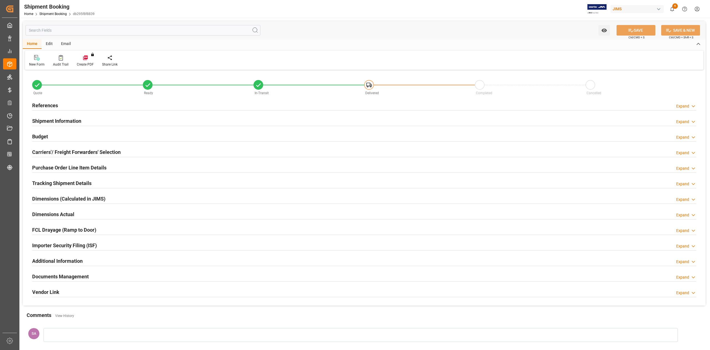
type input "2"
type input "31-07-2025"
click at [51, 105] on h2 "References" at bounding box center [45, 105] width 26 height 7
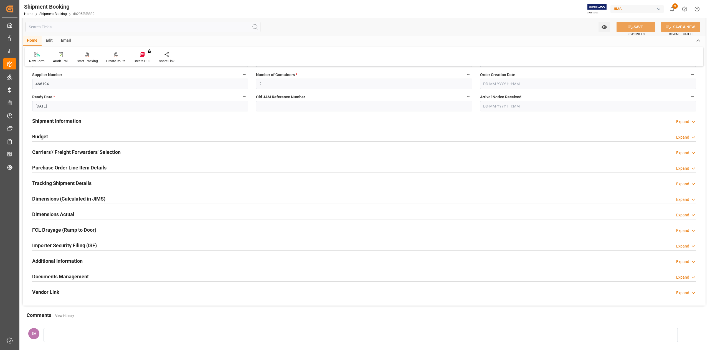
scroll to position [179, 0]
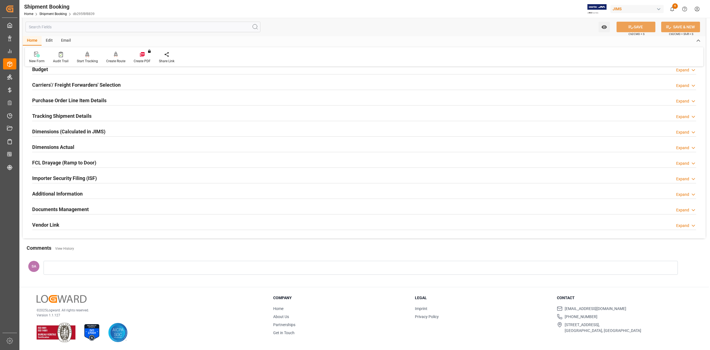
click at [73, 208] on h2 "Documents Management" at bounding box center [60, 208] width 57 height 7
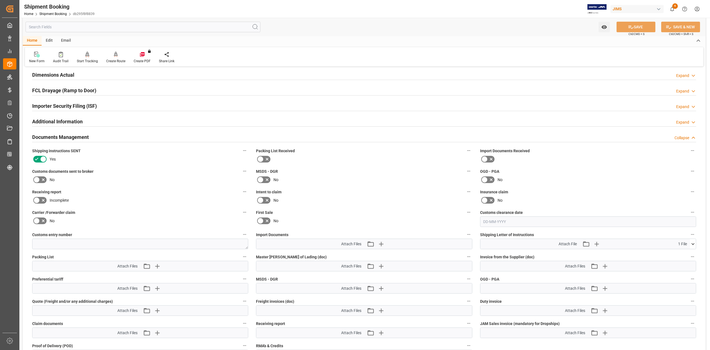
scroll to position [290, 0]
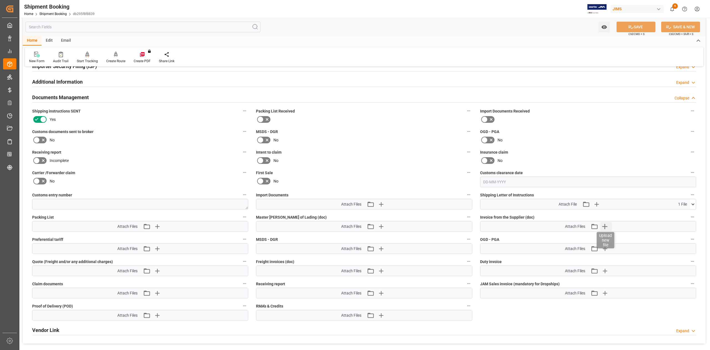
click at [607, 226] on icon "button" at bounding box center [605, 226] width 5 height 5
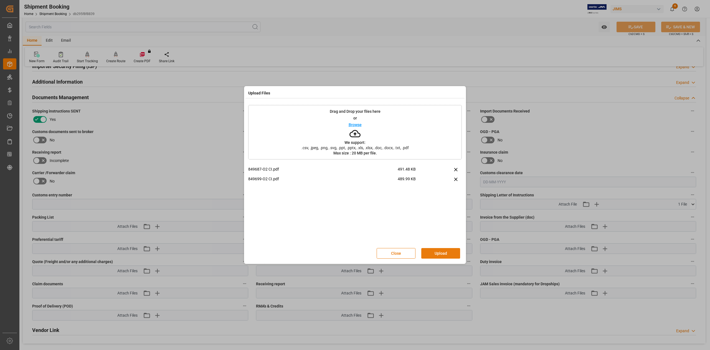
click at [440, 250] on button "Upload" at bounding box center [441, 253] width 39 height 11
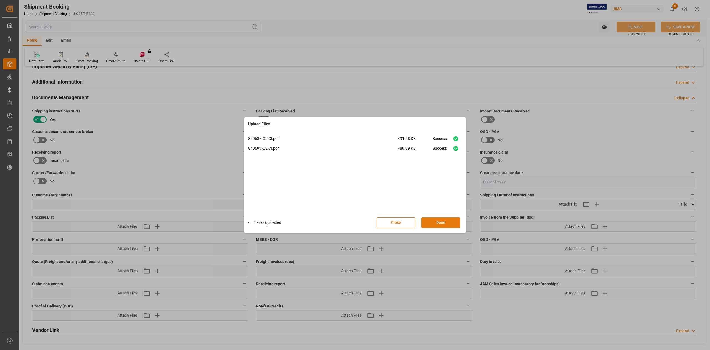
click at [449, 218] on button "Done" at bounding box center [441, 222] width 39 height 11
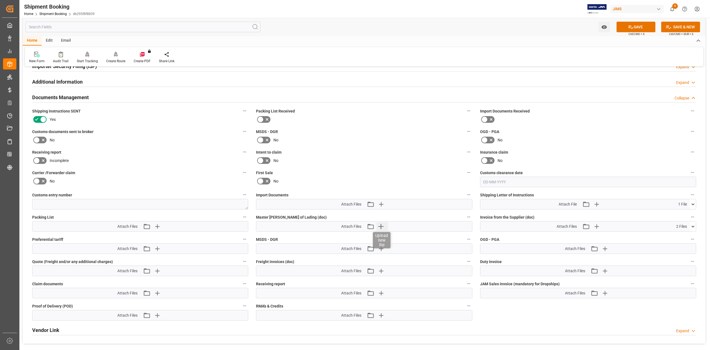
click at [384, 226] on icon "button" at bounding box center [381, 226] width 9 height 9
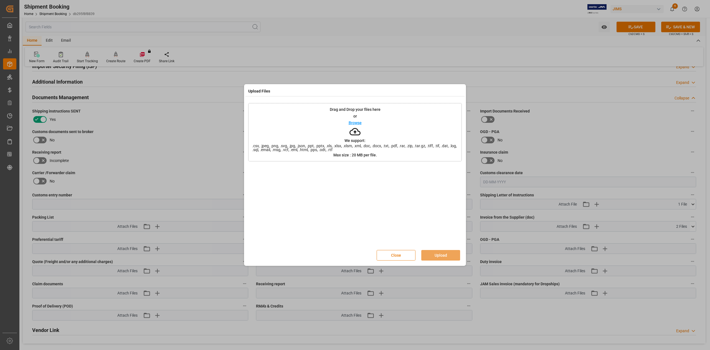
click at [398, 255] on button "Close" at bounding box center [396, 255] width 39 height 11
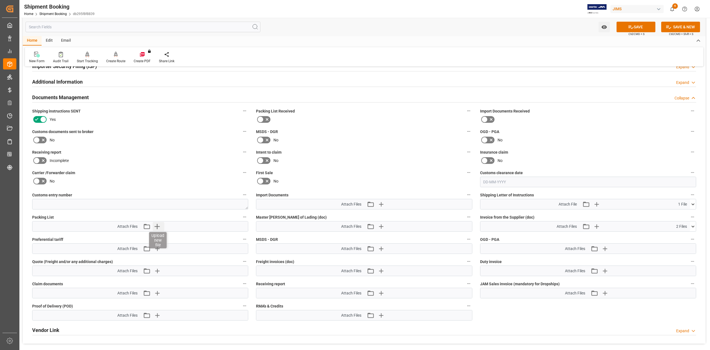
click at [156, 229] on icon "button" at bounding box center [157, 226] width 9 height 9
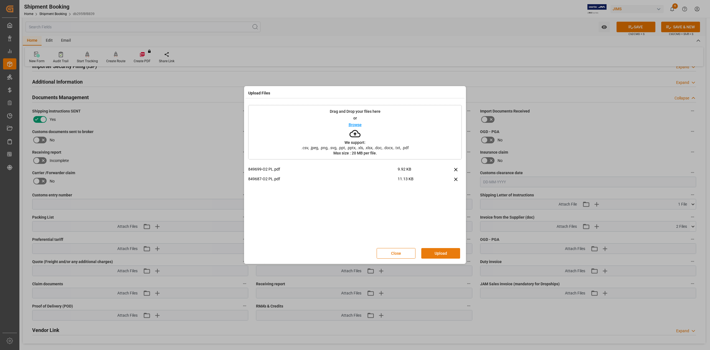
click at [442, 251] on button "Upload" at bounding box center [441, 253] width 39 height 11
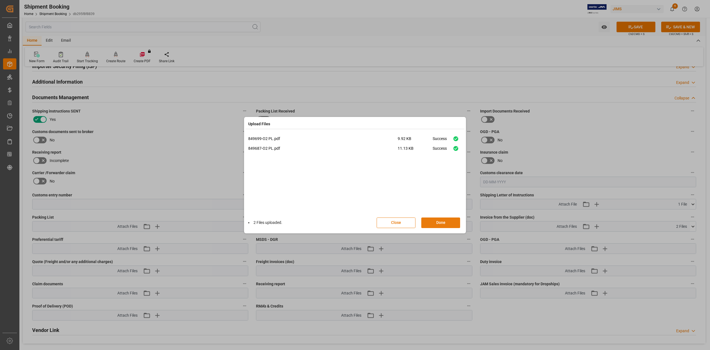
click at [445, 224] on button "Done" at bounding box center [441, 222] width 39 height 11
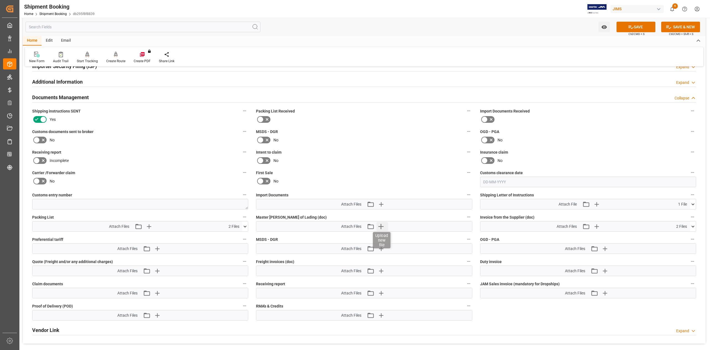
click at [384, 228] on icon "button" at bounding box center [381, 226] width 9 height 9
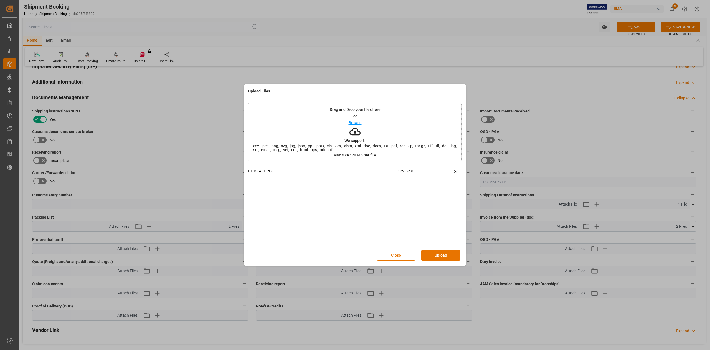
drag, startPoint x: 446, startPoint y: 253, endPoint x: 452, endPoint y: 254, distance: 6.5
click at [446, 253] on button "Upload" at bounding box center [441, 255] width 39 height 11
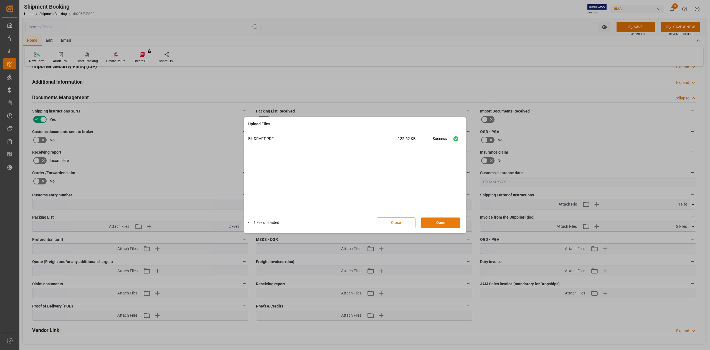
click at [446, 219] on button "Done" at bounding box center [441, 222] width 39 height 11
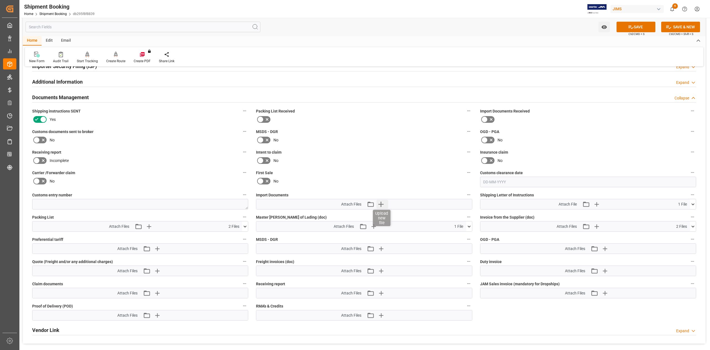
click at [379, 203] on icon "button" at bounding box center [381, 204] width 9 height 9
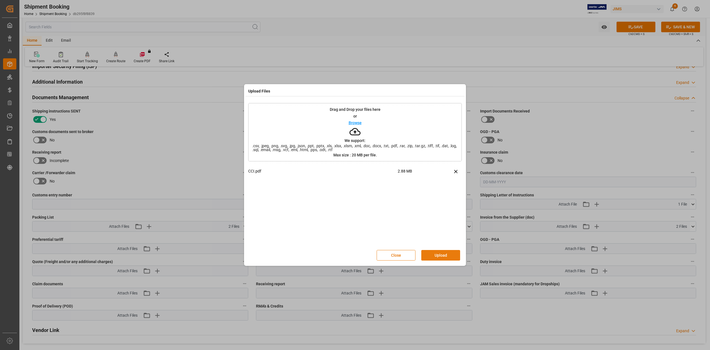
click at [442, 255] on button "Upload" at bounding box center [441, 255] width 39 height 11
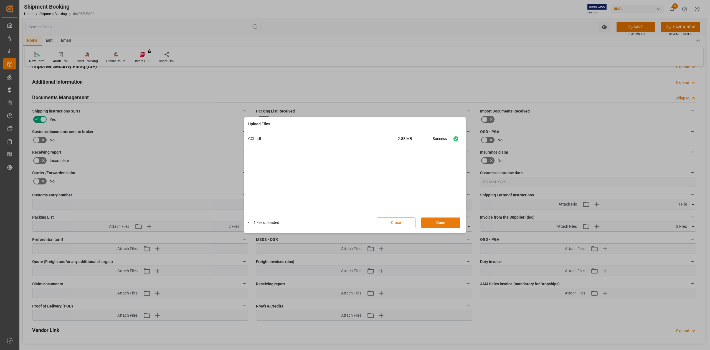
click at [430, 223] on button "Done" at bounding box center [441, 222] width 39 height 11
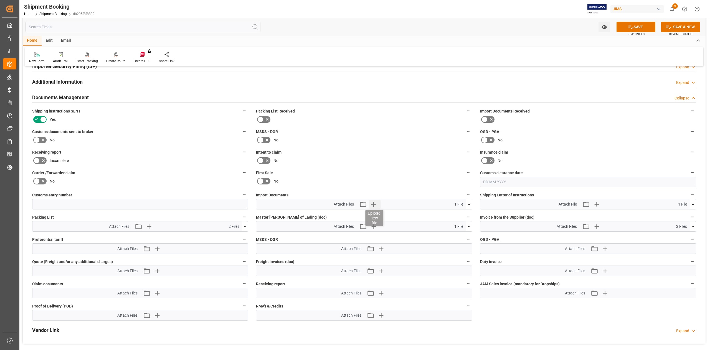
click at [376, 203] on icon "button" at bounding box center [373, 203] width 5 height 5
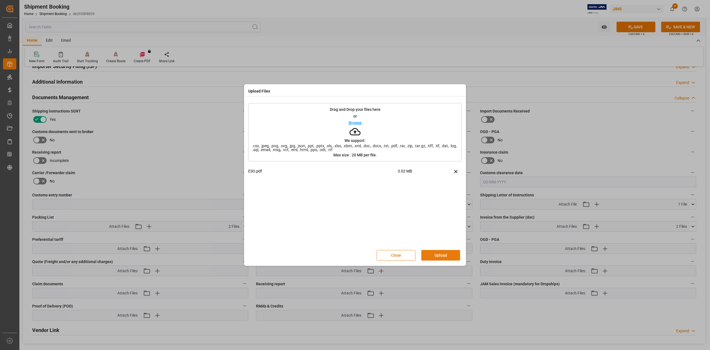
click at [443, 257] on button "Upload" at bounding box center [441, 255] width 39 height 11
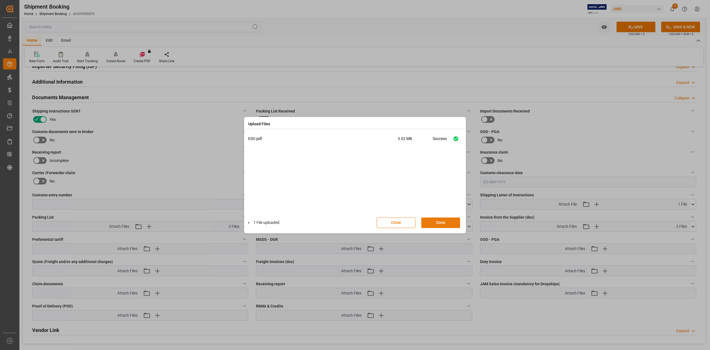
click at [441, 222] on button "Done" at bounding box center [441, 222] width 39 height 11
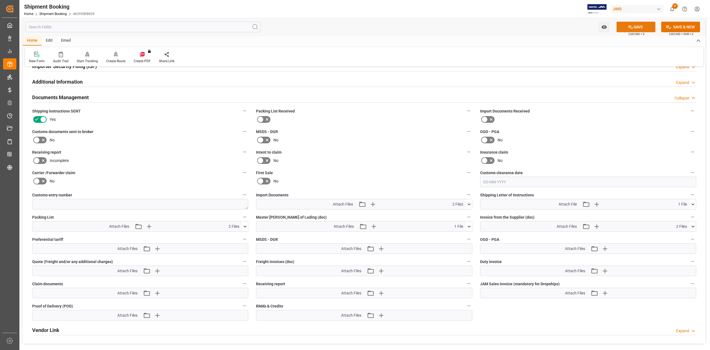
click at [633, 25] on button "SAVE" at bounding box center [636, 27] width 39 height 11
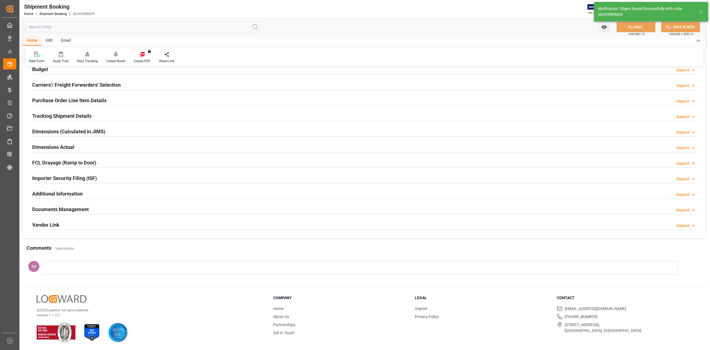
scroll to position [68, 0]
